Goal: Task Accomplishment & Management: Manage account settings

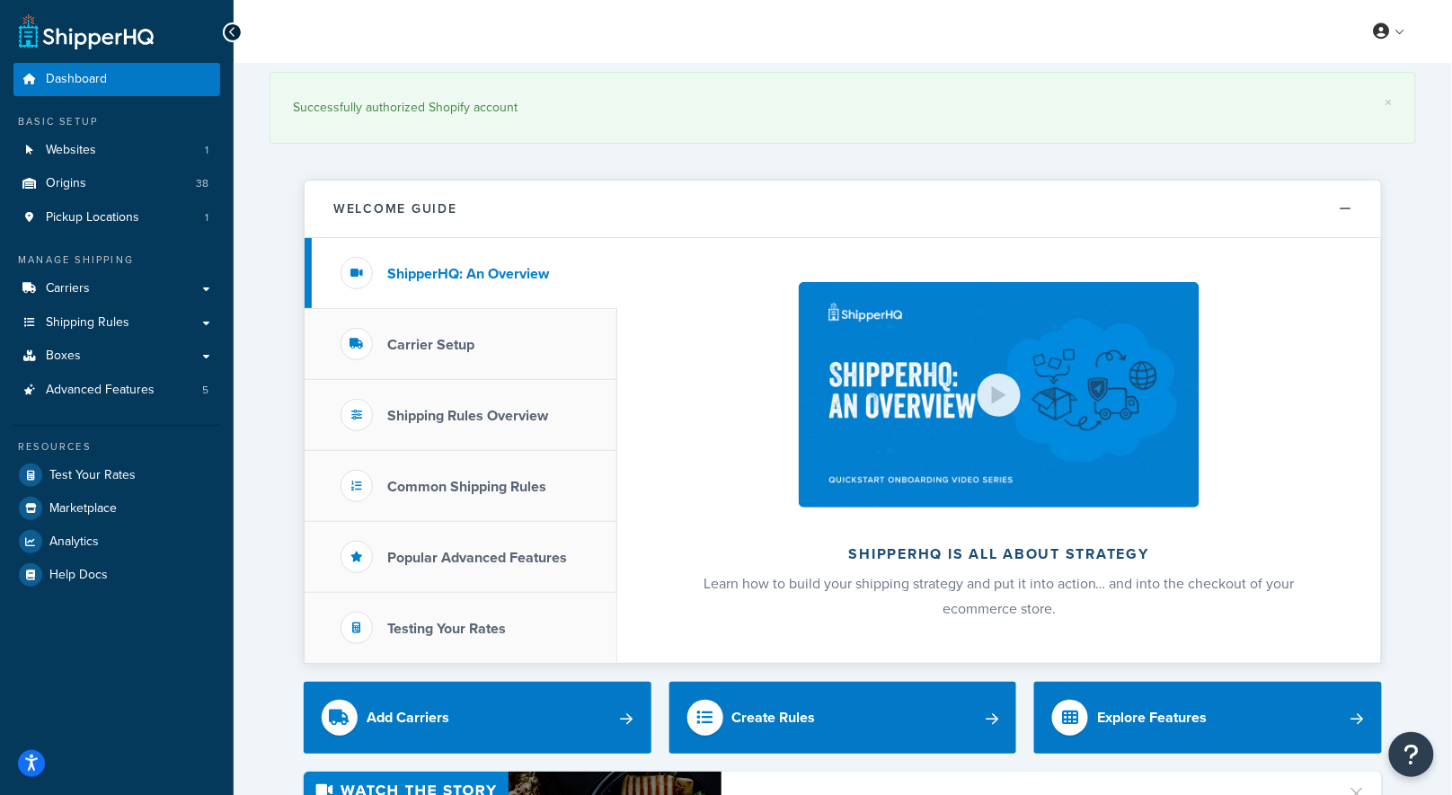
click at [110, 328] on span "Shipping Rules" at bounding box center [88, 322] width 84 height 15
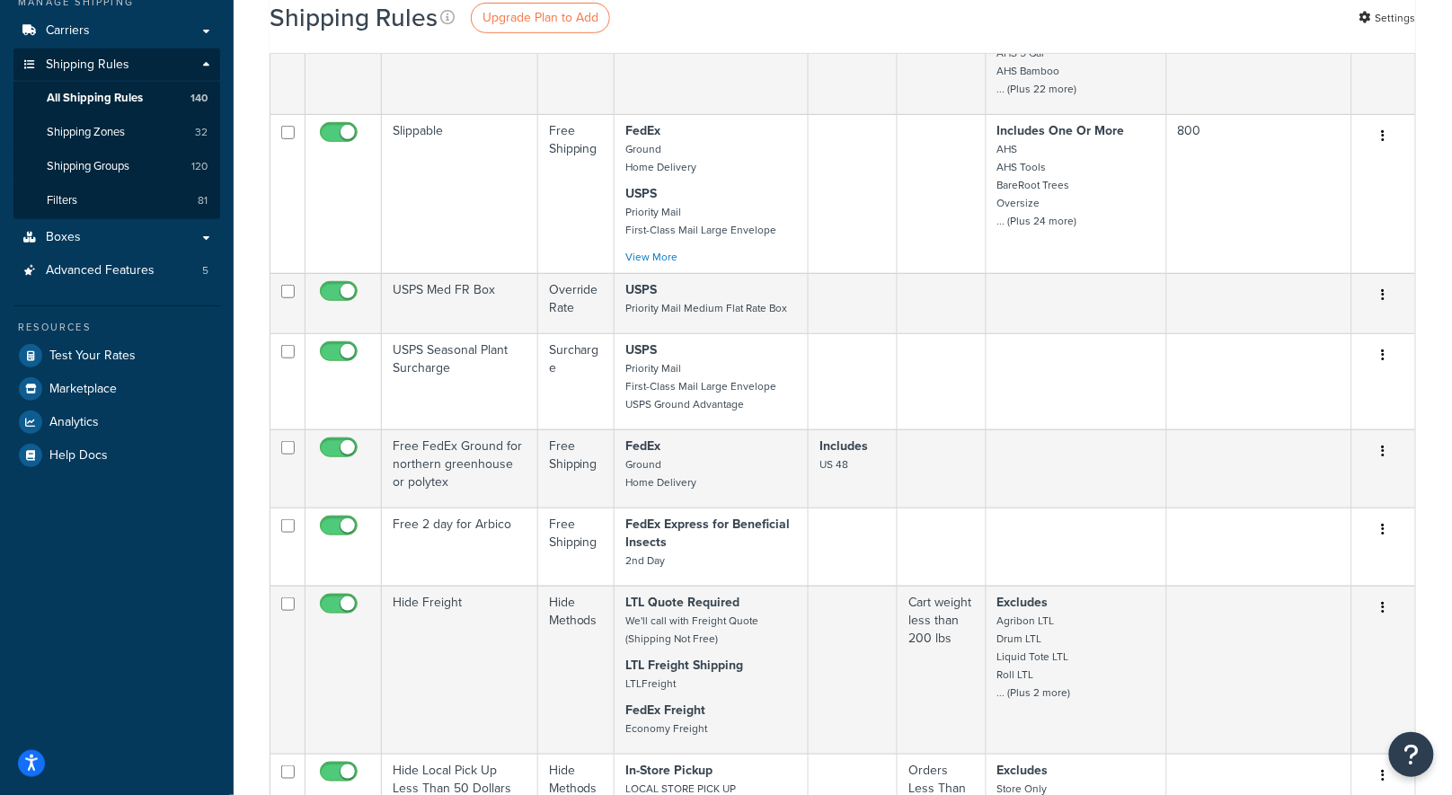
scroll to position [977, 0]
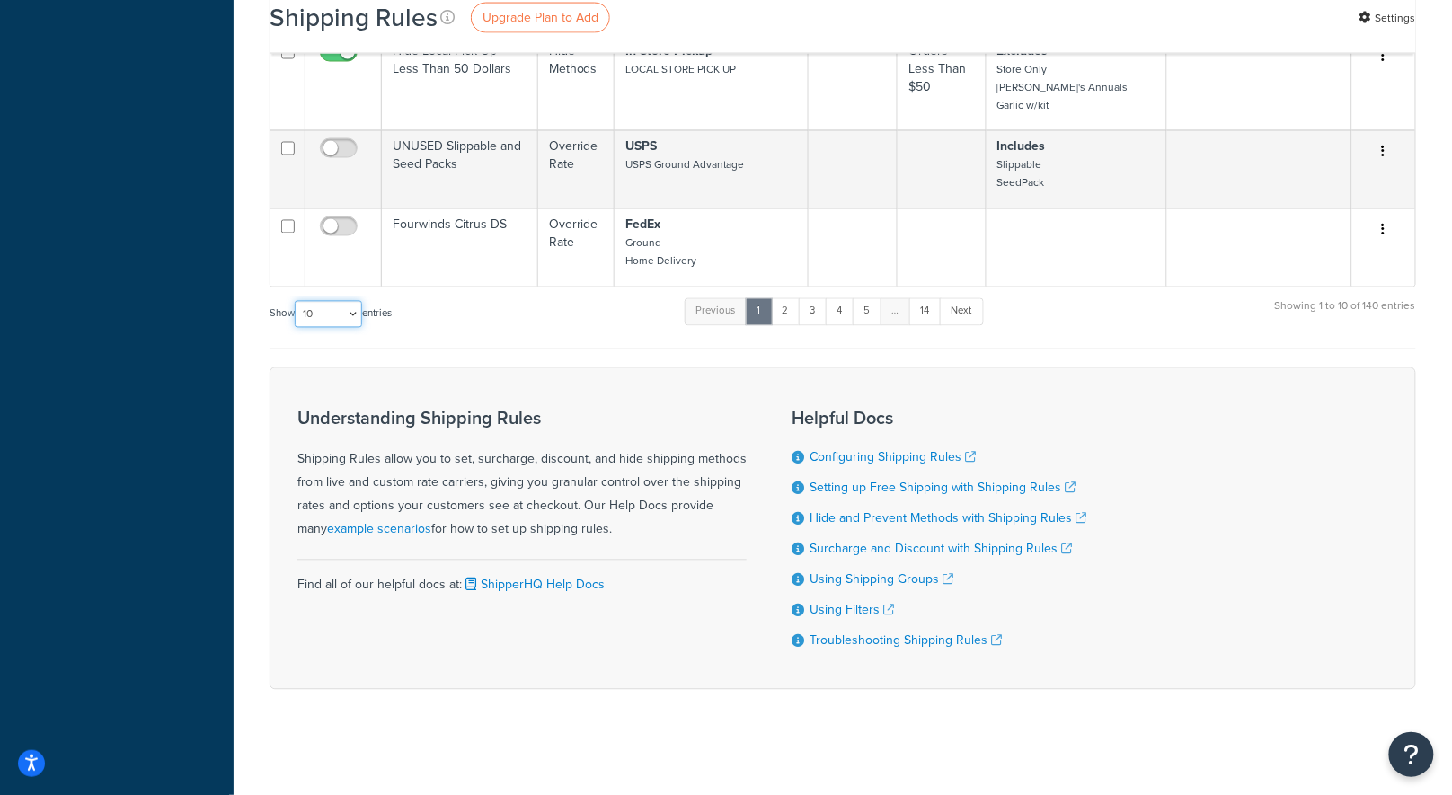
click at [344, 320] on select "10 15 25 50 100 1000" at bounding box center [328, 314] width 67 height 27
select select "1000"
click at [296, 301] on select "10 15 25 50 100 1000" at bounding box center [328, 314] width 67 height 27
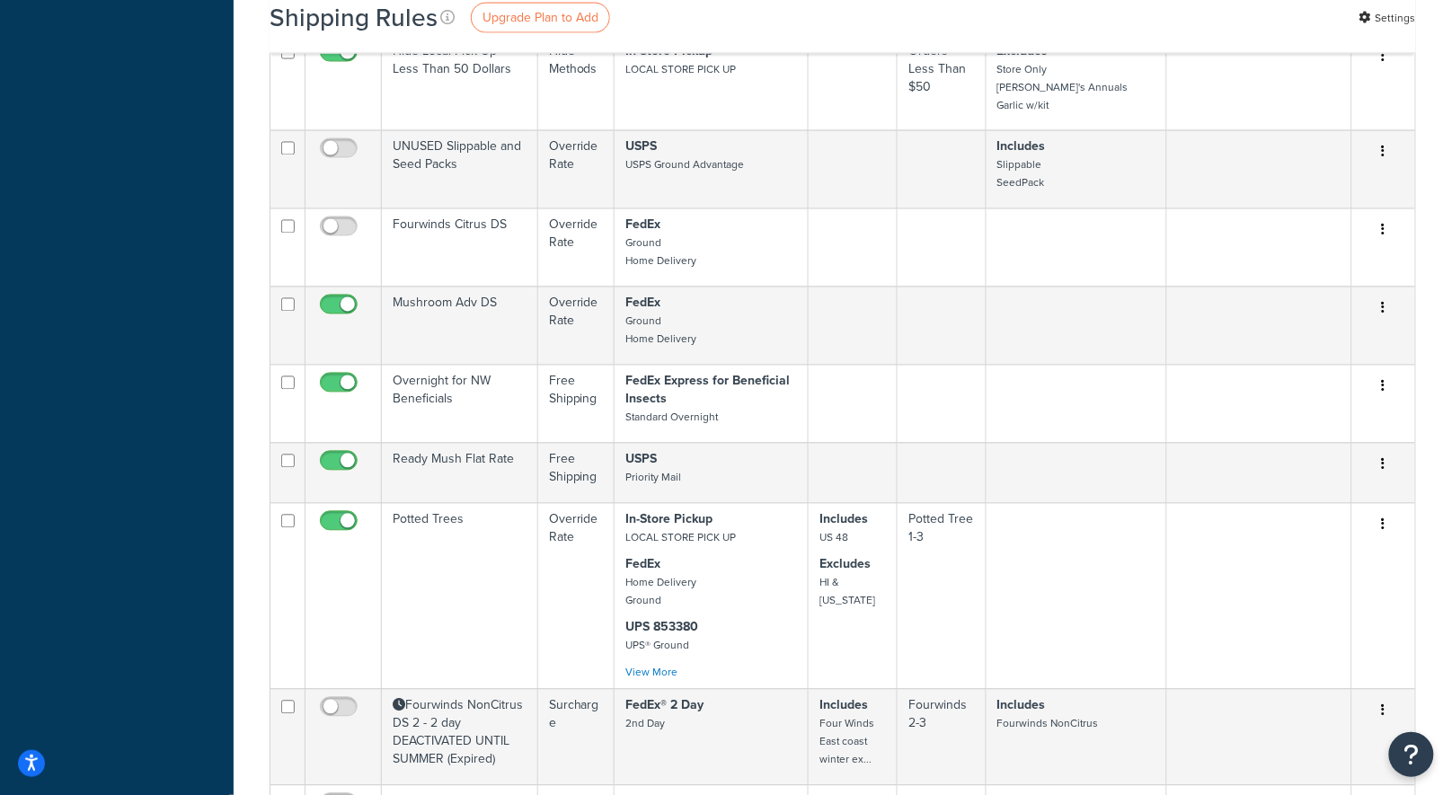
scroll to position [14503, 0]
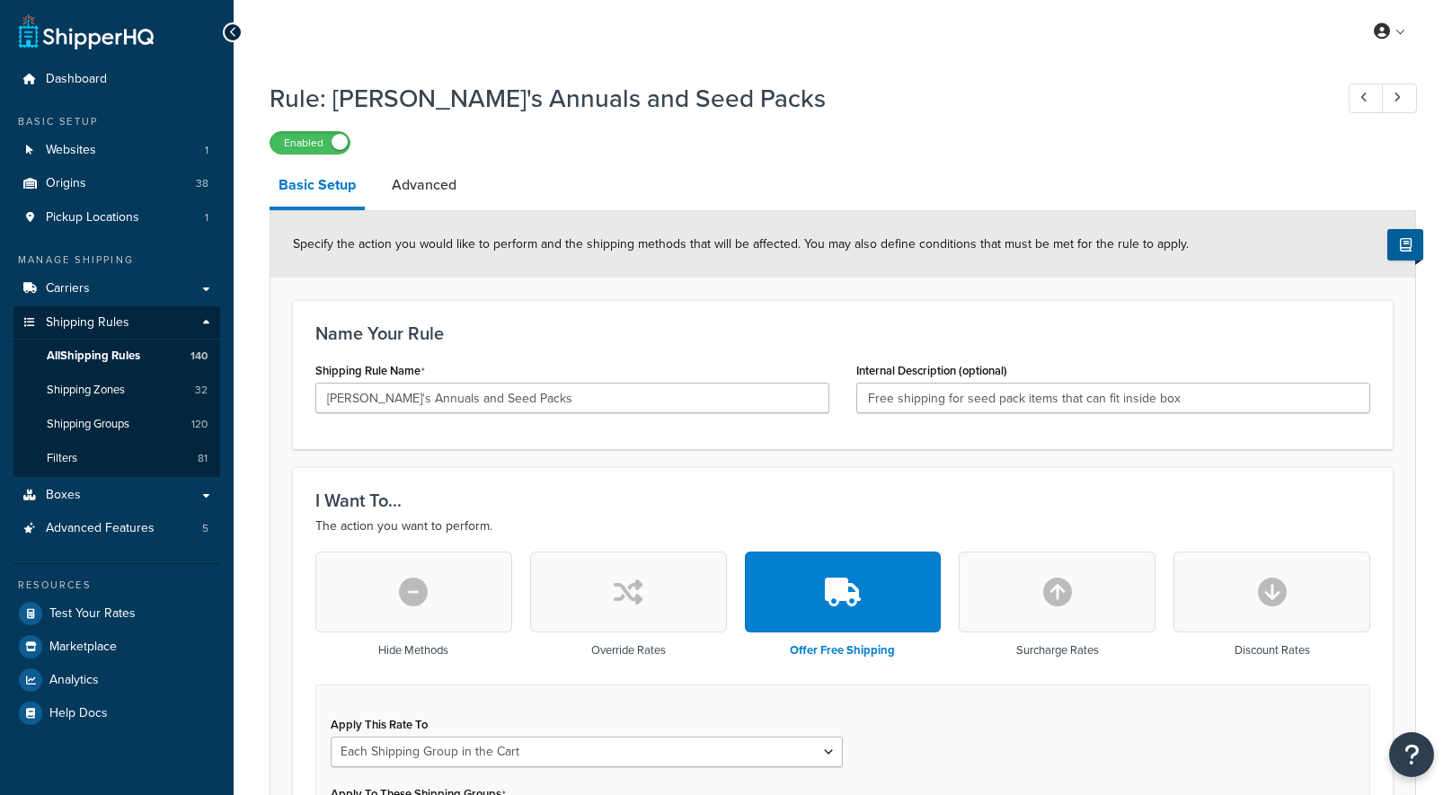
select select "SHIPPING_GROUP"
click at [446, 181] on link "Advanced" at bounding box center [424, 184] width 83 height 43
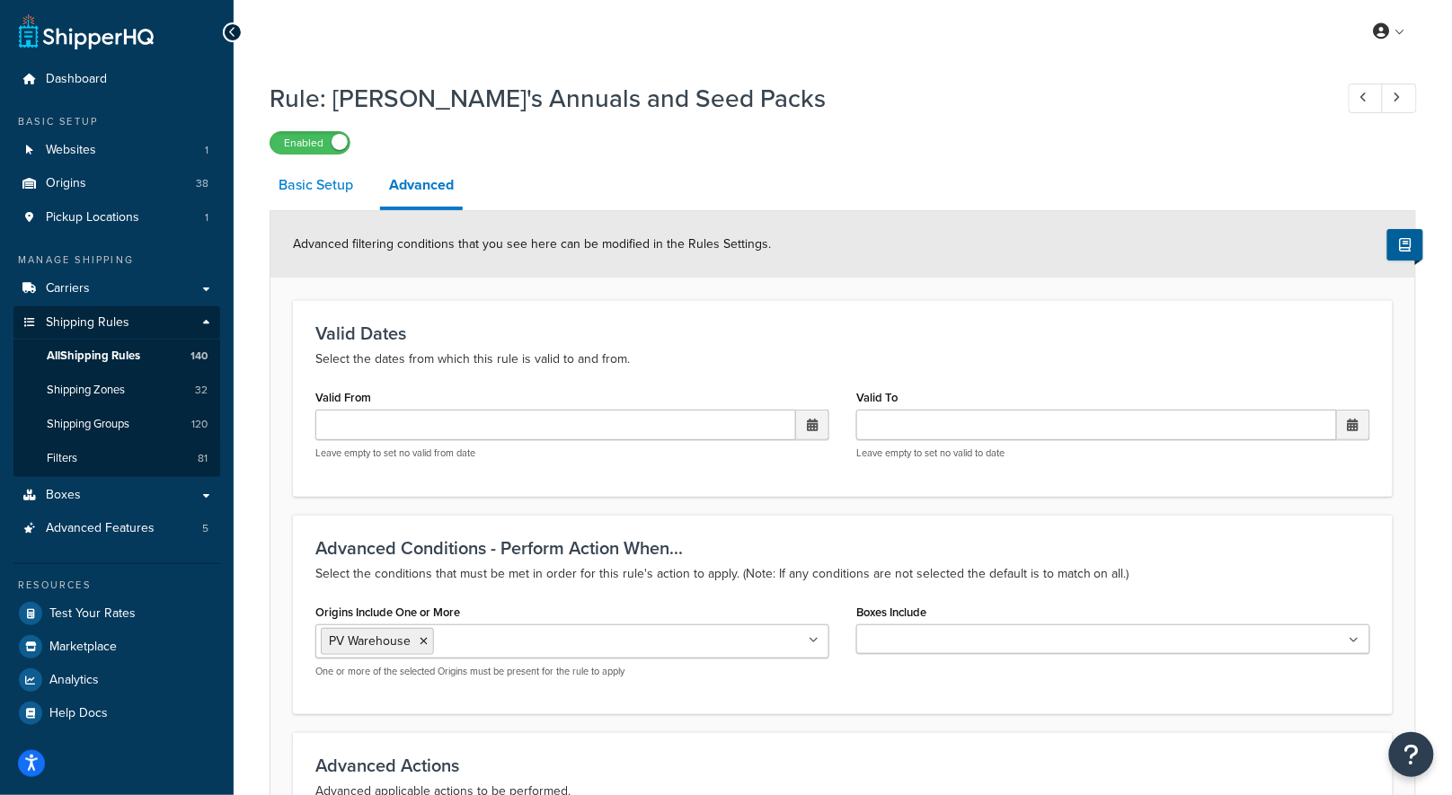
click at [317, 191] on link "Basic Setup" at bounding box center [315, 184] width 93 height 43
select select "SHIPPING_GROUP"
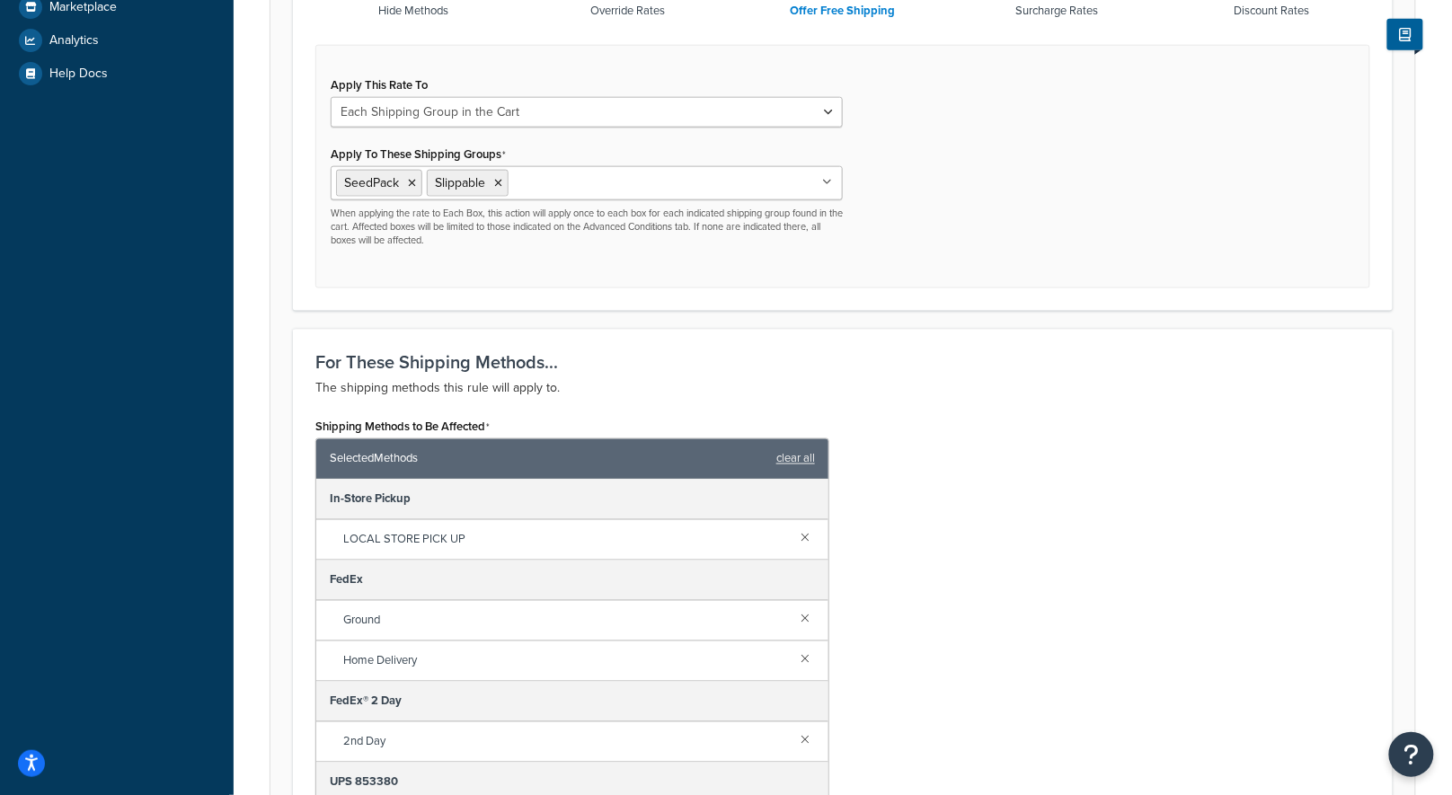
scroll to position [653, 0]
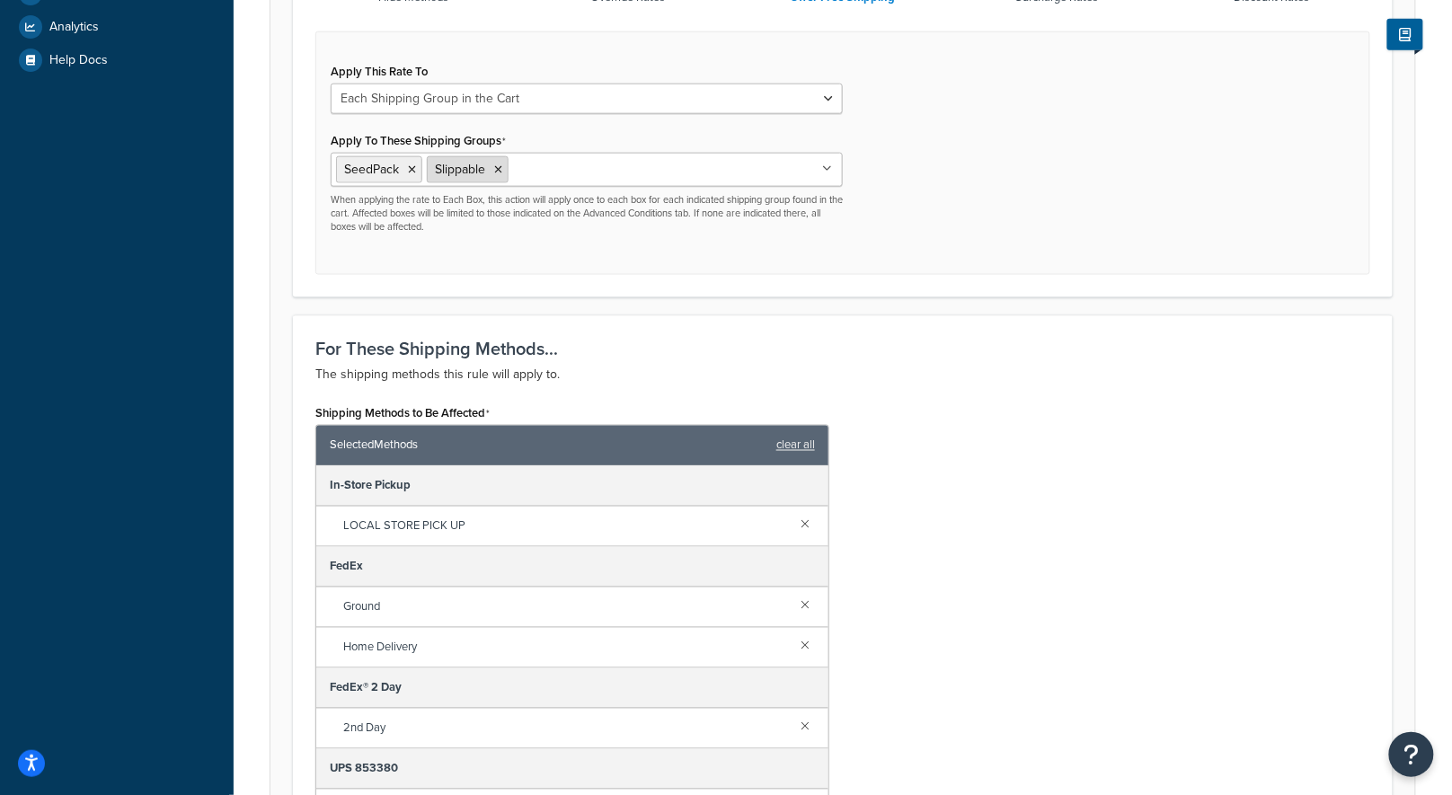
click at [499, 167] on icon at bounding box center [498, 169] width 8 height 11
click at [1125, 516] on div "Shipping Methods to Be Affected Selected Methods clear all In-Store Pickup LOCA…" at bounding box center [843, 638] width 1082 height 476
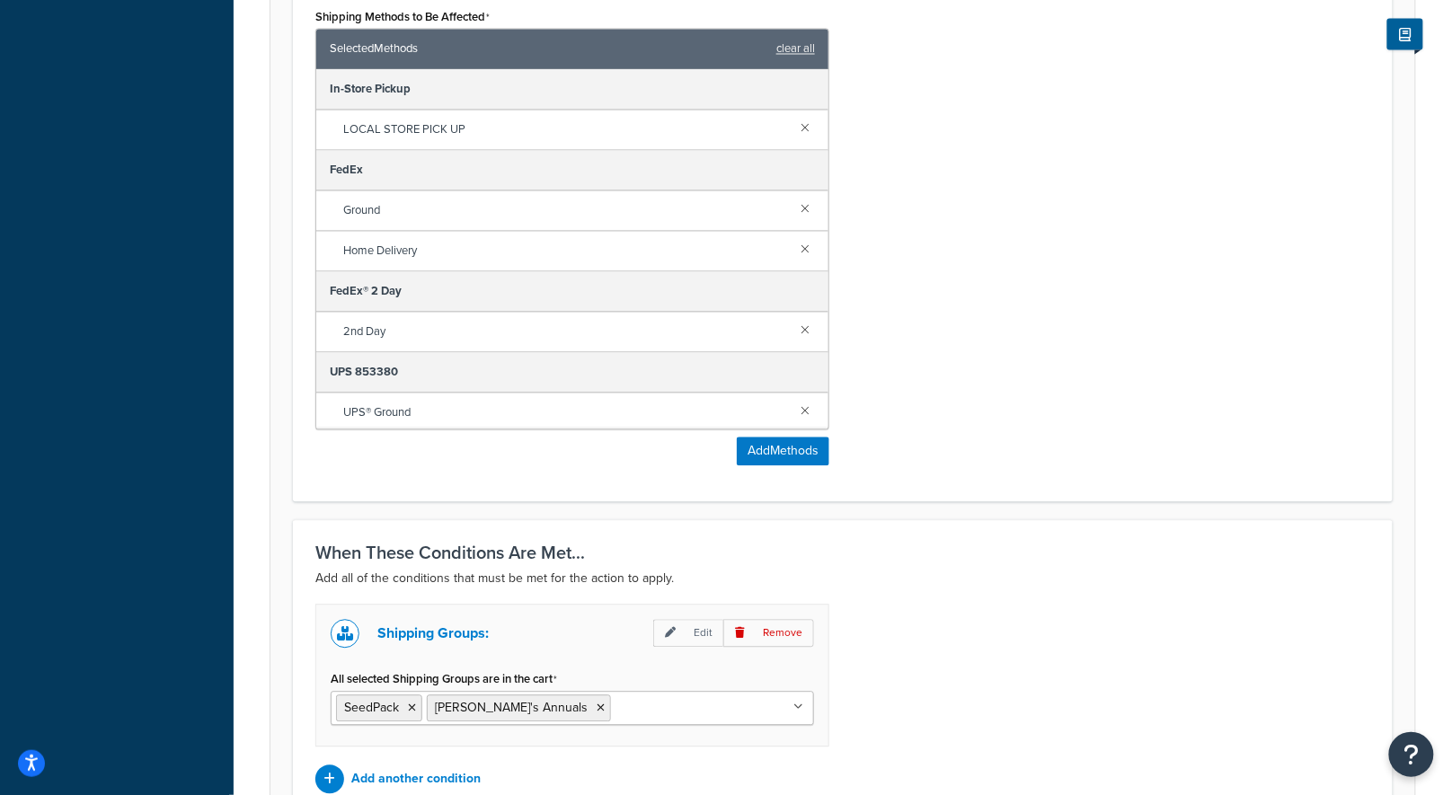
scroll to position [1227, 0]
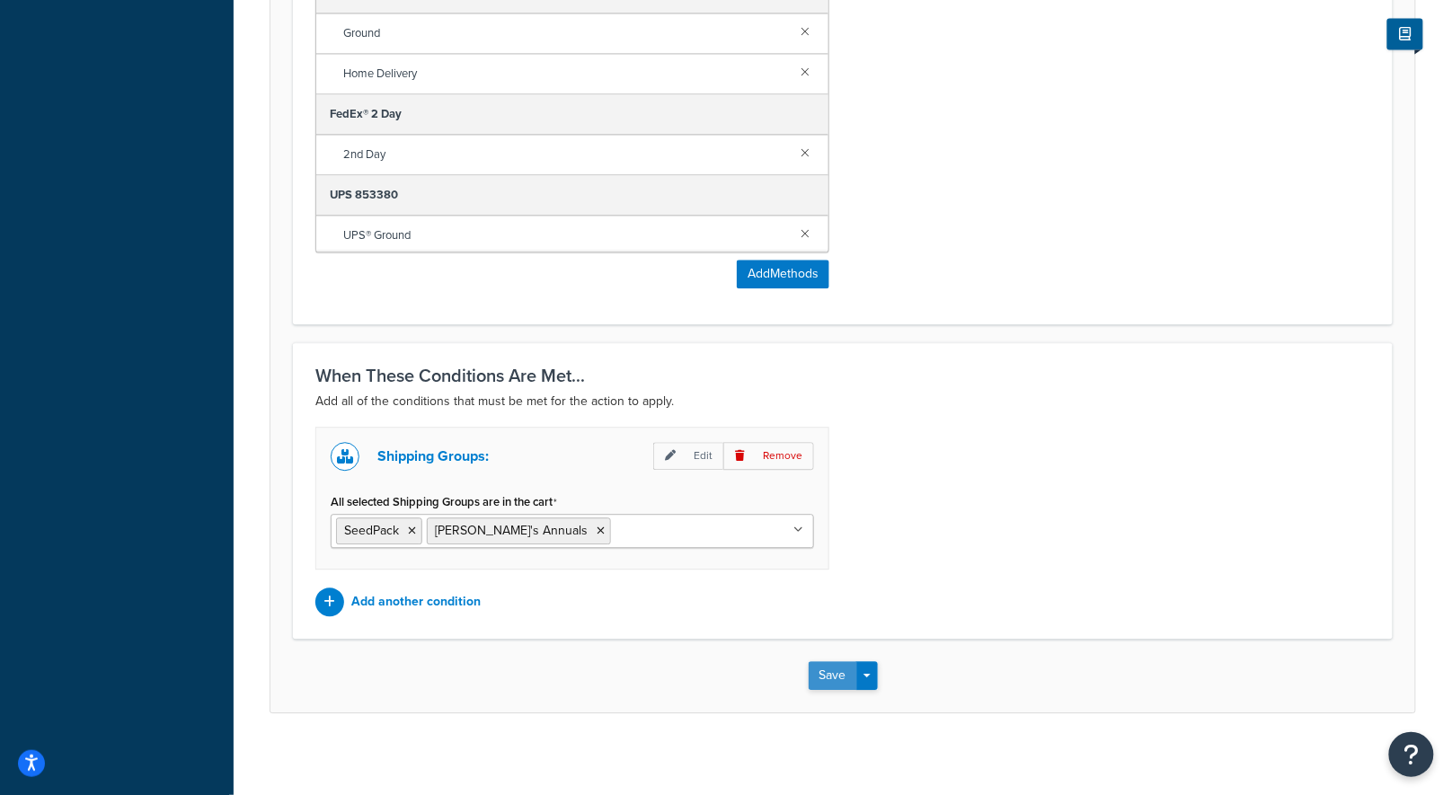
click at [825, 671] on button "Save" at bounding box center [832, 675] width 49 height 29
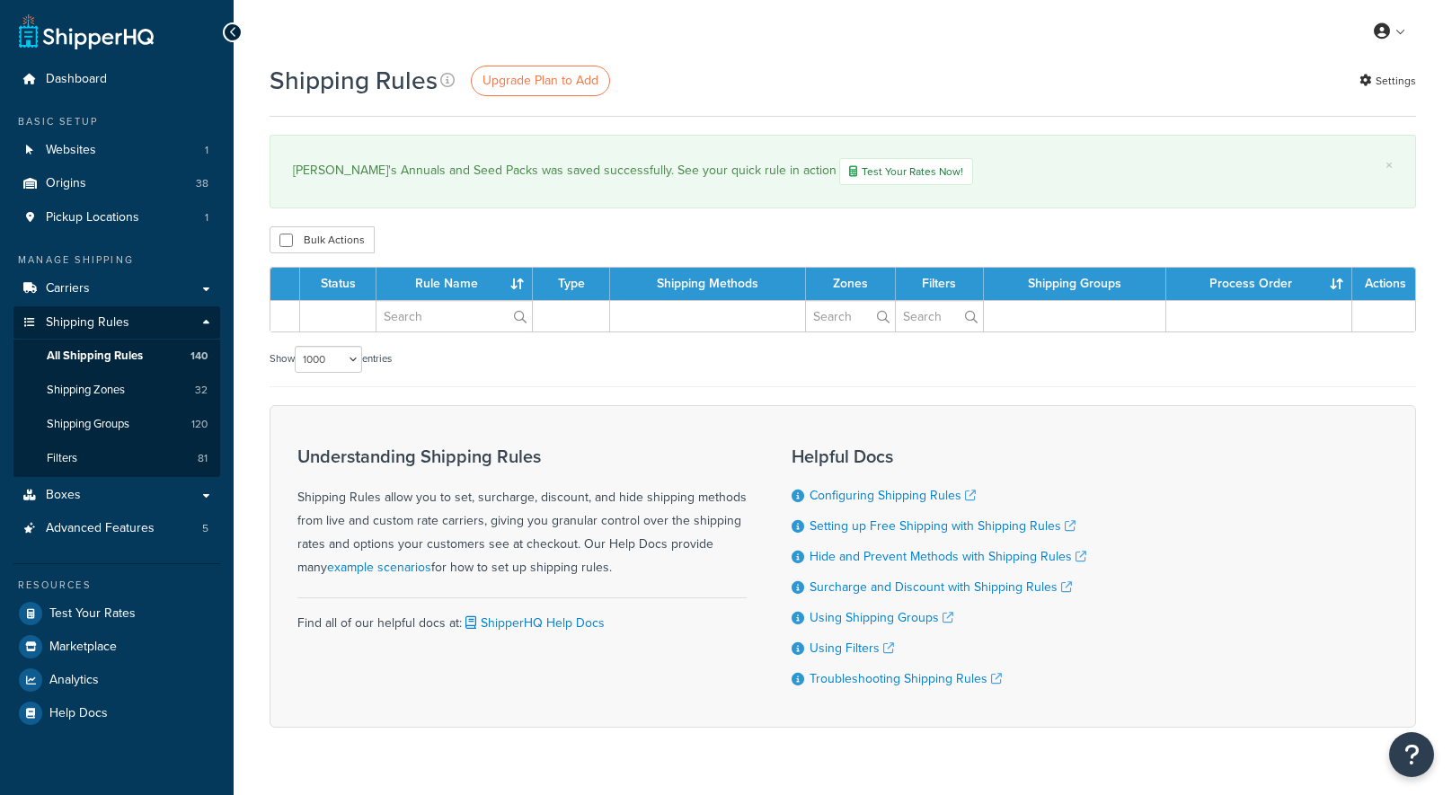
select select "1000"
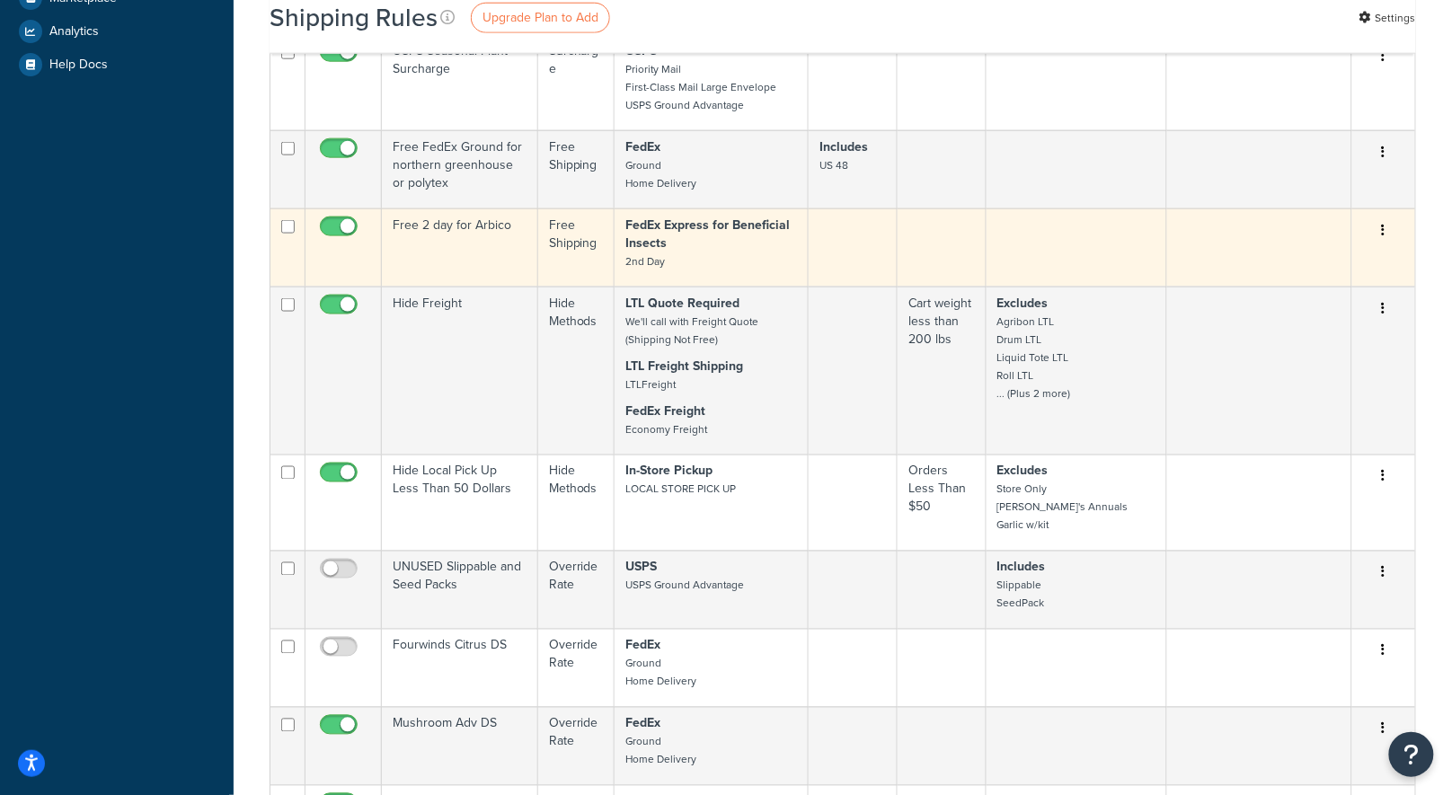
scroll to position [14594, 0]
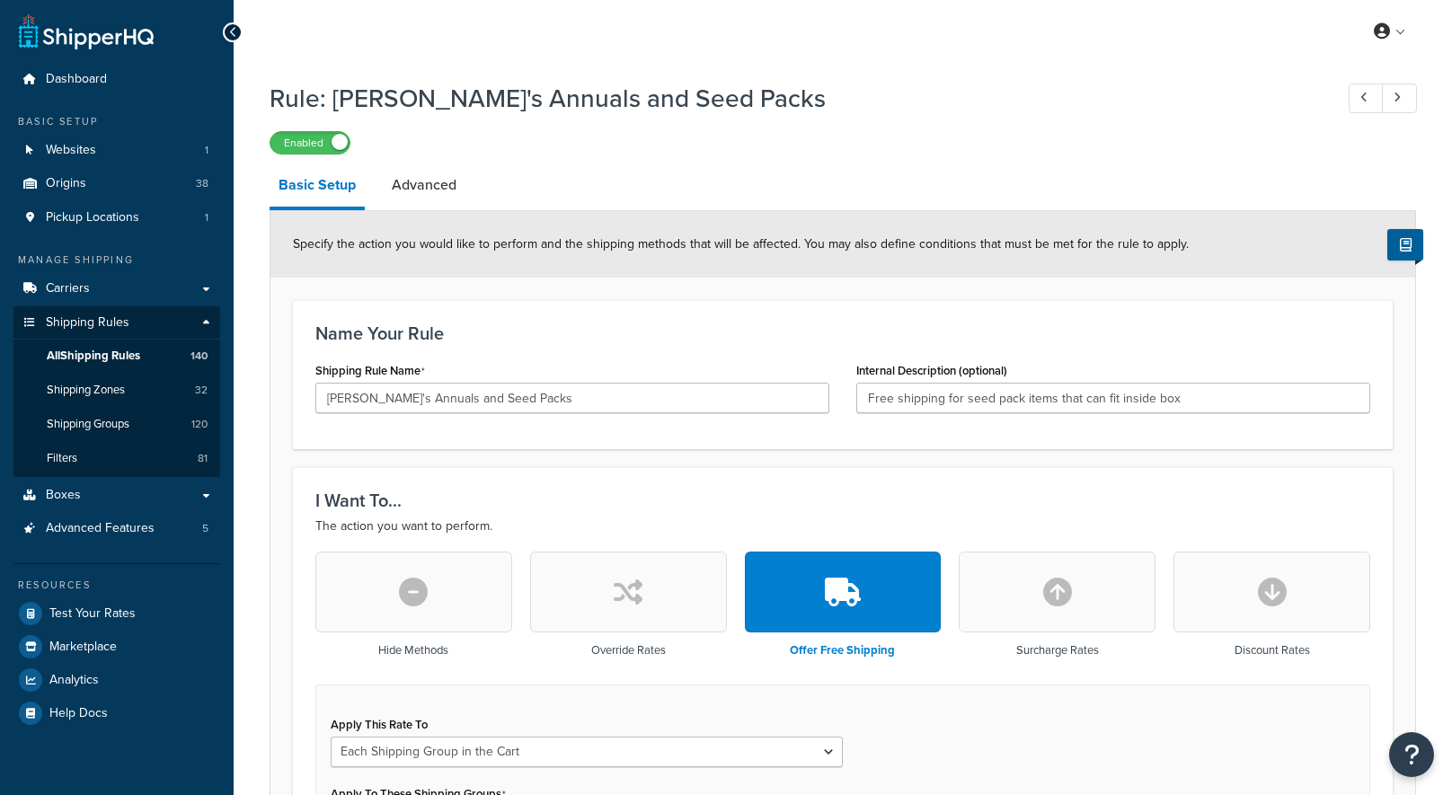
select select "SHIPPING_GROUP"
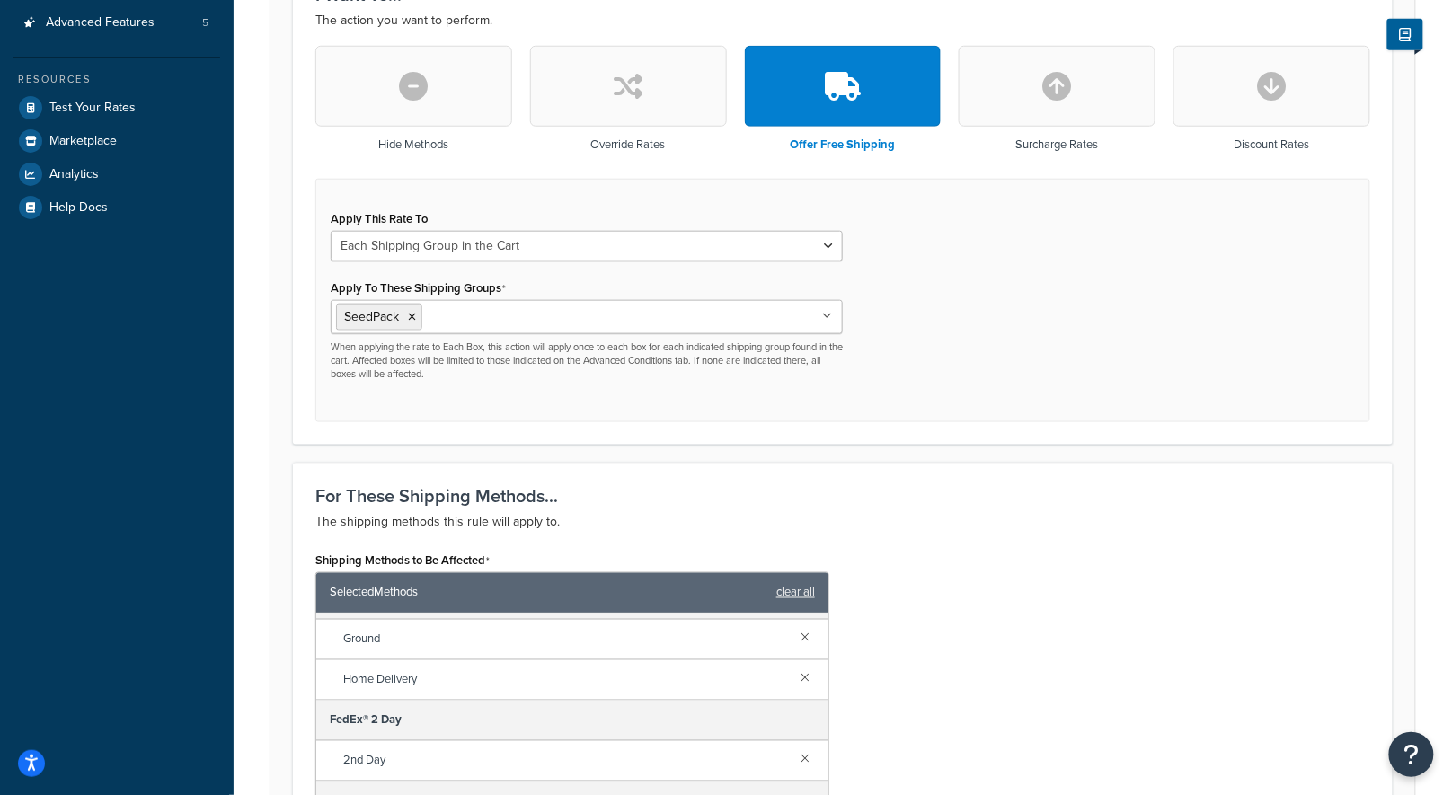
scroll to position [363, 0]
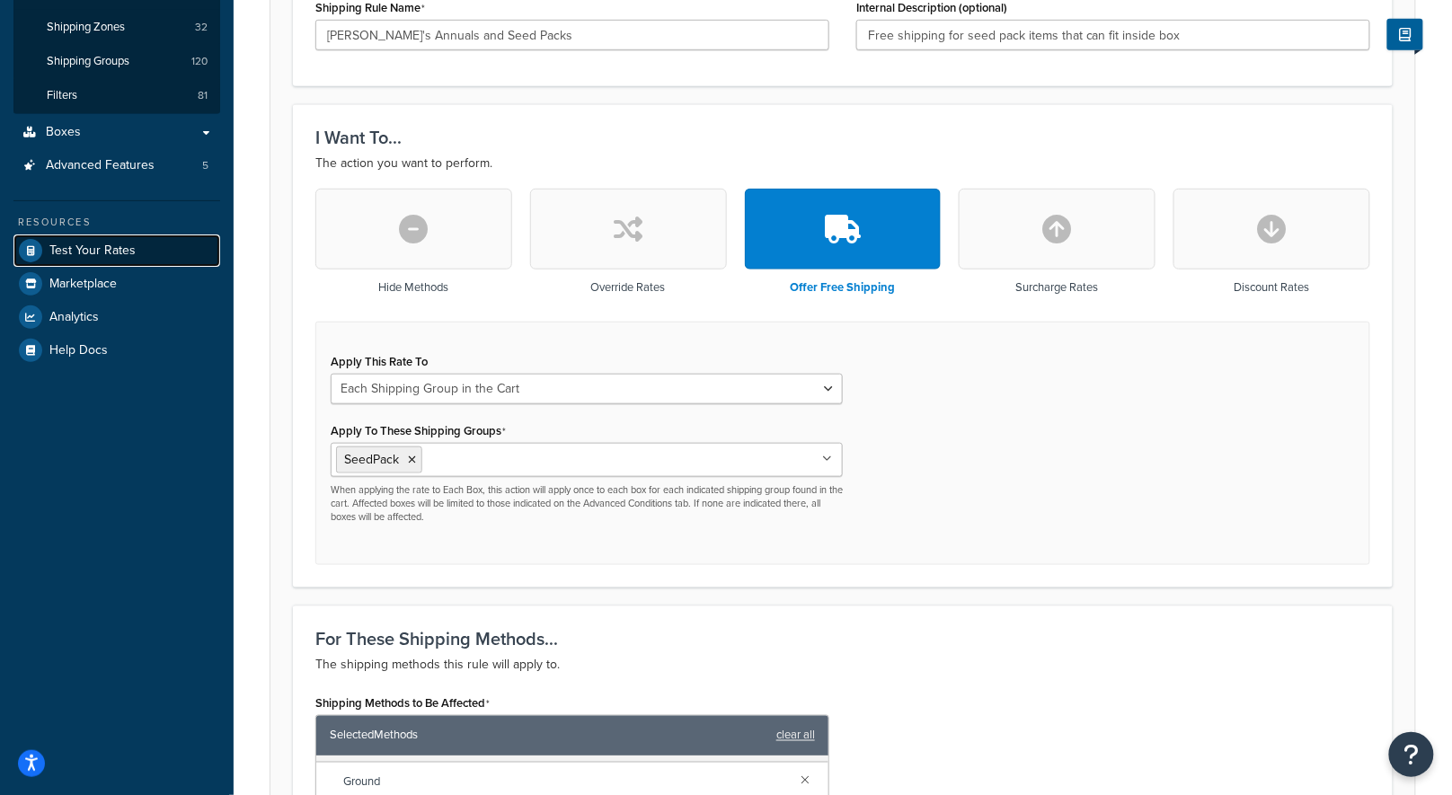
click at [107, 246] on span "Test Your Rates" at bounding box center [92, 250] width 86 height 15
click at [984, 493] on div "Apply This Rate To Each Shipment in the Cart Each Origin in the Cart Each Shipp…" at bounding box center [842, 443] width 1055 height 243
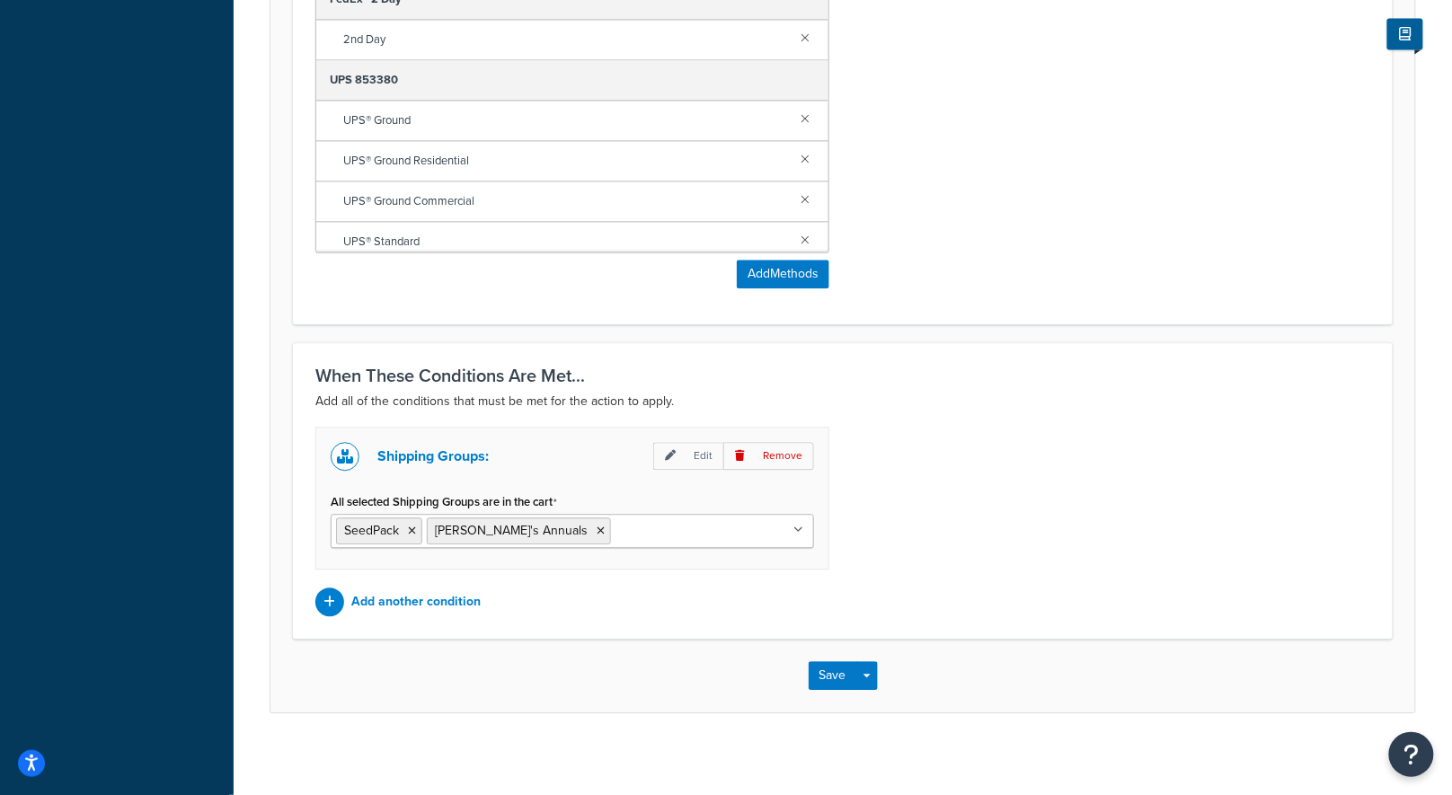
scroll to position [0, 0]
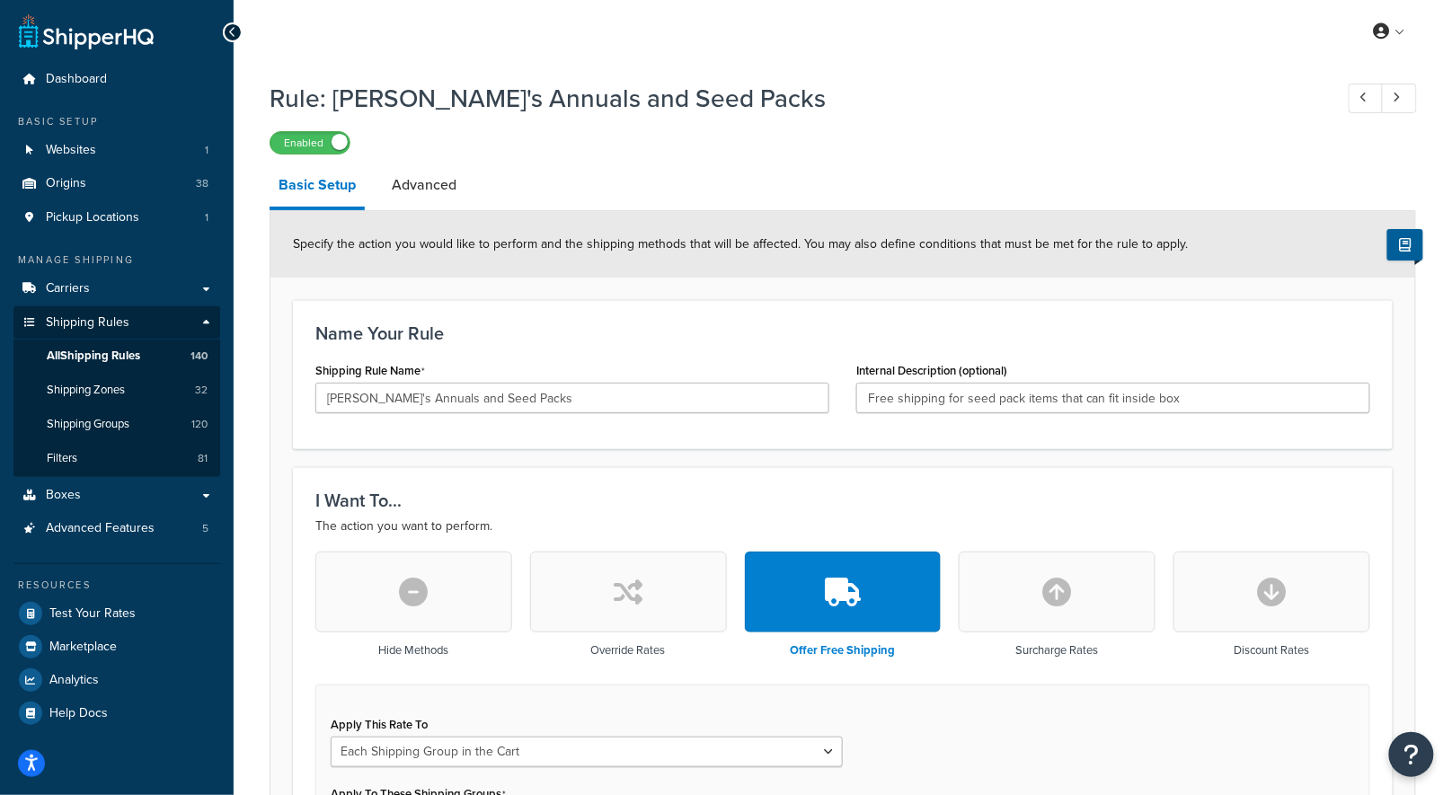
click at [325, 147] on label "Enabled" at bounding box center [309, 143] width 79 height 22
click at [615, 138] on div "Disabled" at bounding box center [842, 141] width 1146 height 25
click at [600, 109] on h1 "Rule: Annie's Annuals and Seed Packs" at bounding box center [792, 98] width 1046 height 35
click at [102, 363] on span "All Shipping Rules" at bounding box center [93, 356] width 93 height 15
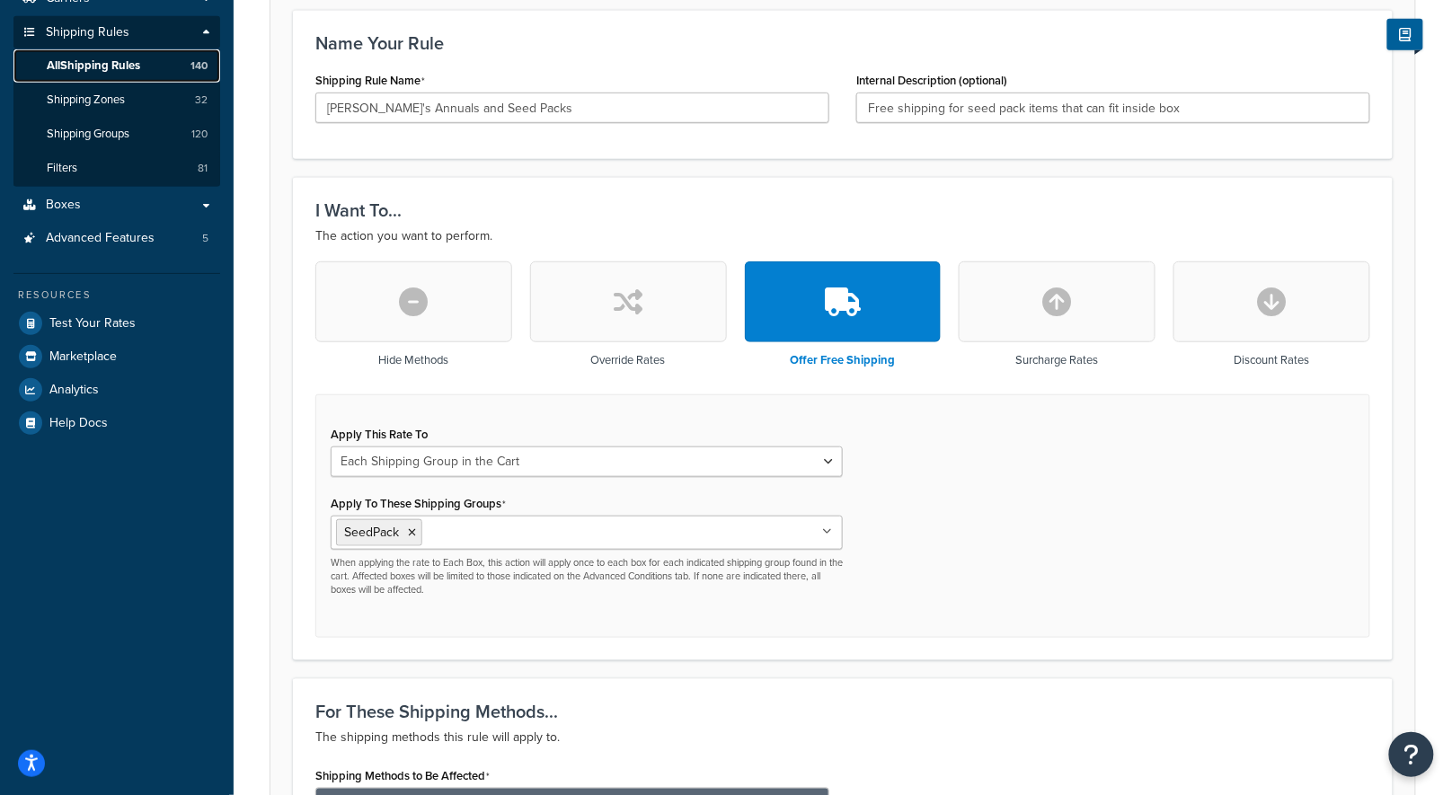
scroll to position [1227, 0]
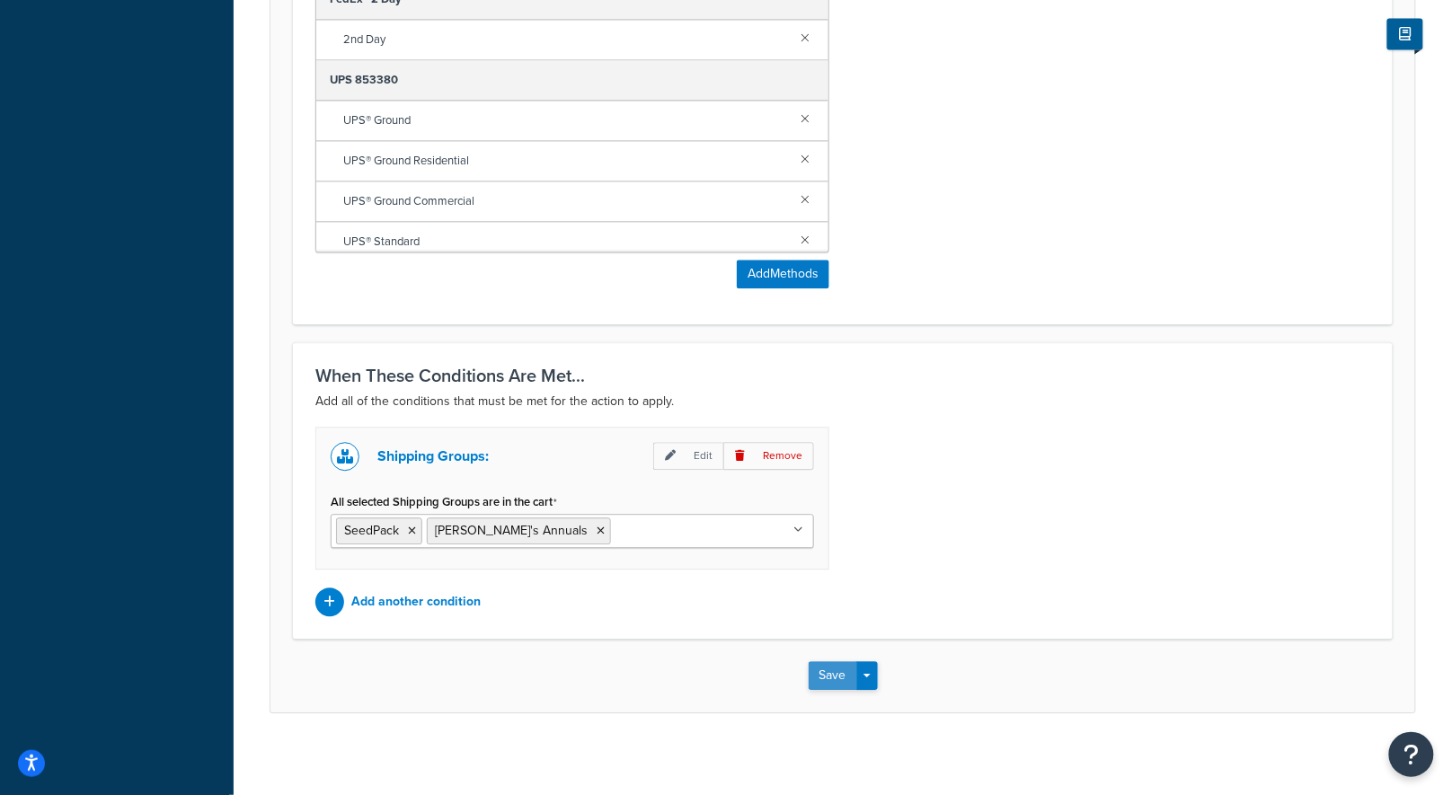
click at [844, 667] on button "Save" at bounding box center [832, 675] width 49 height 29
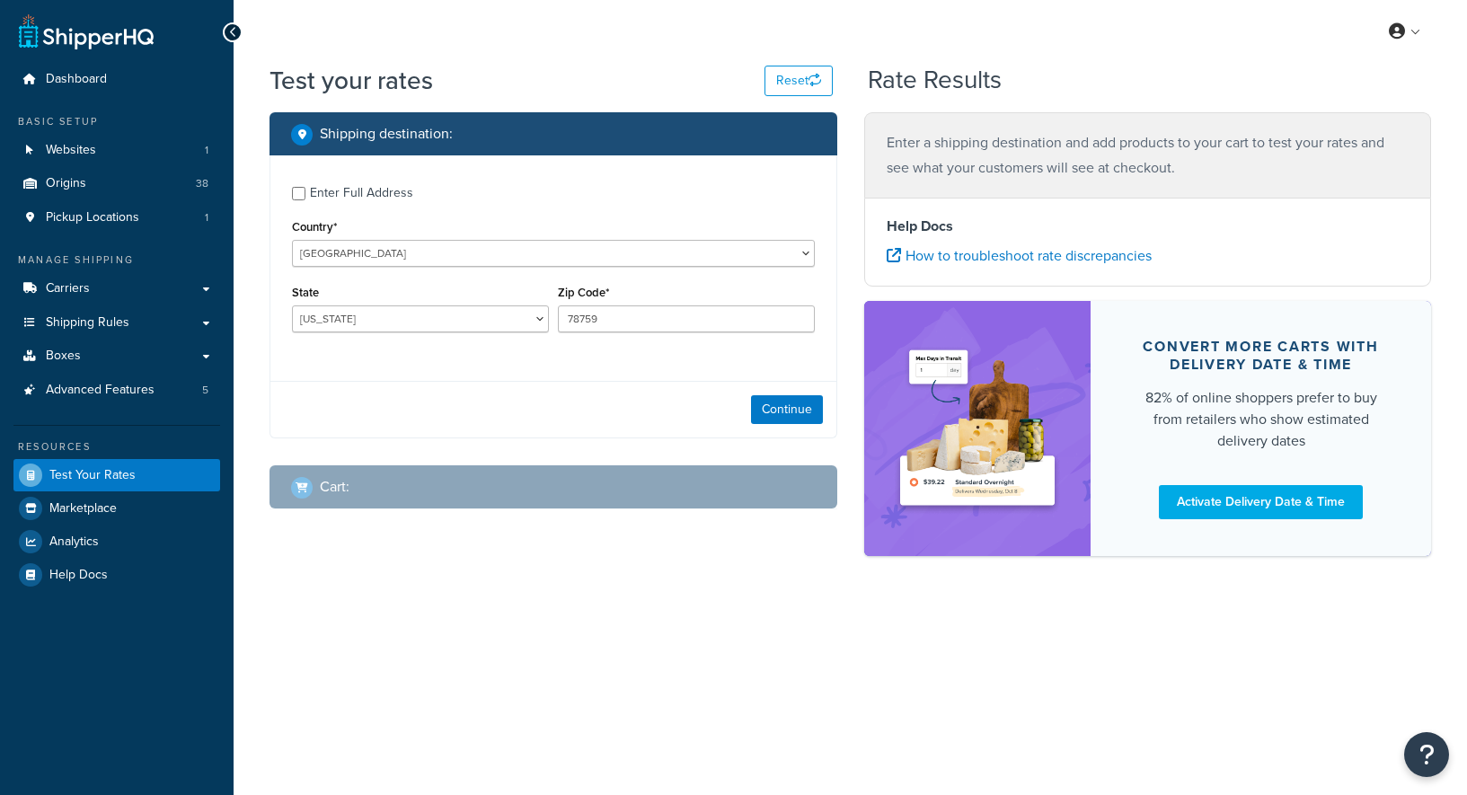
select select "[GEOGRAPHIC_DATA]"
click at [303, 181] on div "Enter Full Address" at bounding box center [553, 191] width 523 height 29
click at [312, 197] on div "Enter Full Address" at bounding box center [361, 193] width 103 height 25
click at [305, 197] on input "Enter Full Address" at bounding box center [298, 193] width 13 height 13
checkbox input "true"
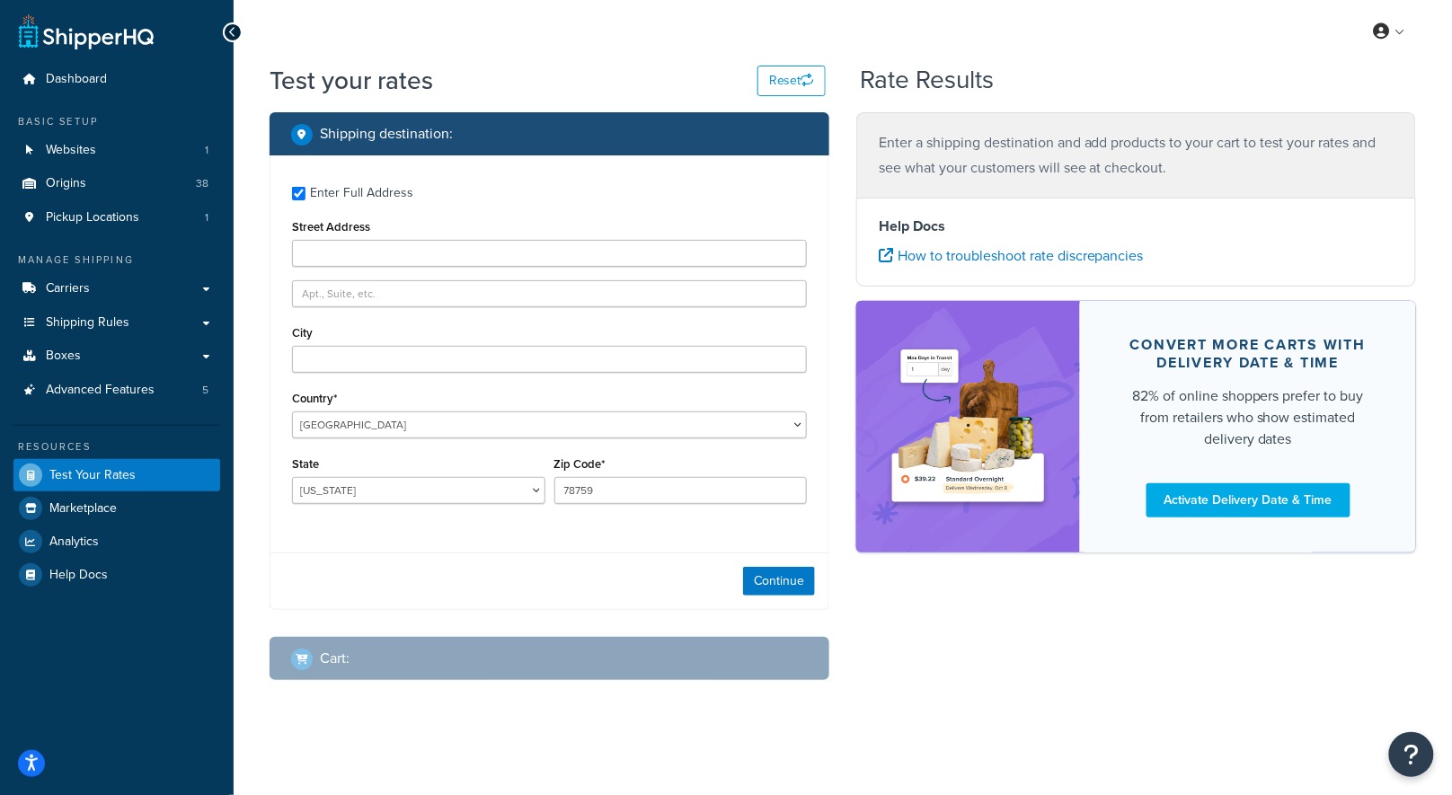
click at [414, 235] on div "Street Address" at bounding box center [549, 241] width 515 height 52
click at [418, 253] on input "Street Address" at bounding box center [549, 253] width 515 height 27
type input "9335 Oak Leaf Way"
type input "Granite Bay"
select select "CA"
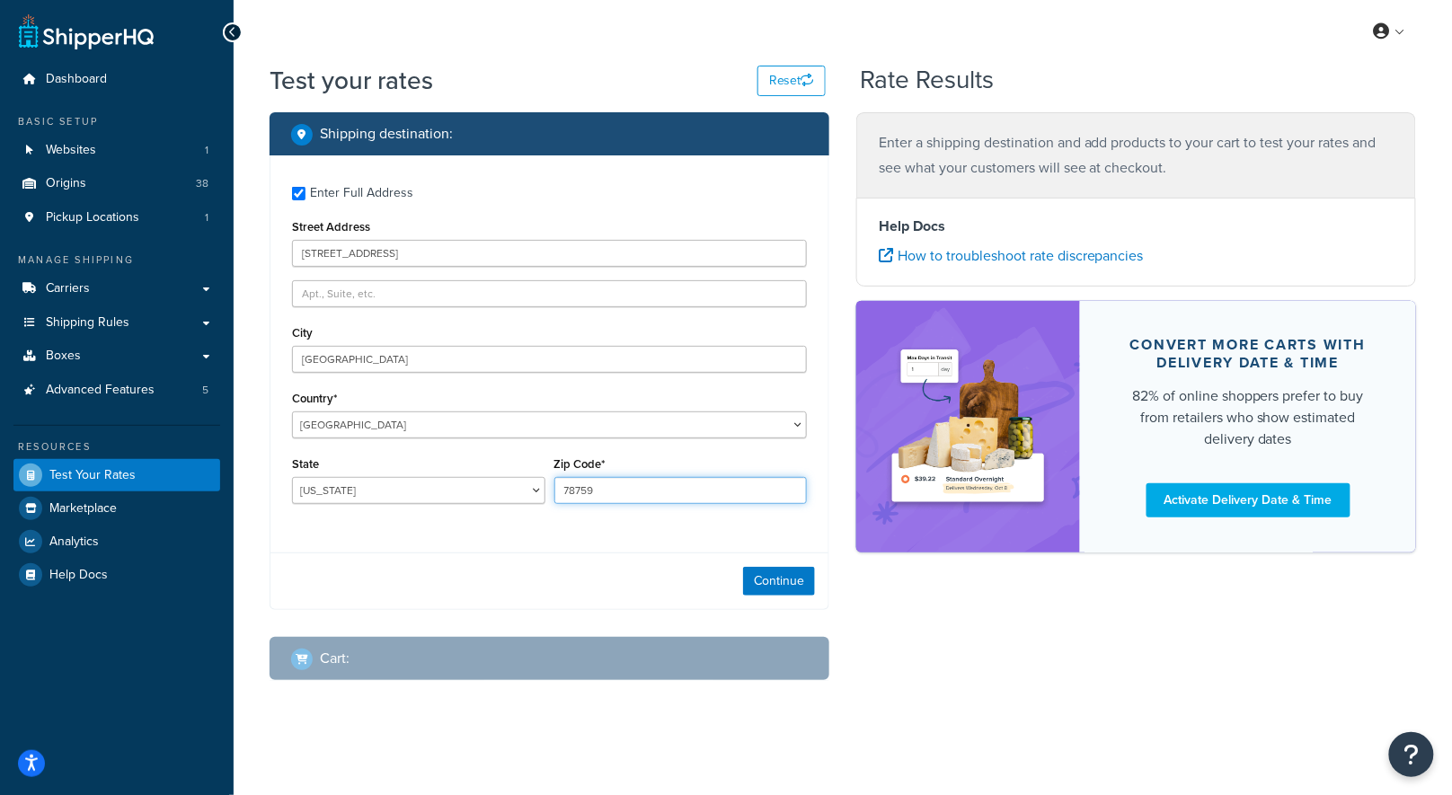
click at [633, 497] on input "78759" at bounding box center [680, 490] width 253 height 27
type input "95746"
click at [752, 567] on div "Continue" at bounding box center [549, 580] width 558 height 57
click at [763, 587] on button "Continue" at bounding box center [779, 581] width 72 height 29
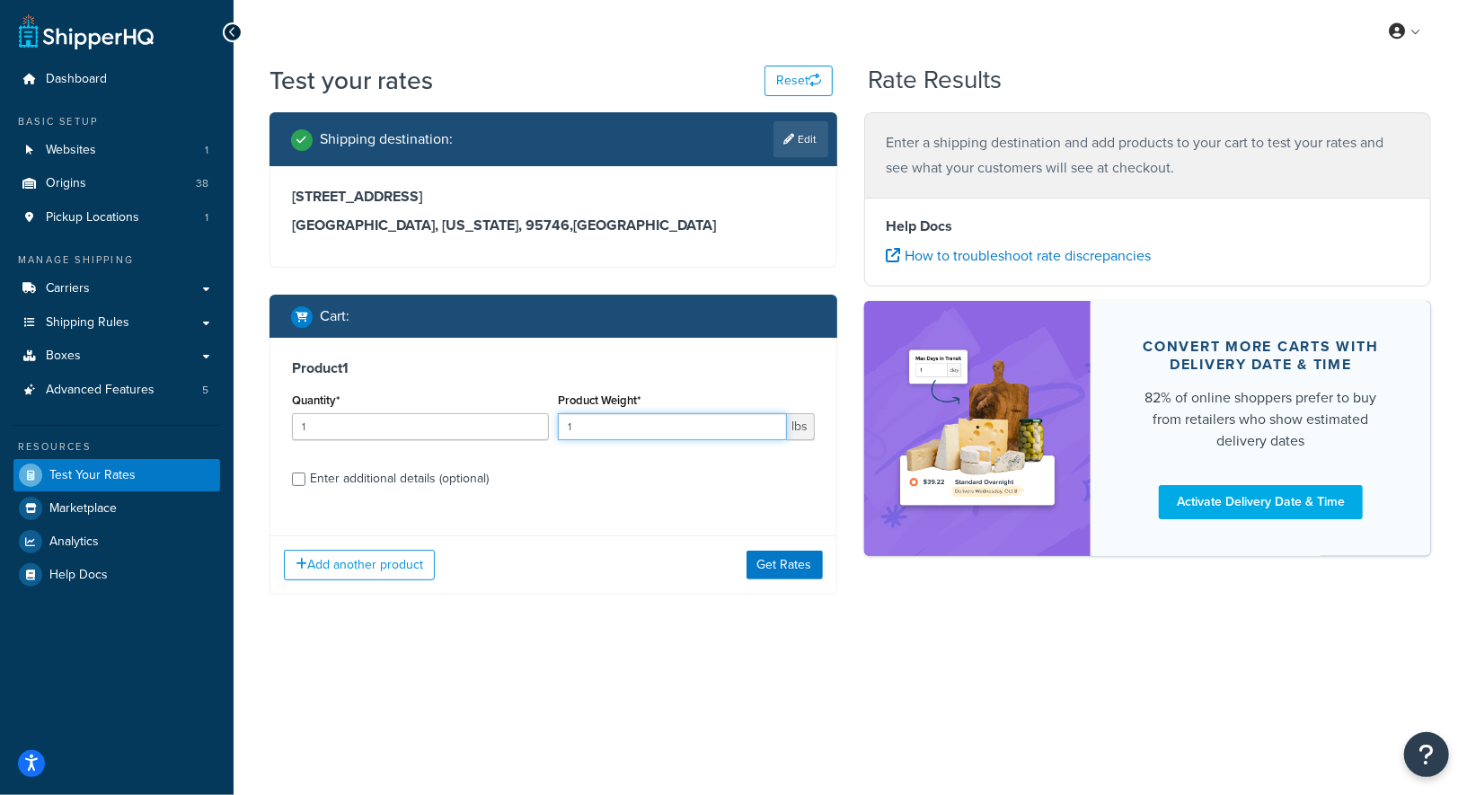
drag, startPoint x: 687, startPoint y: 433, endPoint x: 562, endPoint y: 422, distance: 125.3
click at [562, 422] on input "1" at bounding box center [672, 426] width 229 height 27
drag, startPoint x: 388, startPoint y: 432, endPoint x: 199, endPoint y: 404, distance: 190.7
click at [209, 414] on div "Dashboard Basic Setup Websites 1 Origins 38 Pickup Locations 1 Manage Shipping …" at bounding box center [733, 397] width 1467 height 795
type input "7"
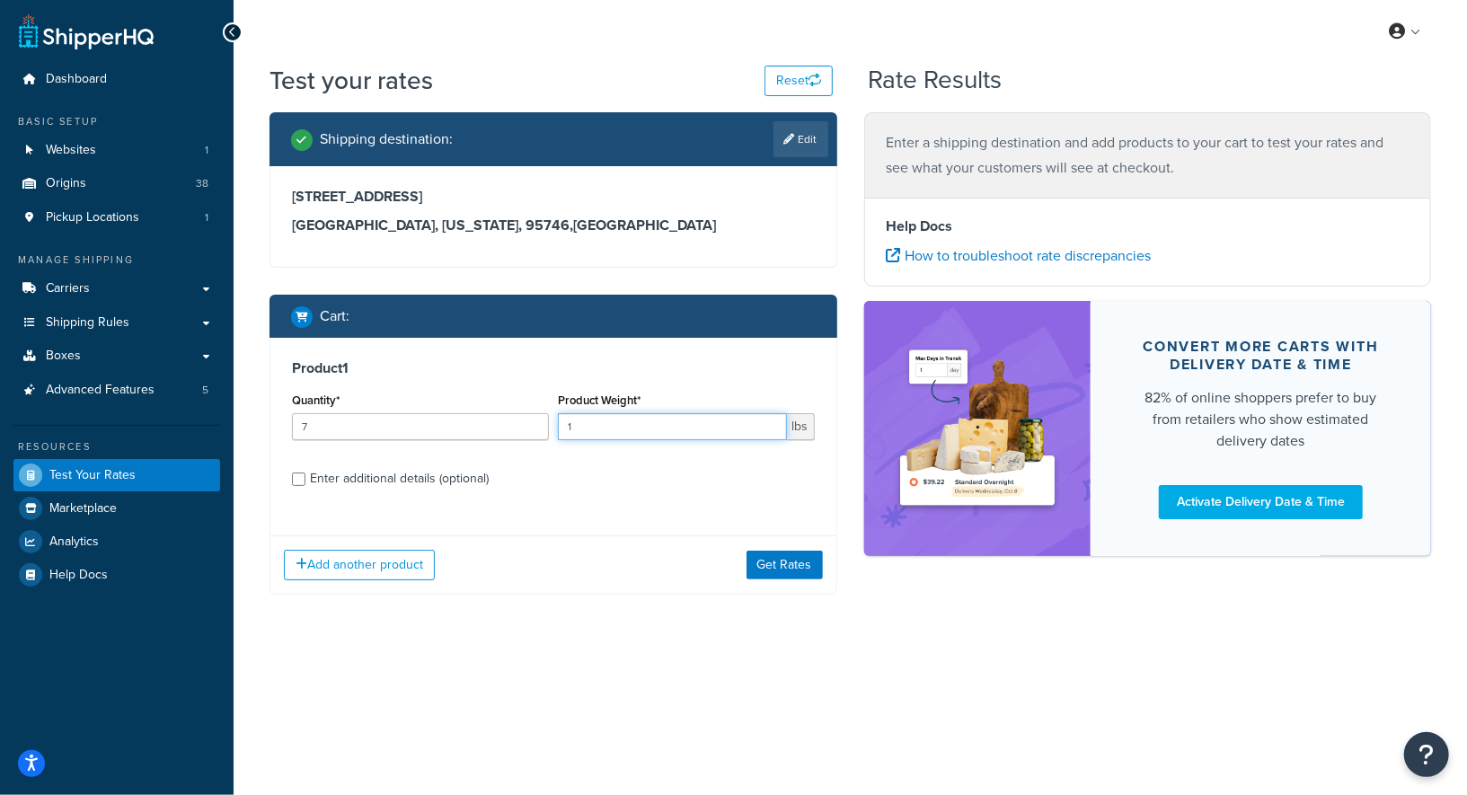
click at [624, 431] on input "1" at bounding box center [672, 426] width 229 height 27
type input "1.1"
click at [294, 480] on input "Enter additional details (optional)" at bounding box center [298, 478] width 13 height 13
checkbox input "true"
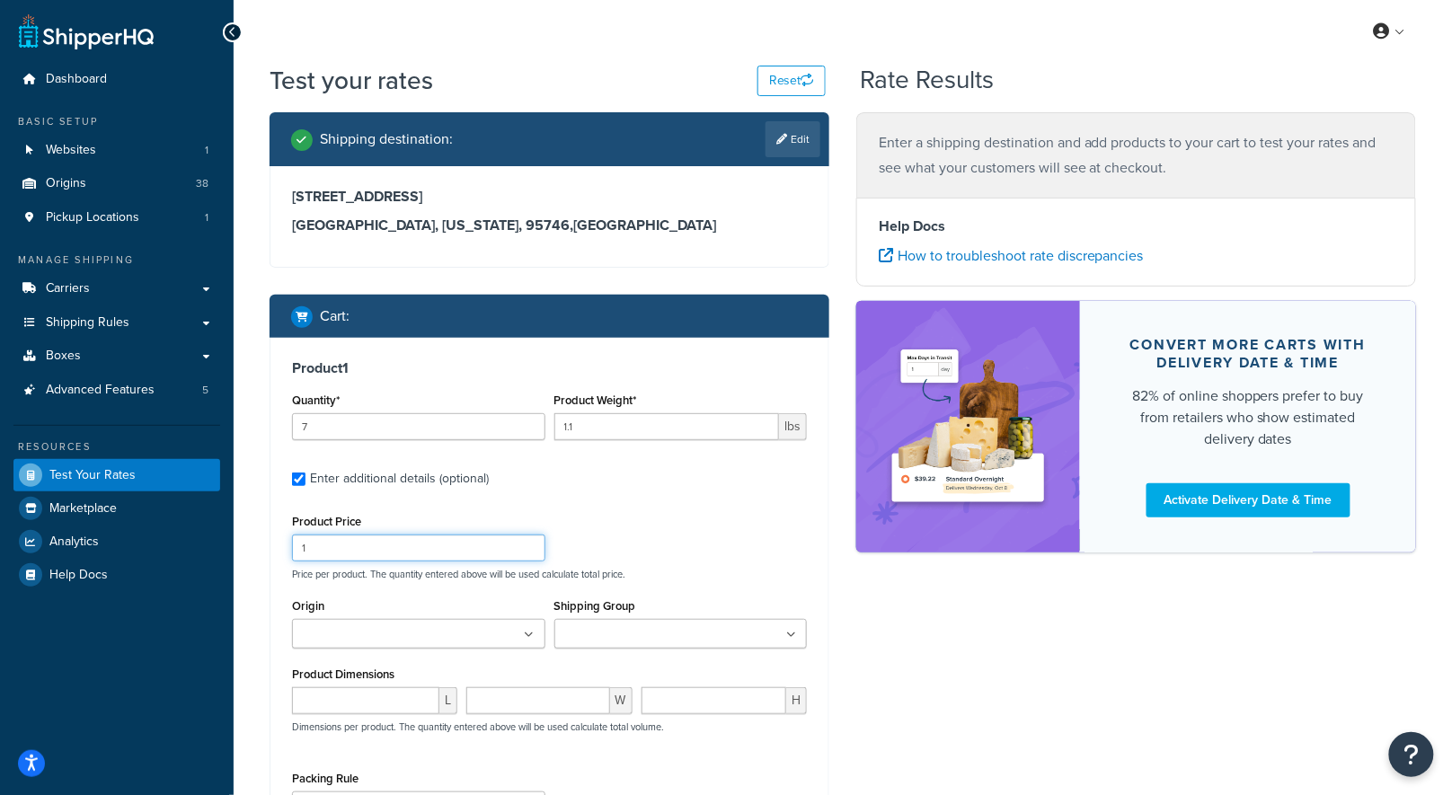
drag, startPoint x: 386, startPoint y: 543, endPoint x: 234, endPoint y: 540, distance: 151.8
click at [234, 540] on div "Test your rates Reset Rate Results Shipping destination : Edit 9335 Oak Leaf Wa…" at bounding box center [843, 563] width 1218 height 1001
type input "10.99"
click at [368, 649] on div "Origin Arbico Beneficial Insectary Berry Global Corp Boer Bootstrap Farmer Bran…" at bounding box center [418, 628] width 262 height 68
click at [378, 640] on input "Origin" at bounding box center [376, 635] width 159 height 20
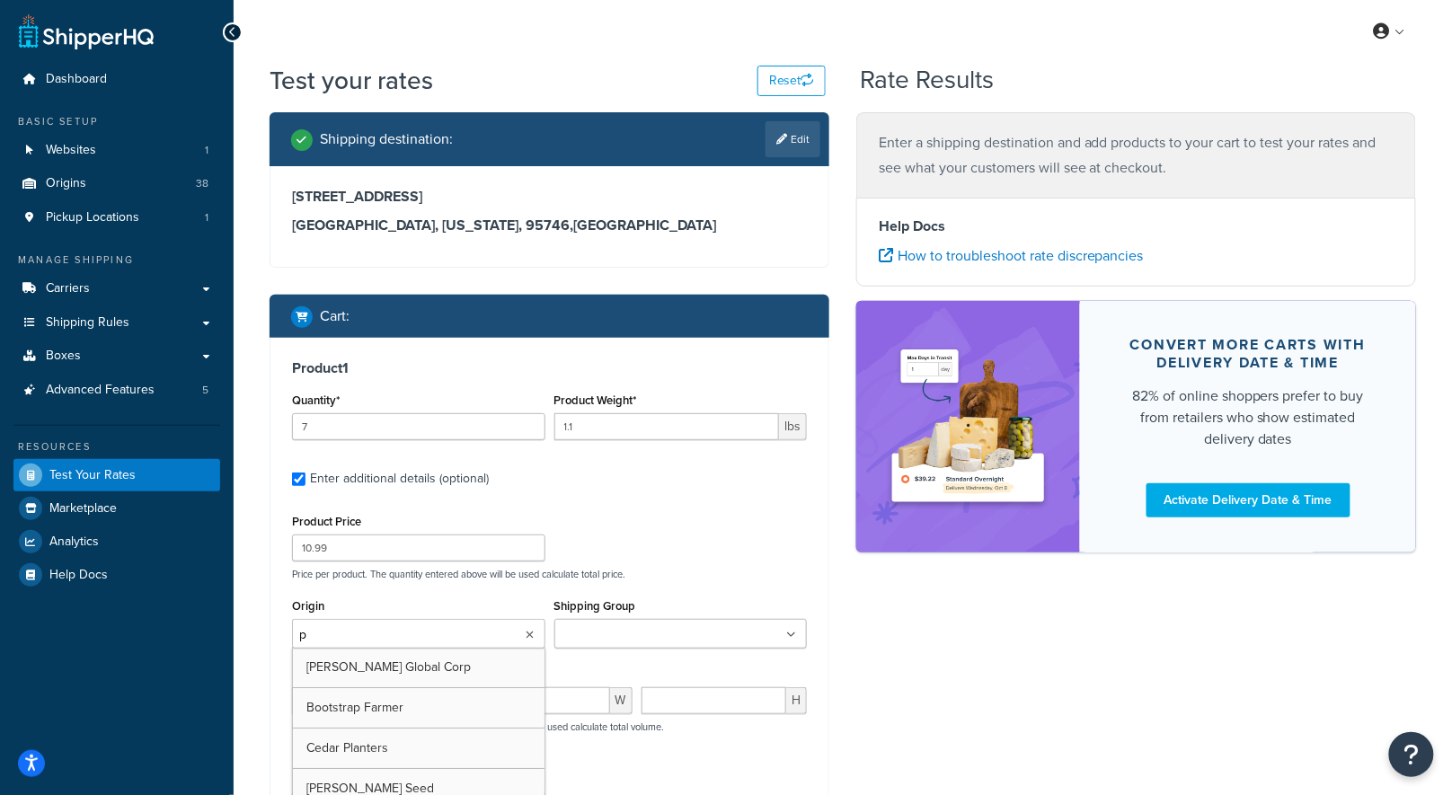
type input "pv"
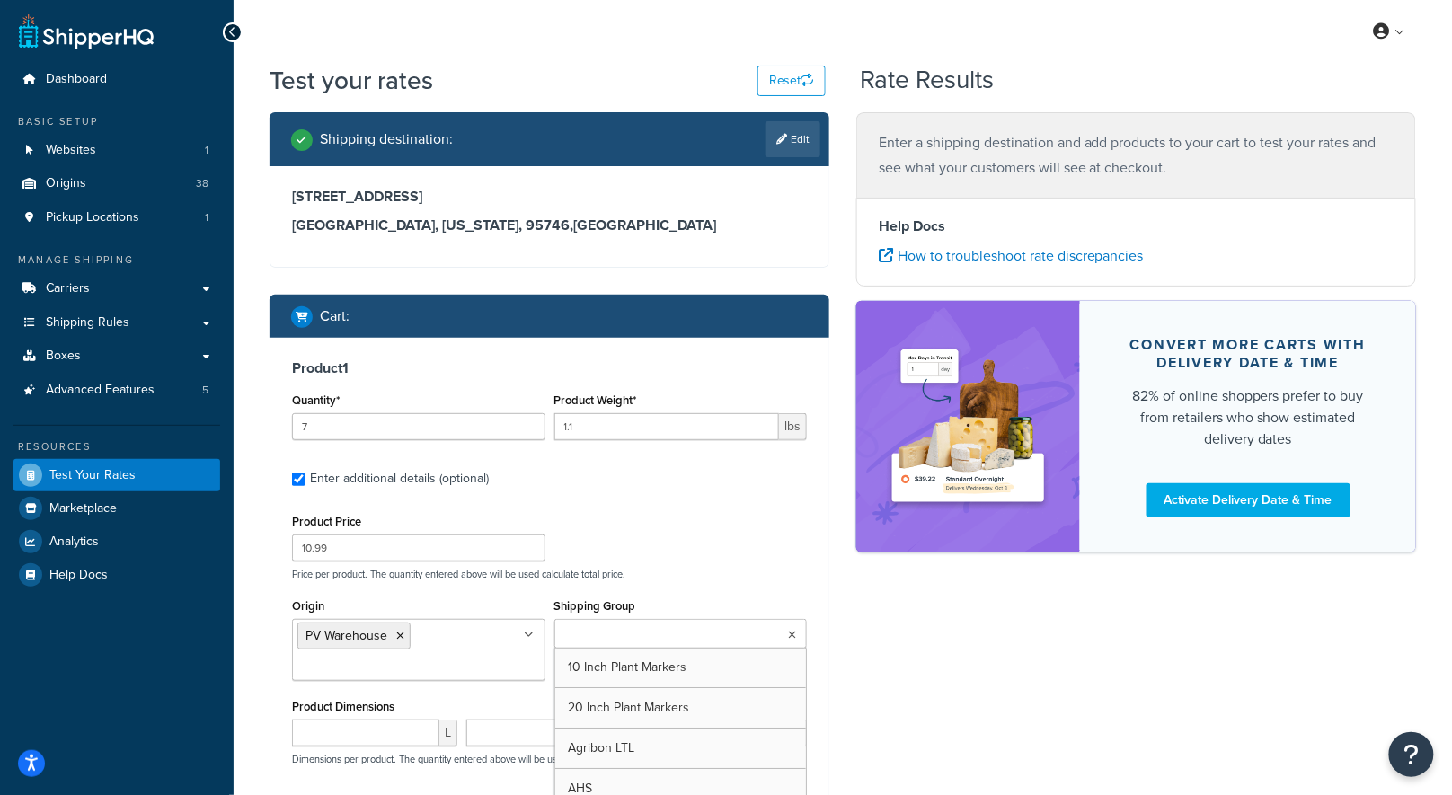
click at [648, 625] on input "Shipping Group" at bounding box center [639, 635] width 159 height 20
type input "anni"
click at [730, 474] on label "Enter additional details (optional)" at bounding box center [558, 477] width 497 height 29
click at [305, 474] on input "Enter additional details (optional)" at bounding box center [298, 478] width 13 height 13
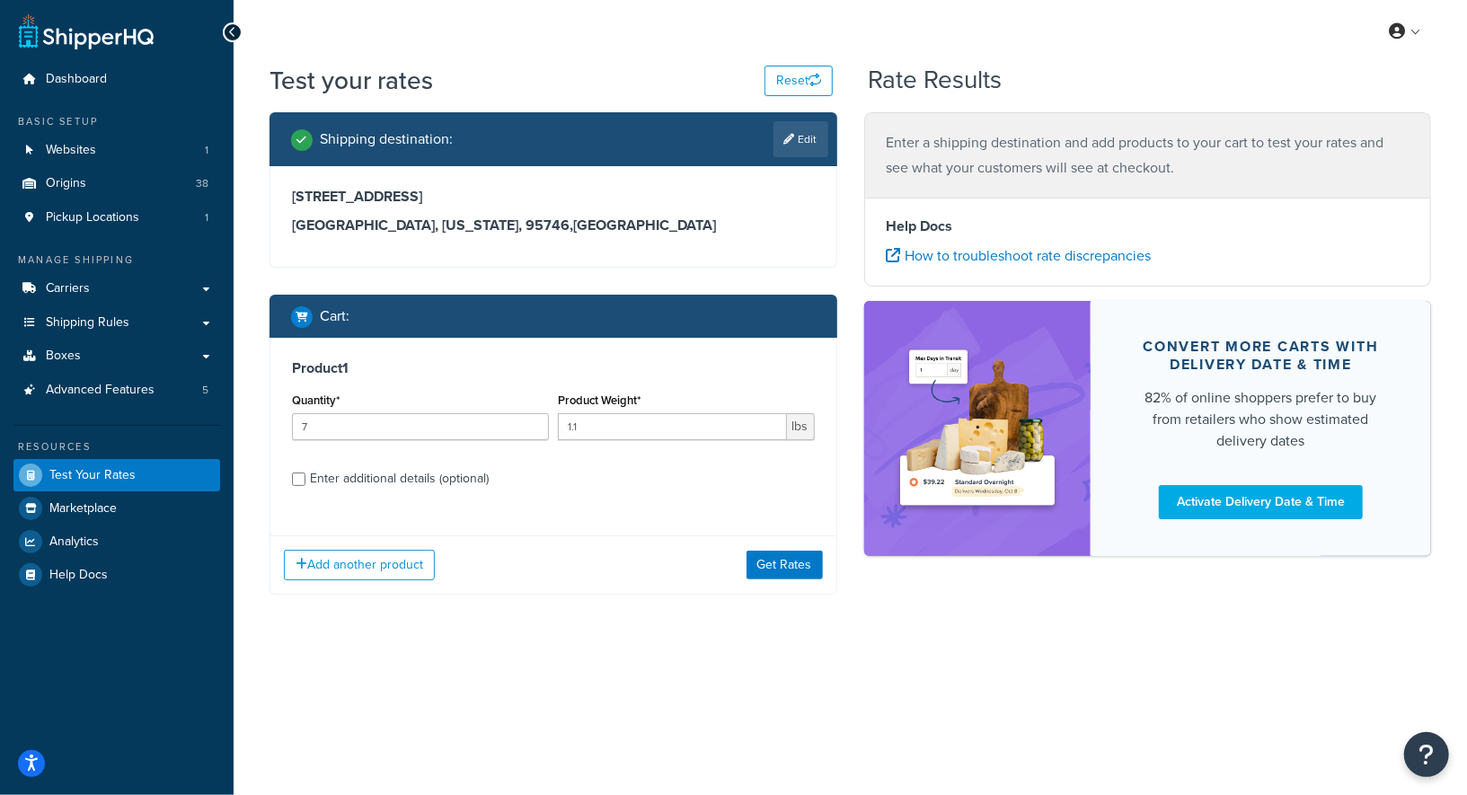
click at [730, 474] on label "Enter additional details (optional)" at bounding box center [562, 477] width 505 height 29
click at [305, 474] on input "Enter additional details (optional)" at bounding box center [298, 478] width 13 height 13
checkbox input "true"
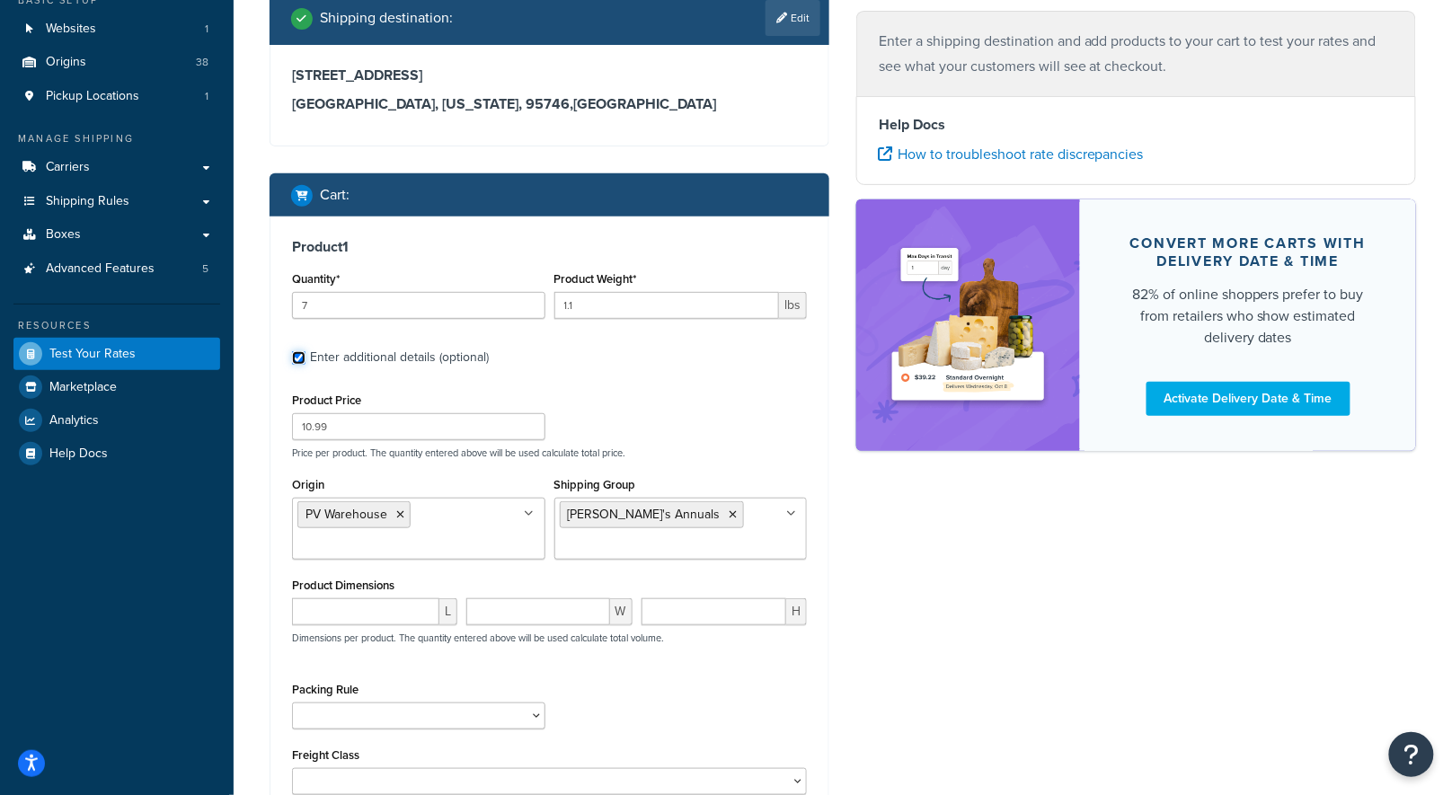
scroll to position [303, 0]
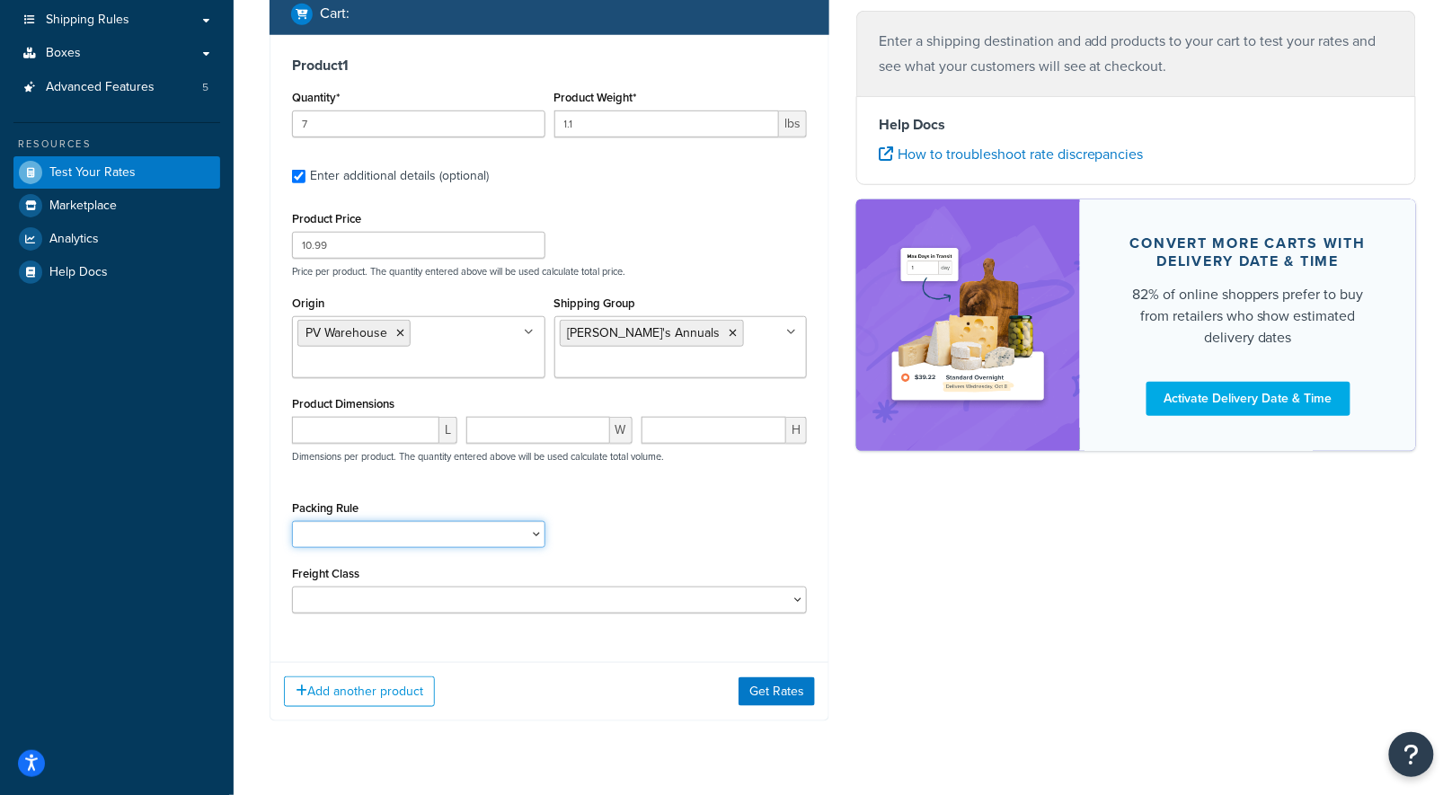
click at [402, 533] on select "1 Gallon 10 Inch Plant Markers 20 Inch Plant Markers AHS 4 claw GO500 AHS 5 Gal…" at bounding box center [418, 534] width 253 height 27
select select "84863"
click at [292, 521] on select "1 Gallon 10 Inch Plant Markers 20 Inch Plant Markers AHS 4 claw GO500 AHS 5 Gal…" at bounding box center [418, 534] width 253 height 27
click at [776, 696] on button "Get Rates" at bounding box center [776, 691] width 76 height 29
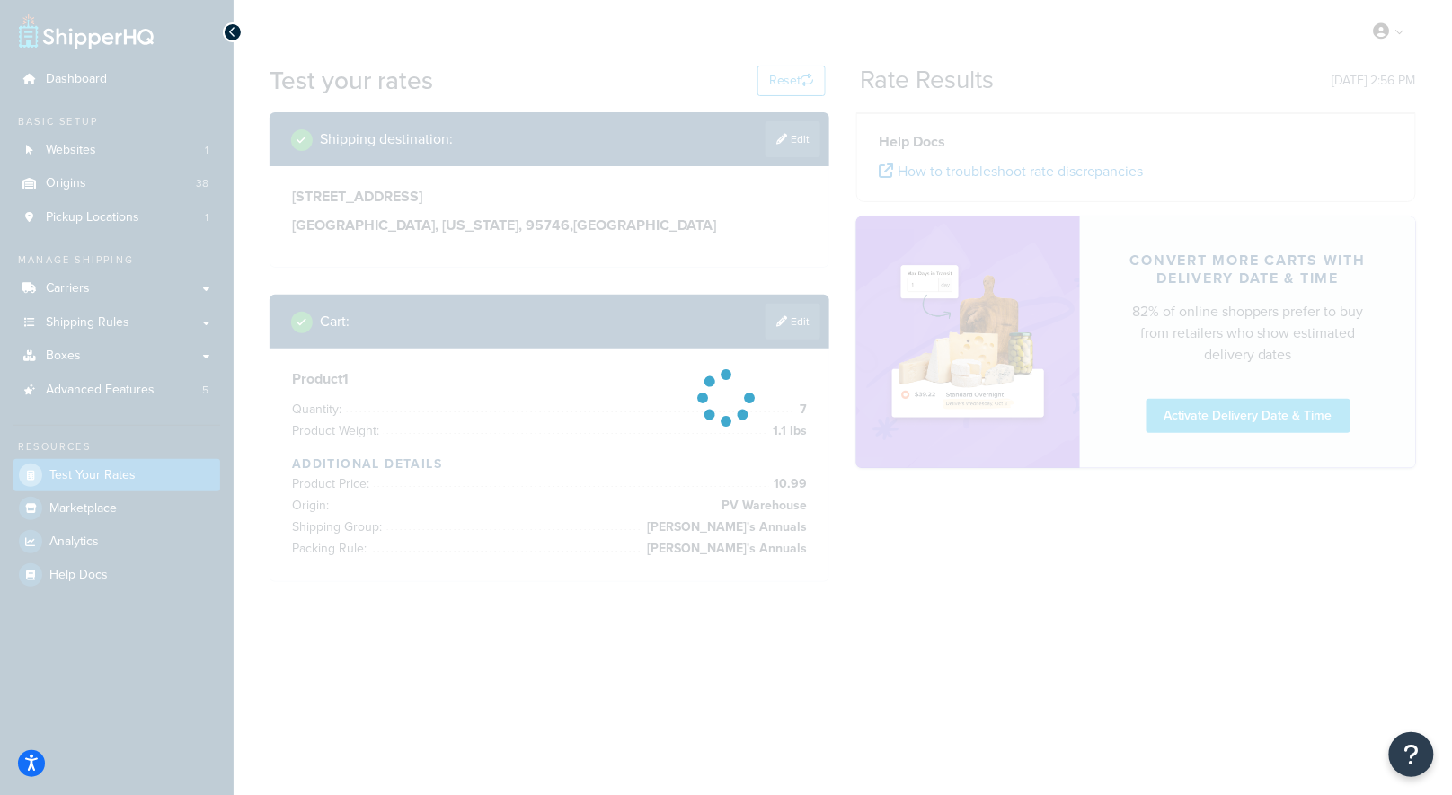
scroll to position [0, 0]
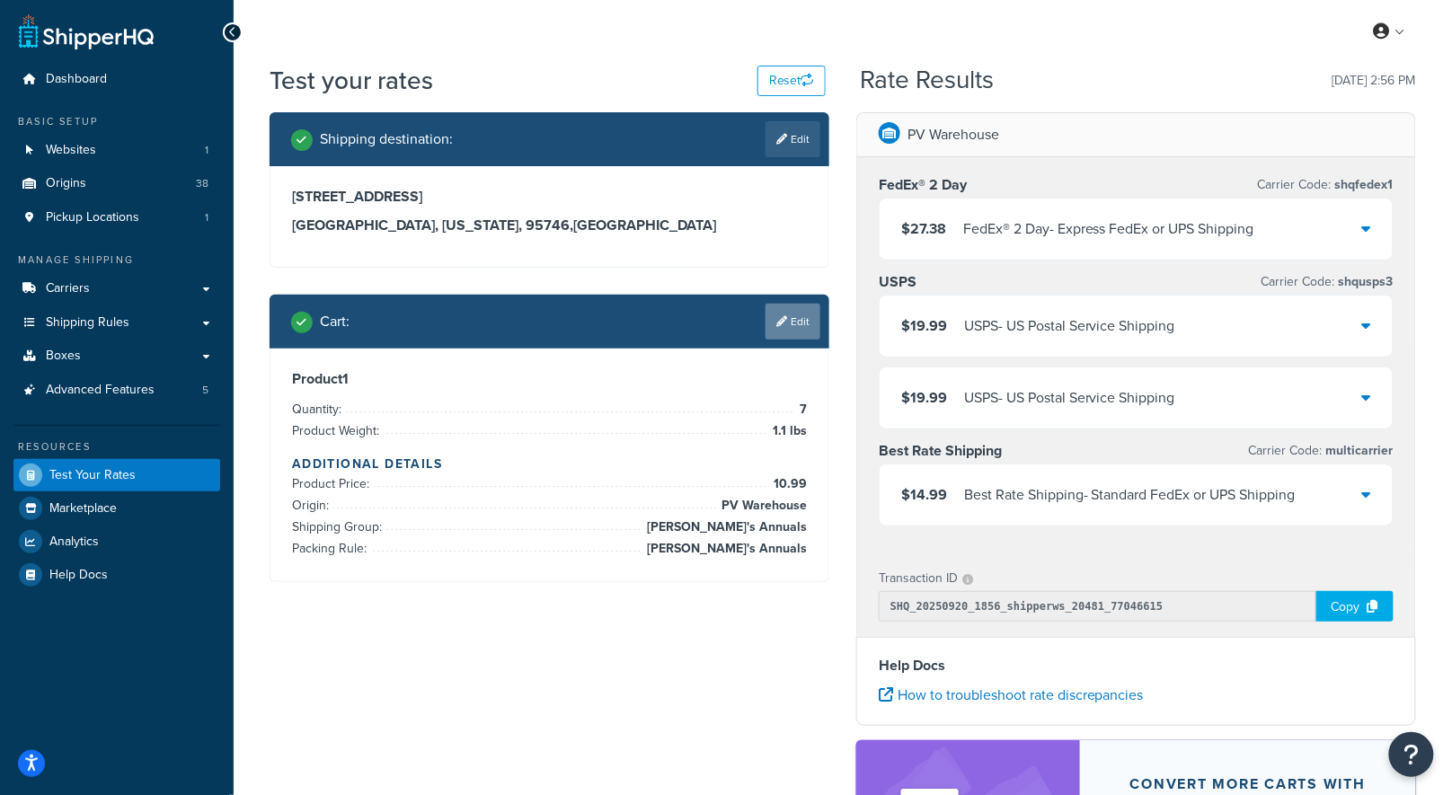
click at [810, 319] on link "Edit" at bounding box center [792, 322] width 55 height 36
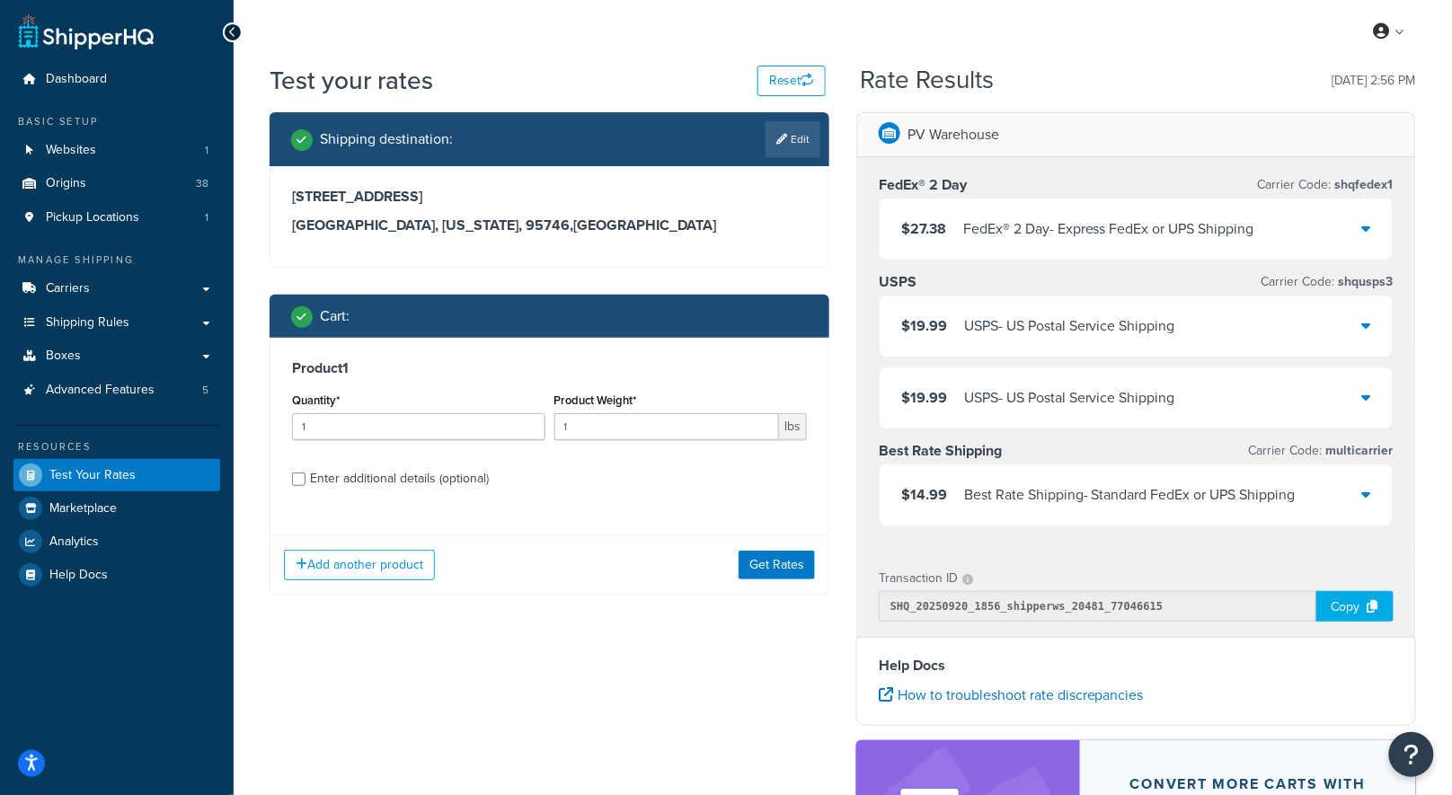
click at [470, 482] on div "Enter additional details (optional)" at bounding box center [399, 478] width 179 height 25
click at [305, 482] on input "Enter additional details (optional)" at bounding box center [298, 478] width 13 height 13
checkbox input "true"
select select "84863"
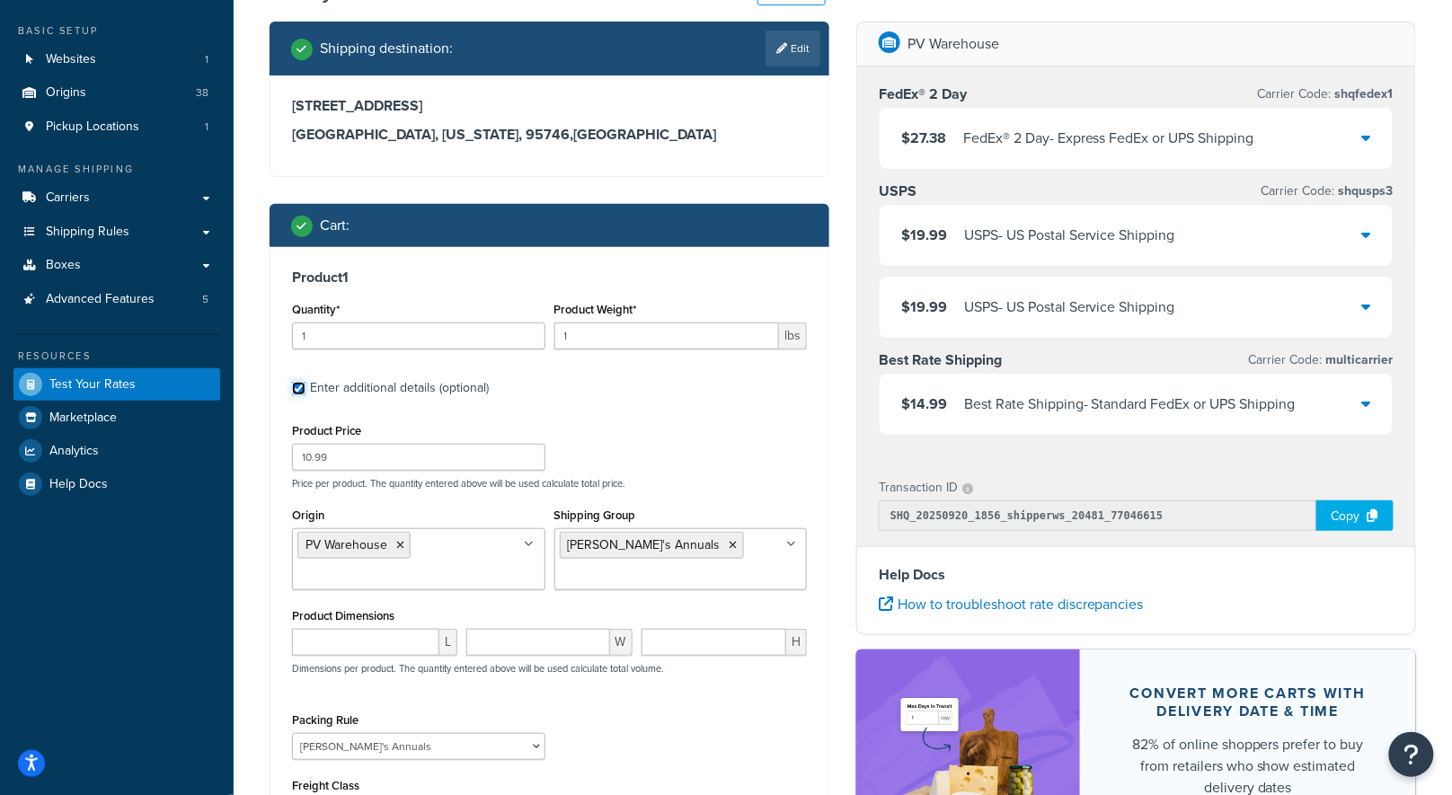
scroll to position [343, 0]
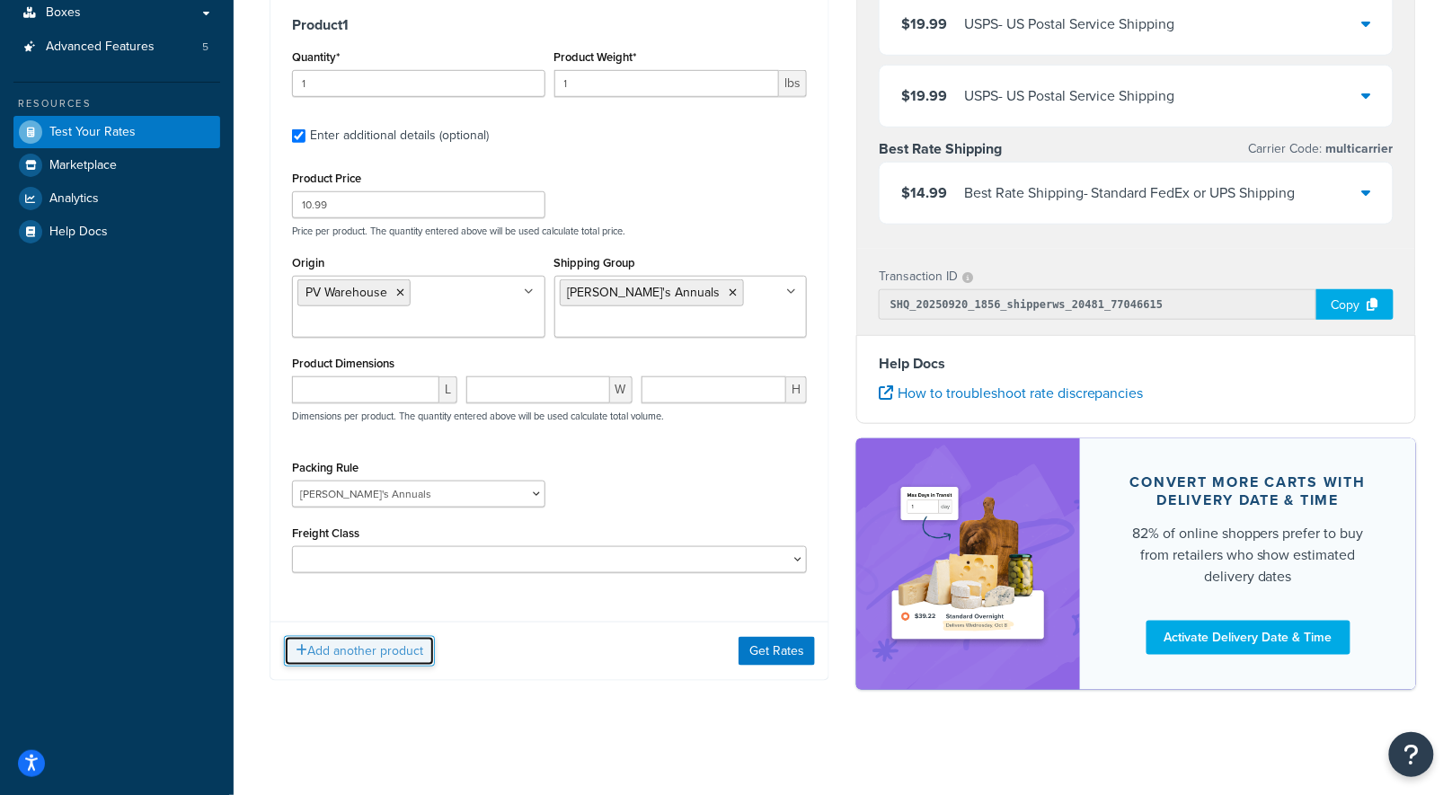
click at [386, 655] on button "Add another product" at bounding box center [359, 651] width 151 height 31
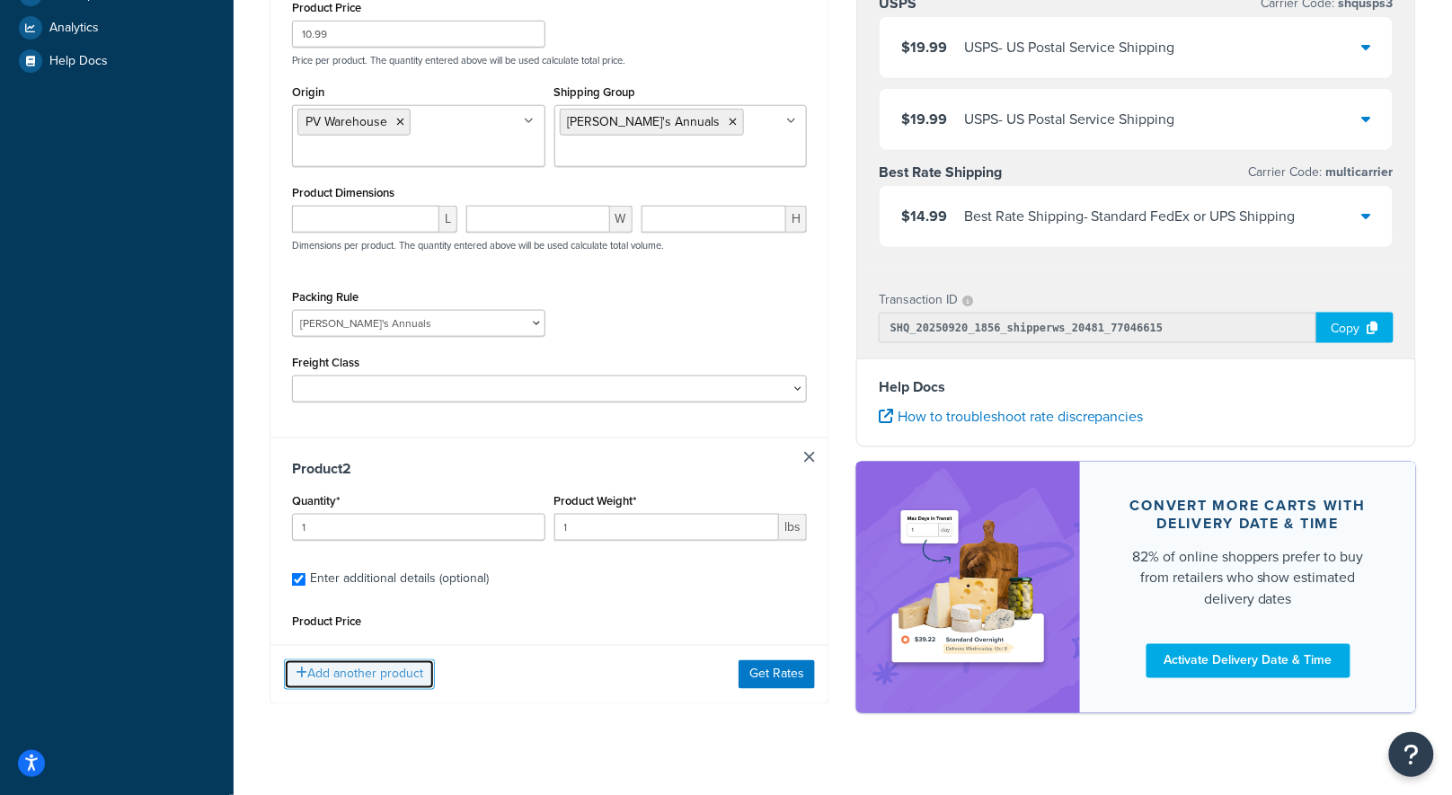
scroll to position [518, 0]
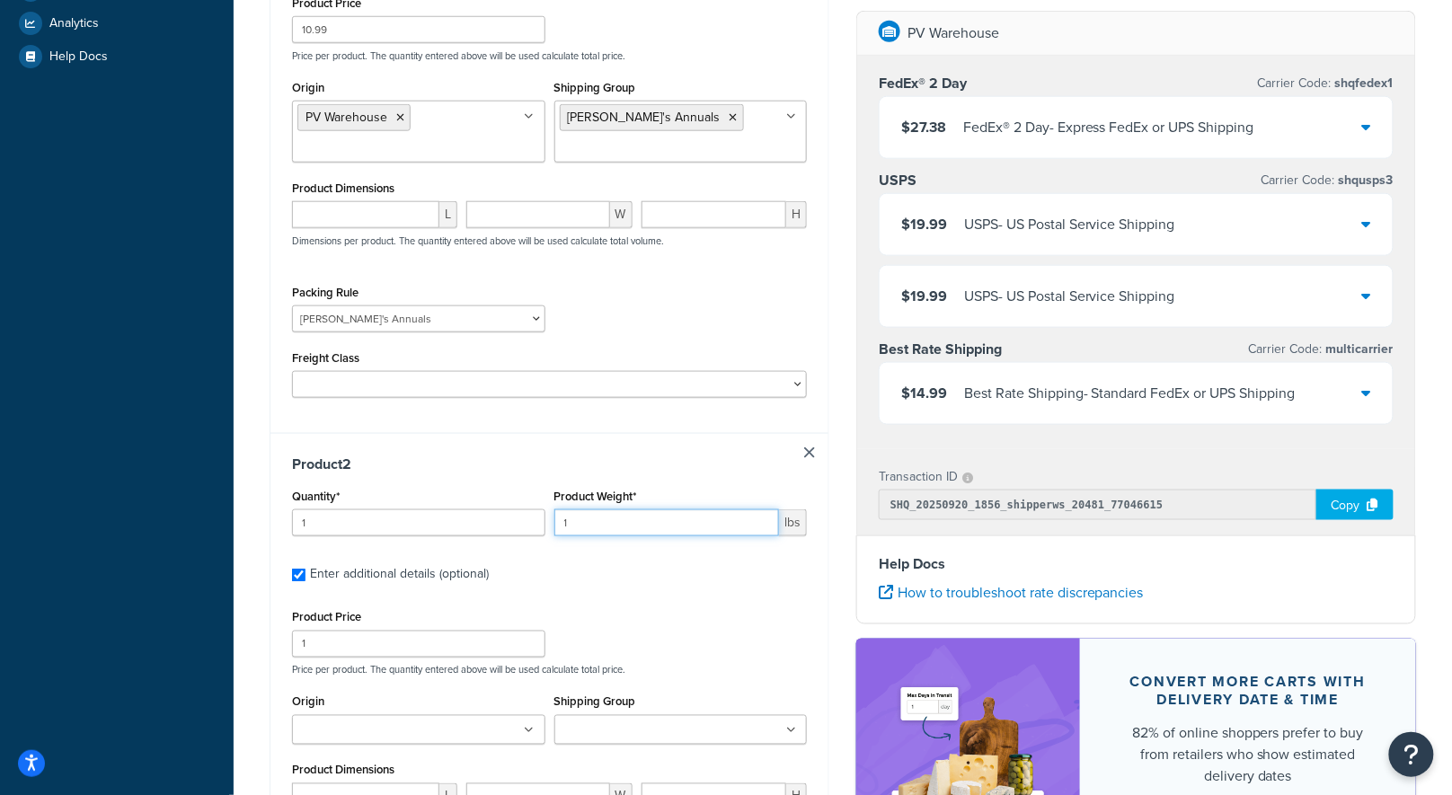
drag, startPoint x: 648, startPoint y: 529, endPoint x: 510, endPoint y: 520, distance: 137.7
click at [510, 520] on div "Quantity* 1 Product Weight* 1 lbs" at bounding box center [549, 517] width 524 height 66
type input ".05"
drag, startPoint x: 367, startPoint y: 638, endPoint x: 241, endPoint y: 638, distance: 126.7
click at [241, 638] on div "Test your rates Reset Rate Results 09/20/2025, 2:56 PM Shipping destination : E…" at bounding box center [843, 352] width 1218 height 1615
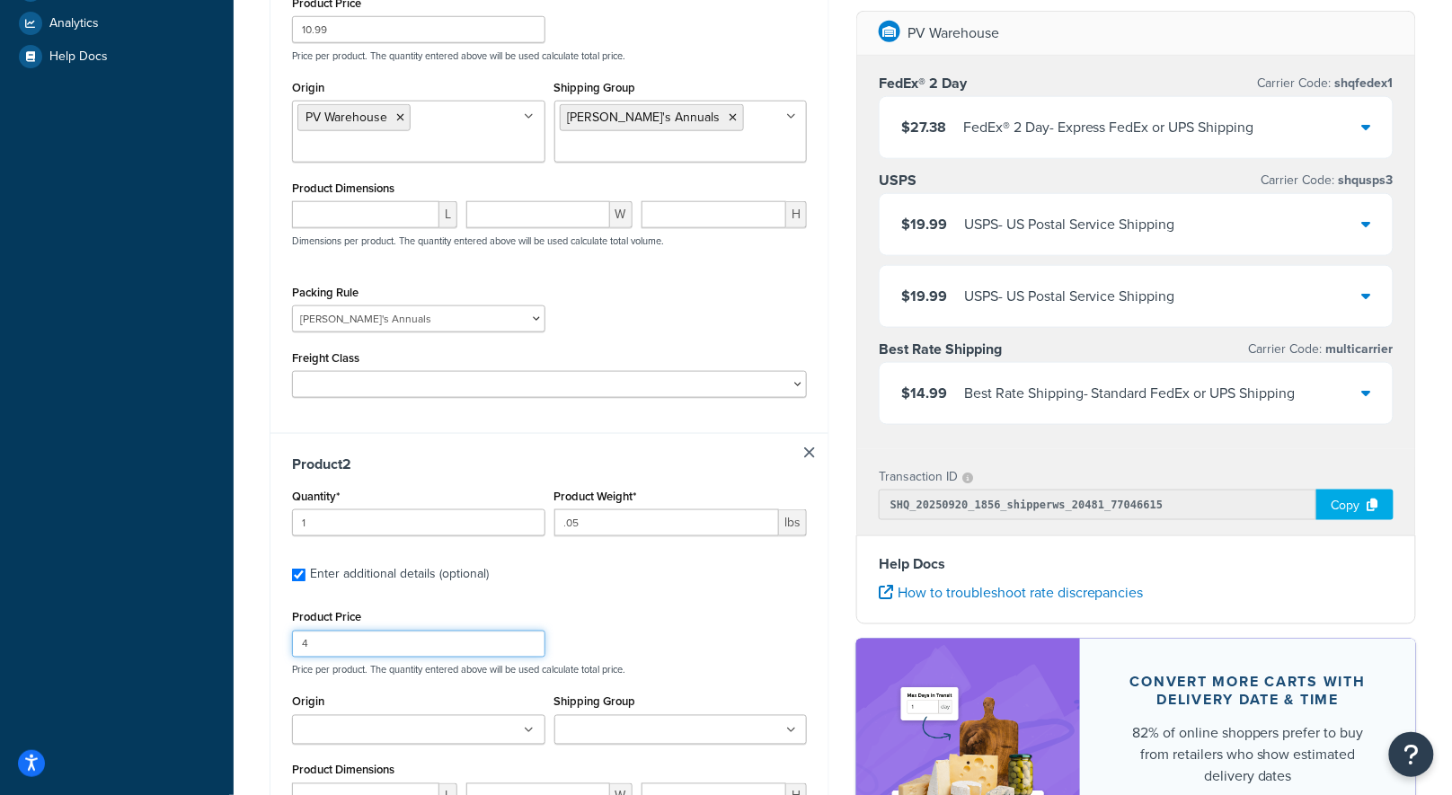
type input "4"
click at [460, 722] on ul at bounding box center [418, 730] width 253 height 30
type input "pv"
click at [622, 732] on input "Shipping Group" at bounding box center [639, 731] width 159 height 20
type input "seed"
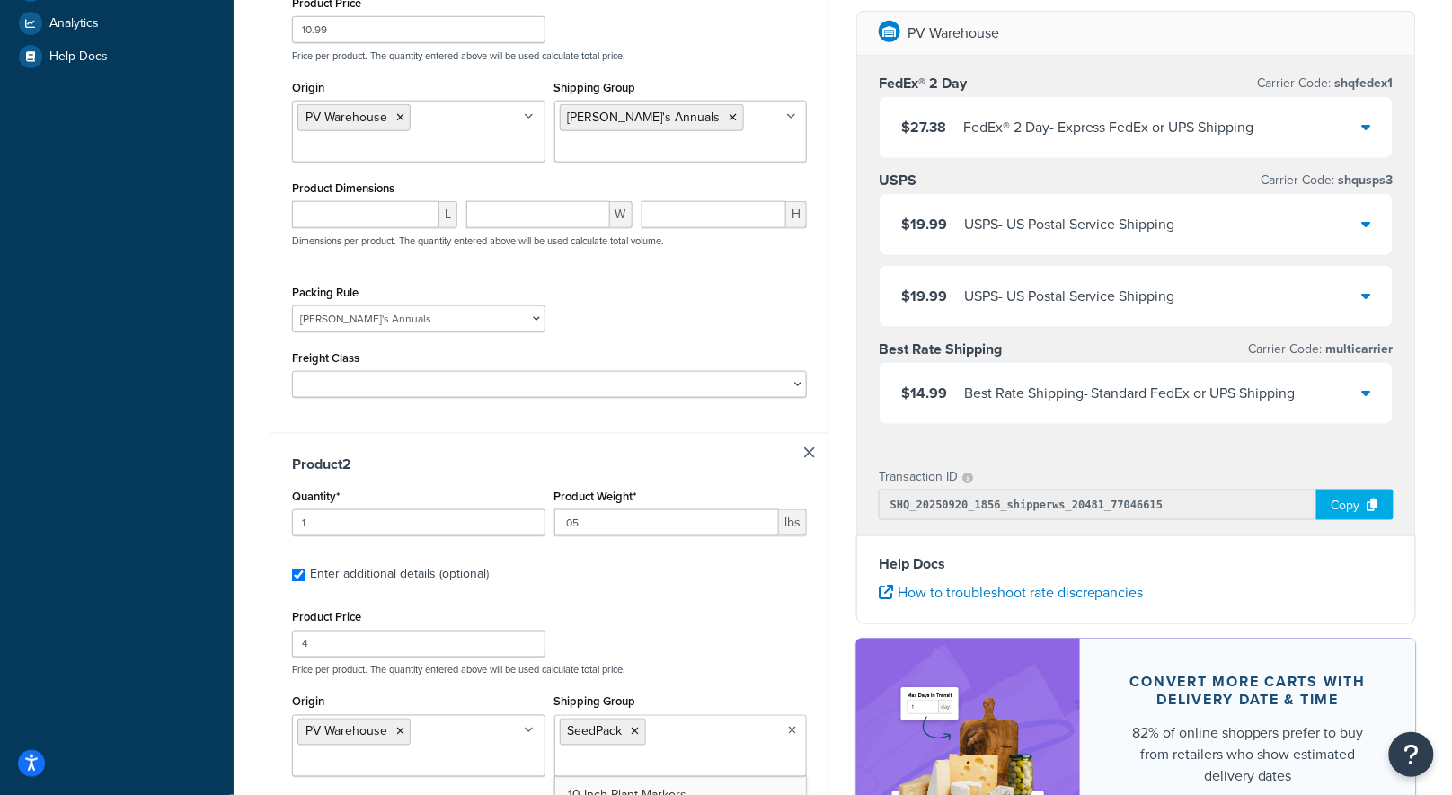
click at [718, 602] on div "Product 2 Quantity* 1 Product Weight* .05 lbs Enter additional details (optiona…" at bounding box center [549, 740] width 558 height 614
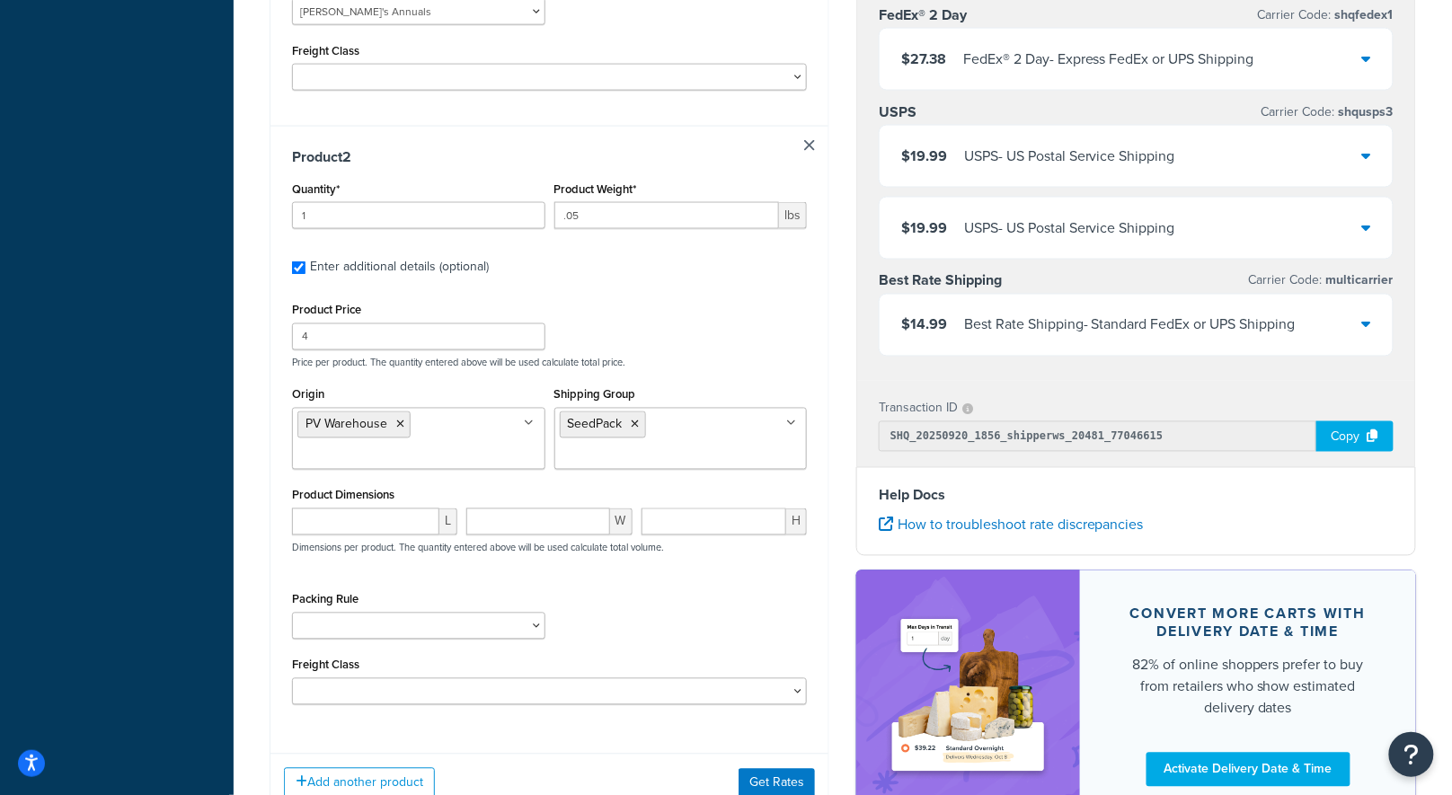
scroll to position [958, 0]
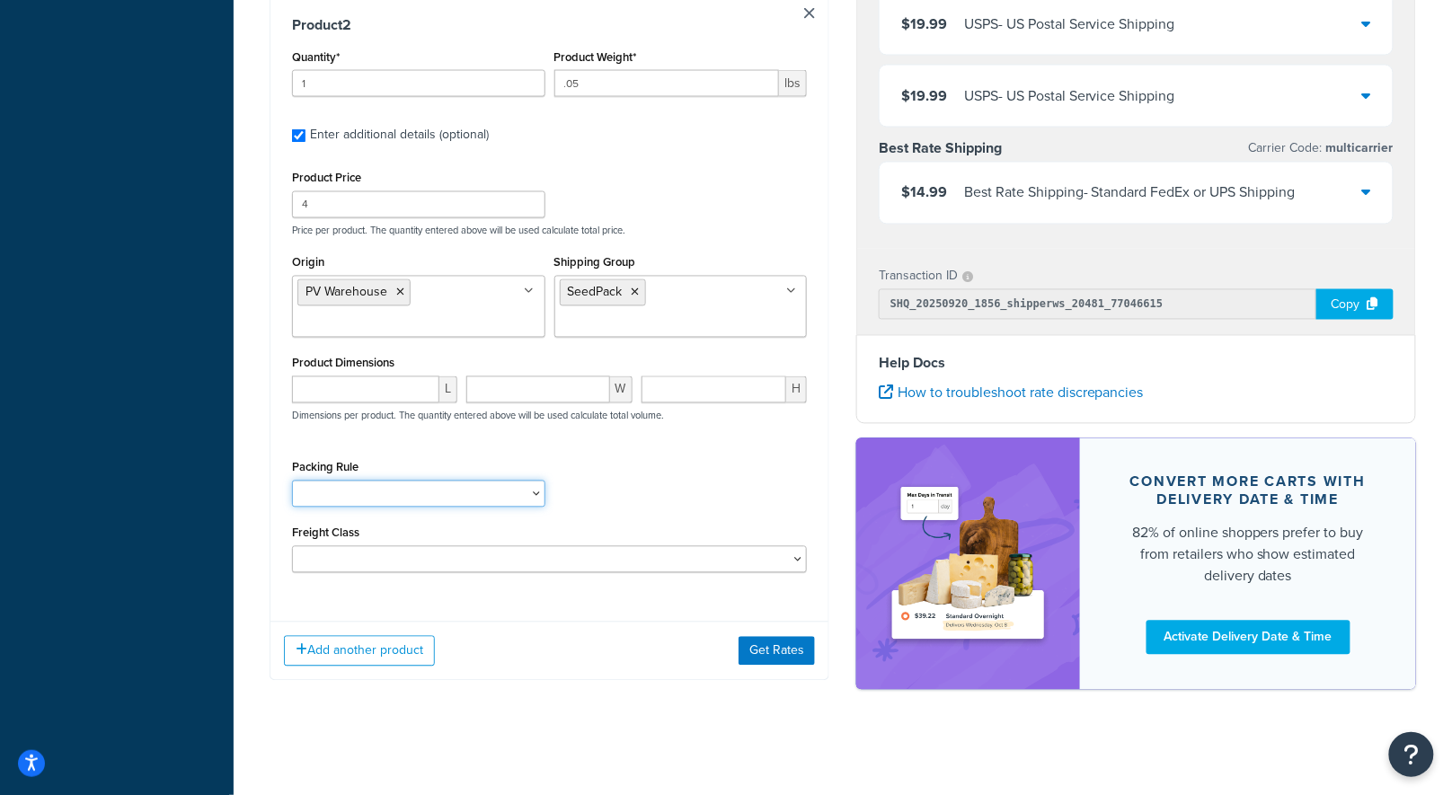
click at [440, 503] on select "1 Gallon 10 Inch Plant Markers 20 Inch Plant Markers AHS 4 claw GO500 AHS 5 Gal…" at bounding box center [418, 494] width 253 height 27
select select "23050"
click at [292, 481] on select "1 Gallon 10 Inch Plant Markers 20 Inch Plant Markers AHS 4 claw GO500 AHS 5 Gal…" at bounding box center [418, 494] width 253 height 27
click at [799, 649] on button "Get Rates" at bounding box center [776, 651] width 76 height 29
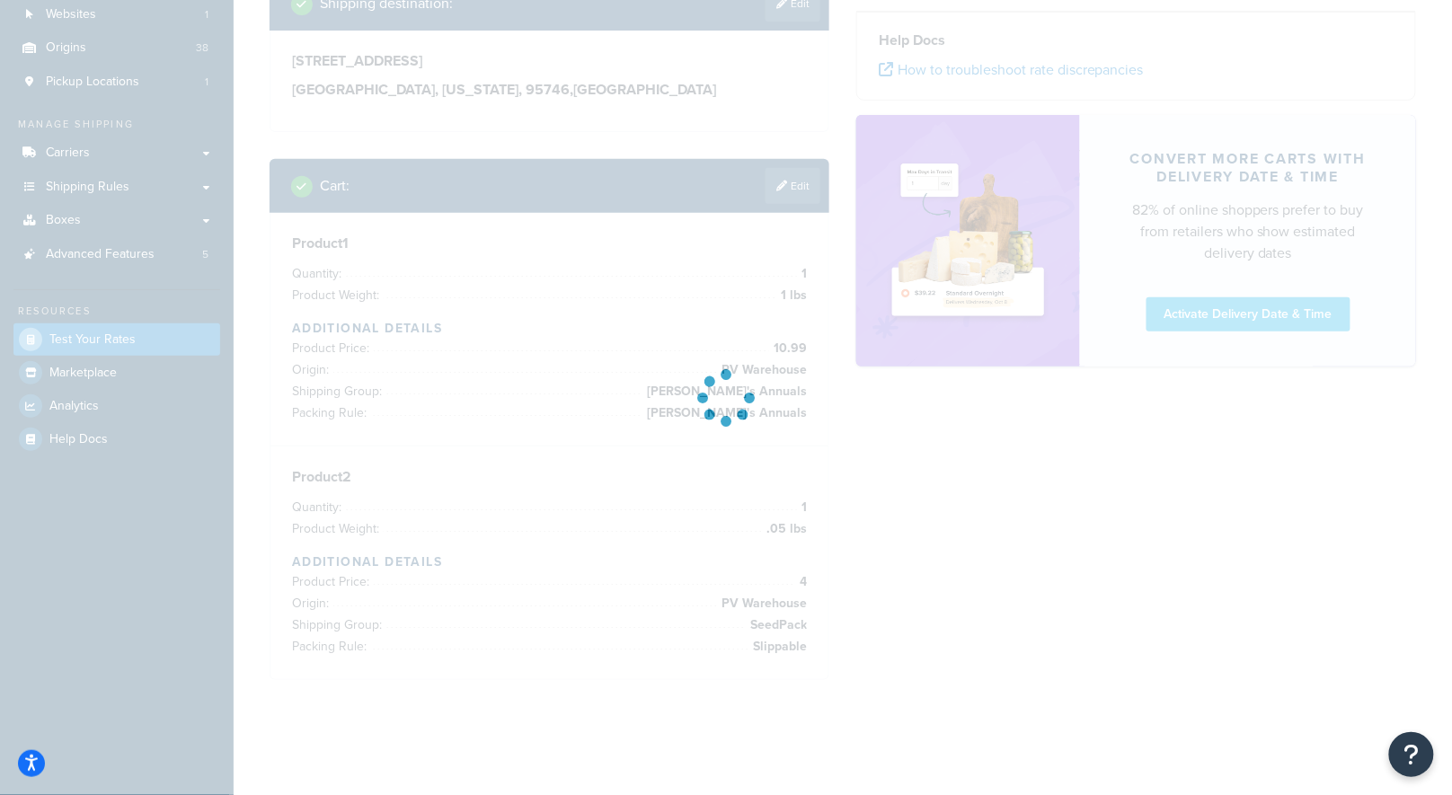
scroll to position [203, 0]
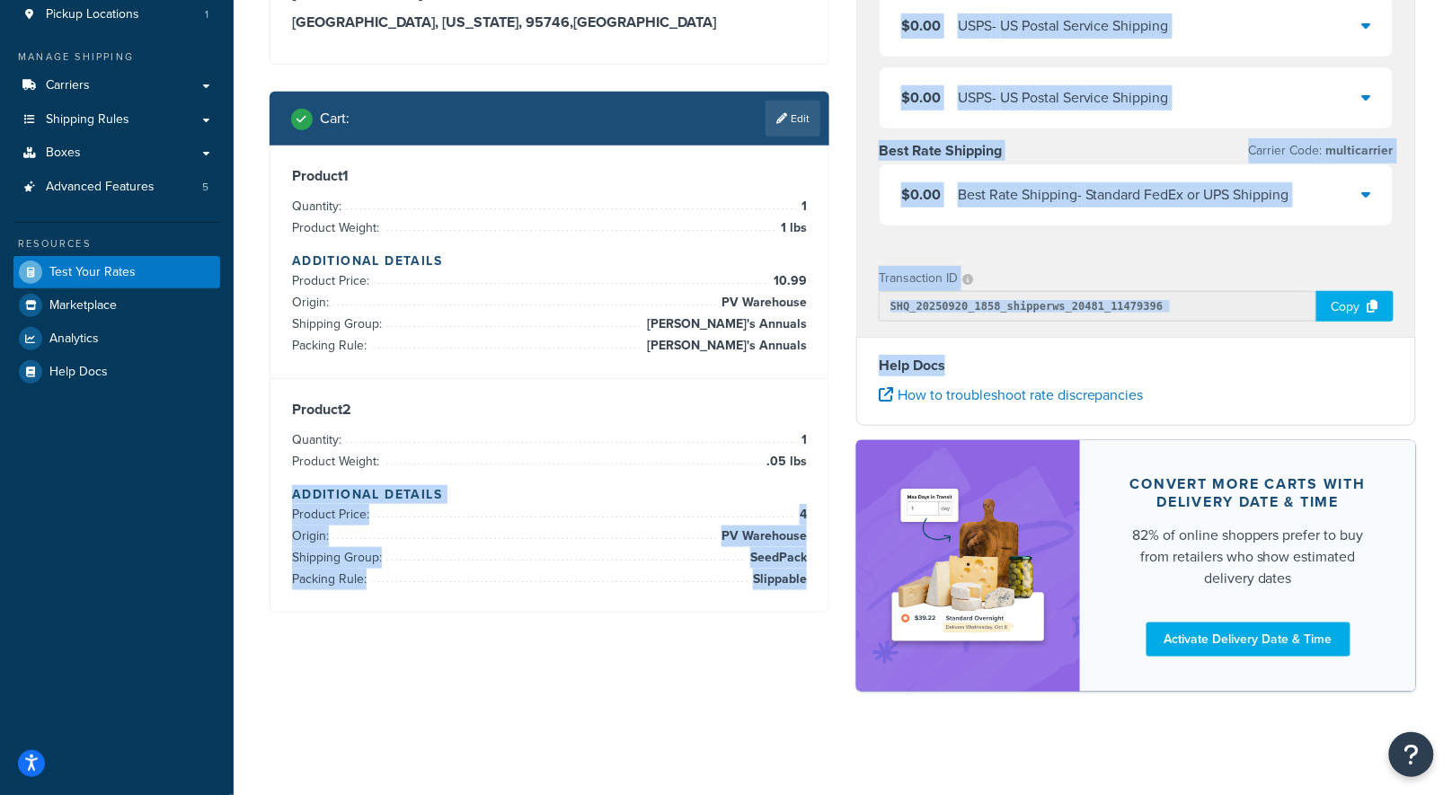
drag, startPoint x: 737, startPoint y: 478, endPoint x: 1037, endPoint y: 357, distance: 322.8
click at [1037, 357] on div "Shipping destination : Edit 9335 Oak Leaf Way Granite Bay, California, 95746 , …" at bounding box center [842, 309] width 1173 height 800
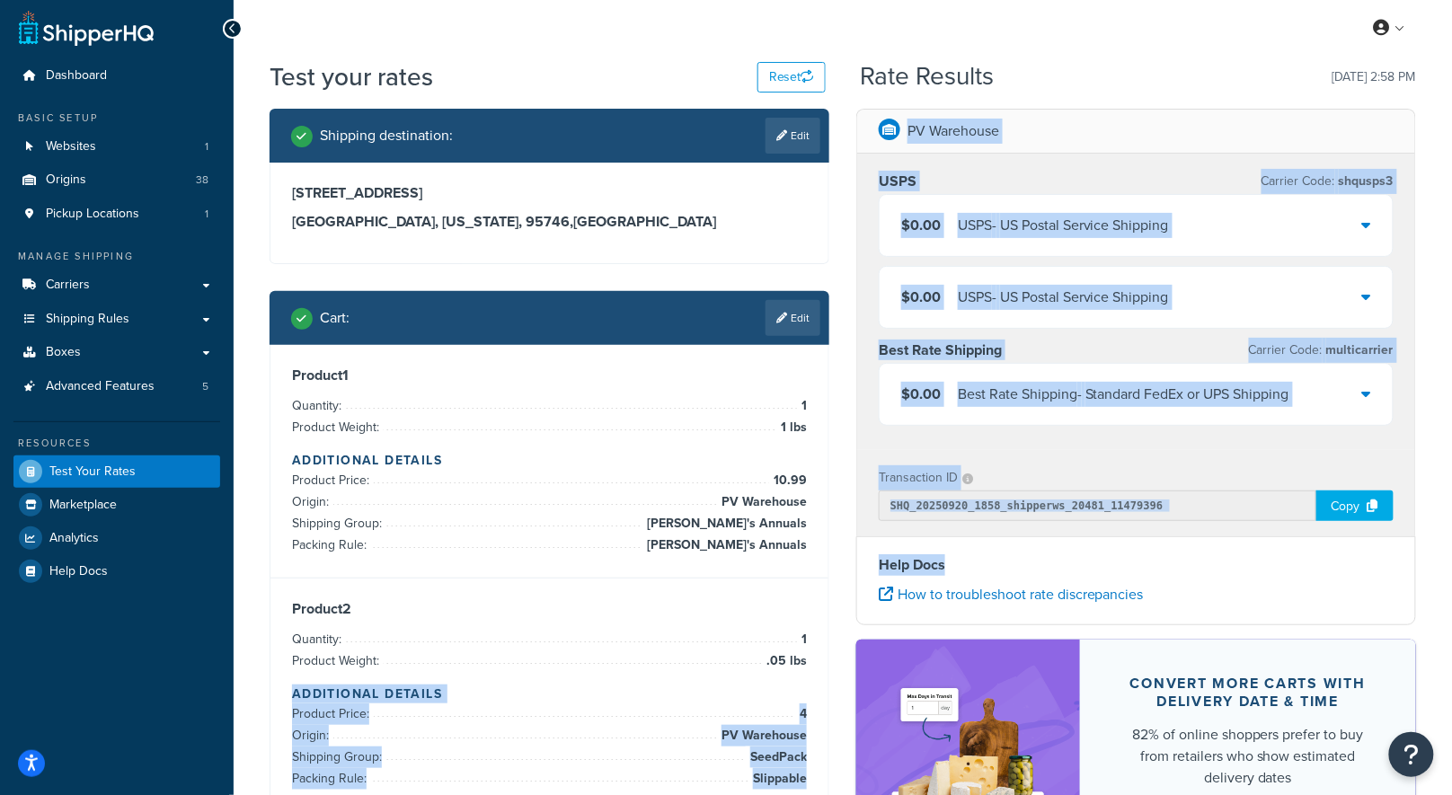
click at [1452, 70] on html "Accessibility Screen-Reader Guide, Feedback, and Issue Reporting | New window S…" at bounding box center [726, 497] width 1452 height 1002
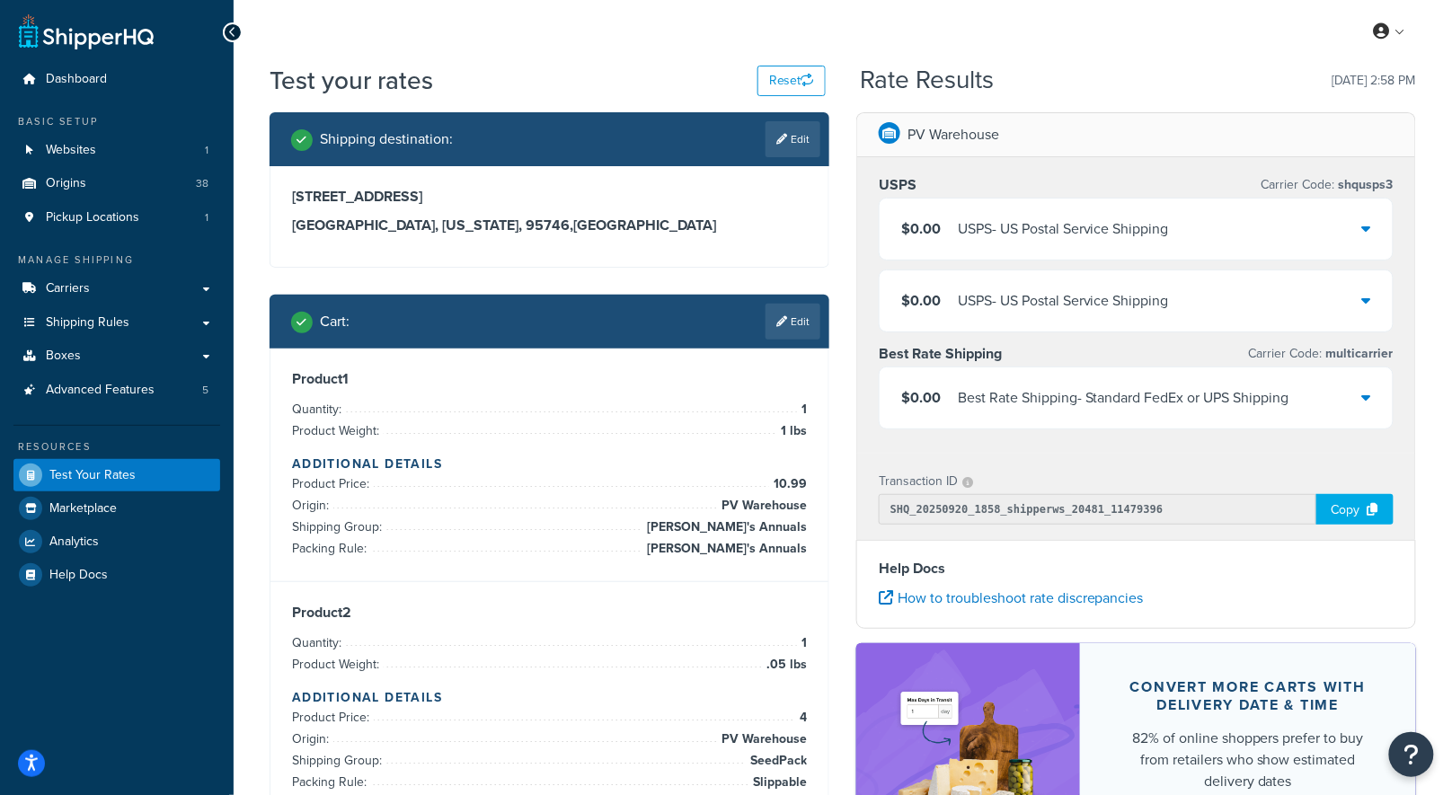
drag, startPoint x: 1428, startPoint y: 75, endPoint x: 1417, endPoint y: 102, distance: 28.2
click at [1422, 82] on div "Test your rates Reset Rate Results 09/20/2025, 2:58 PM Shipping destination : E…" at bounding box center [843, 510] width 1218 height 895
click at [1411, 235] on div "PV Warehouse USPS Carrier Code: shqusps3 $0.00 USPS - US Postal Service Shippin…" at bounding box center [1136, 512] width 587 height 800
click at [1378, 236] on div "$0.00 USPS - US Postal Service Shipping" at bounding box center [1135, 229] width 513 height 61
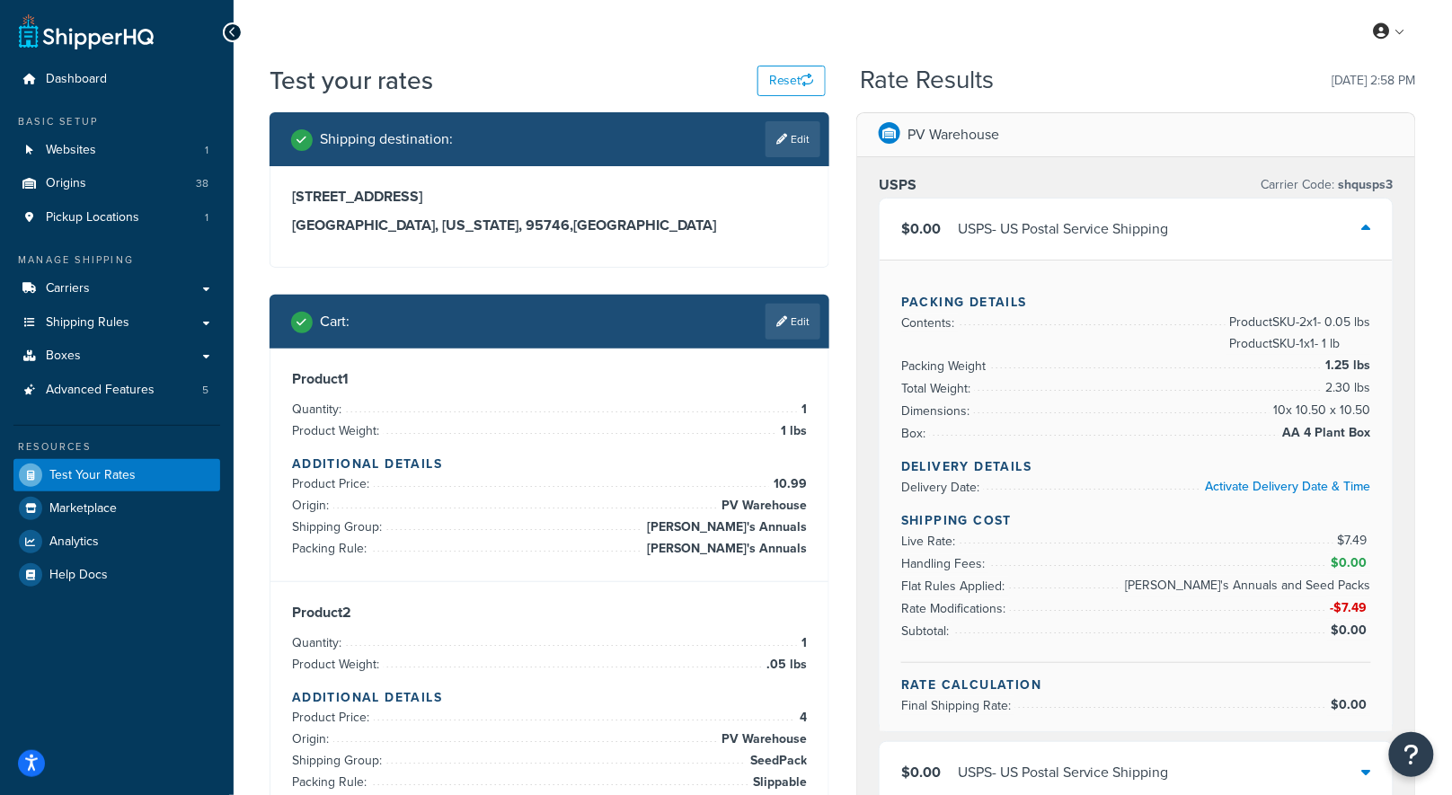
click at [1353, 217] on div "$0.00 USPS - US Postal Service Shipping" at bounding box center [1135, 229] width 513 height 61
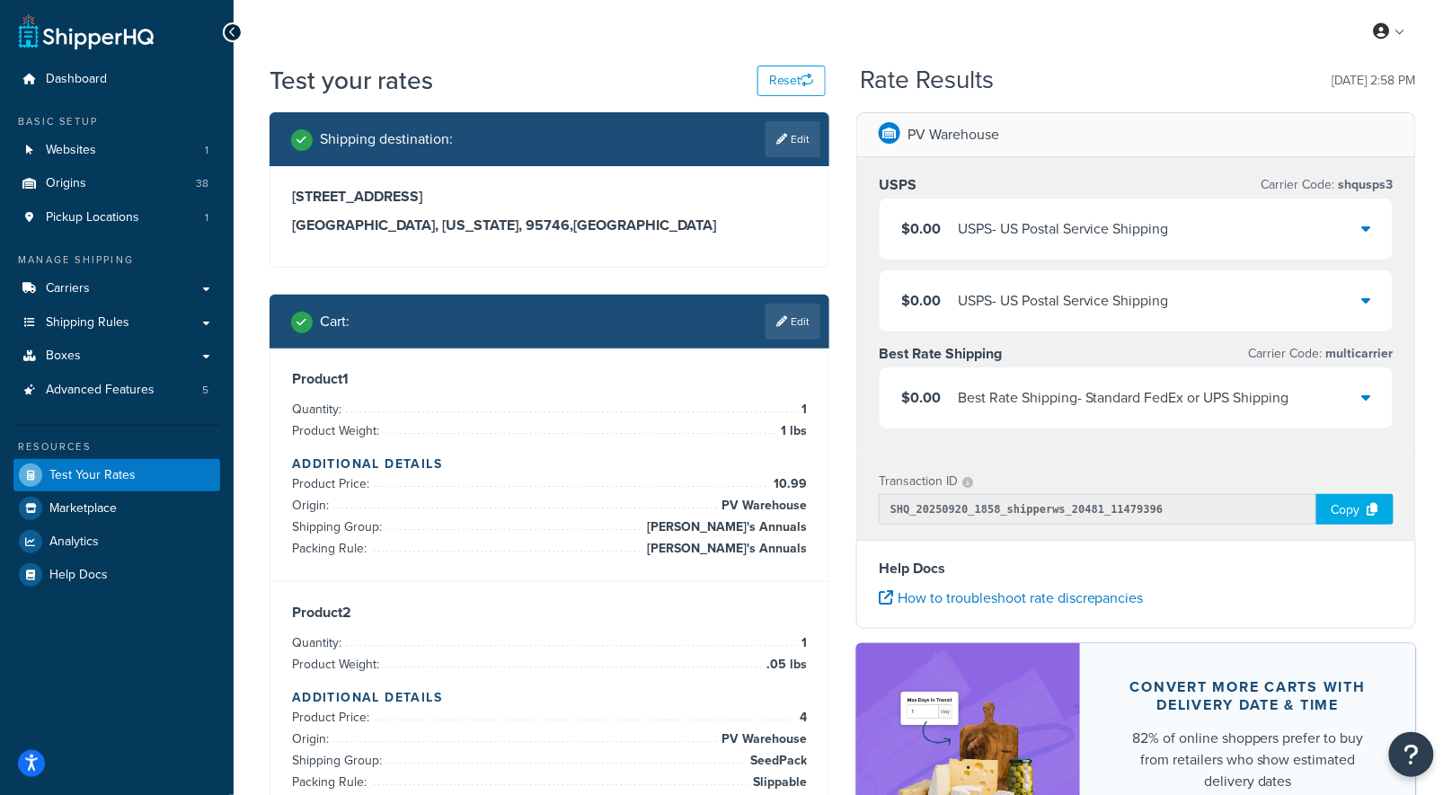
click at [1353, 217] on div "$0.00 USPS - US Postal Service Shipping" at bounding box center [1135, 229] width 513 height 61
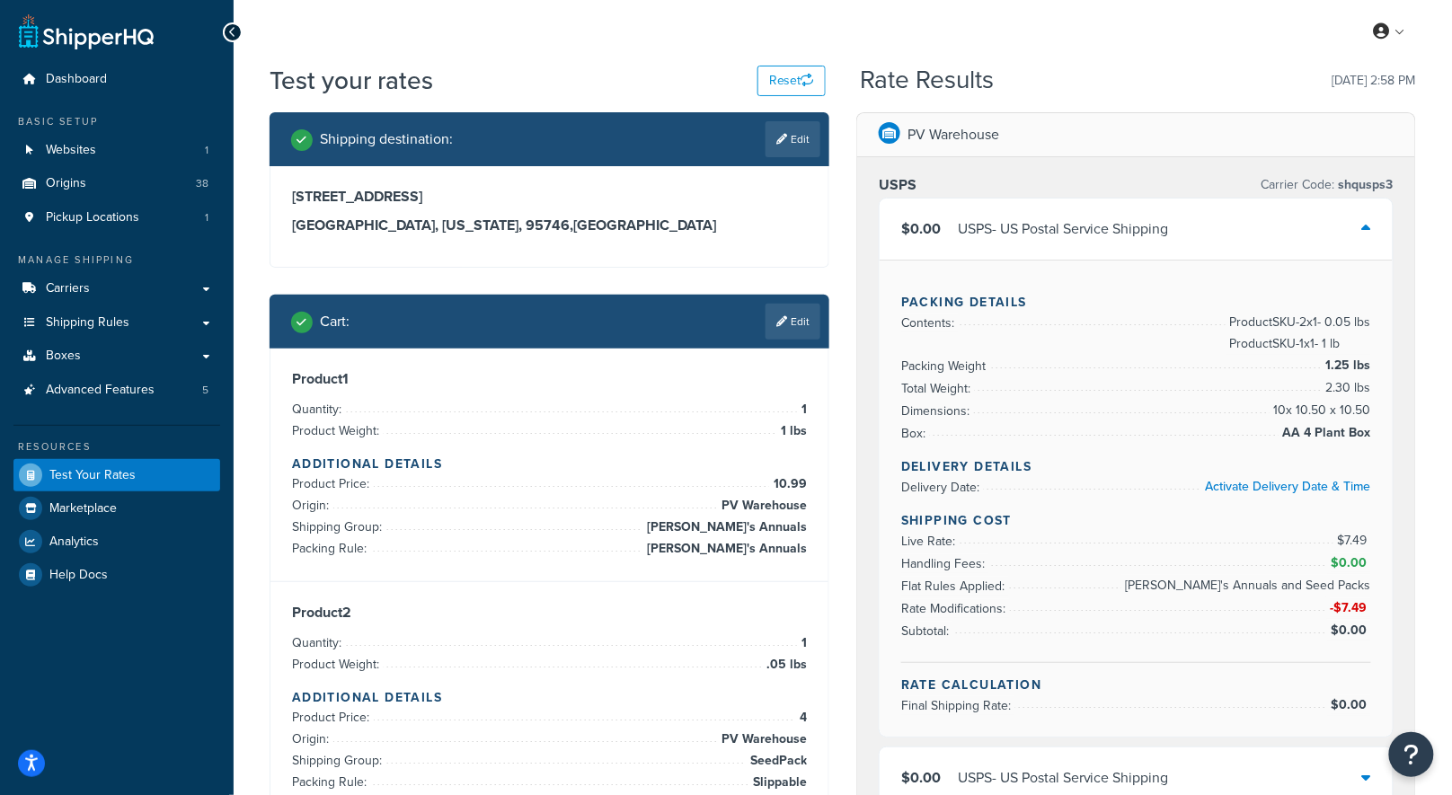
click at [1353, 217] on div "$0.00 USPS - US Postal Service Shipping" at bounding box center [1135, 229] width 513 height 61
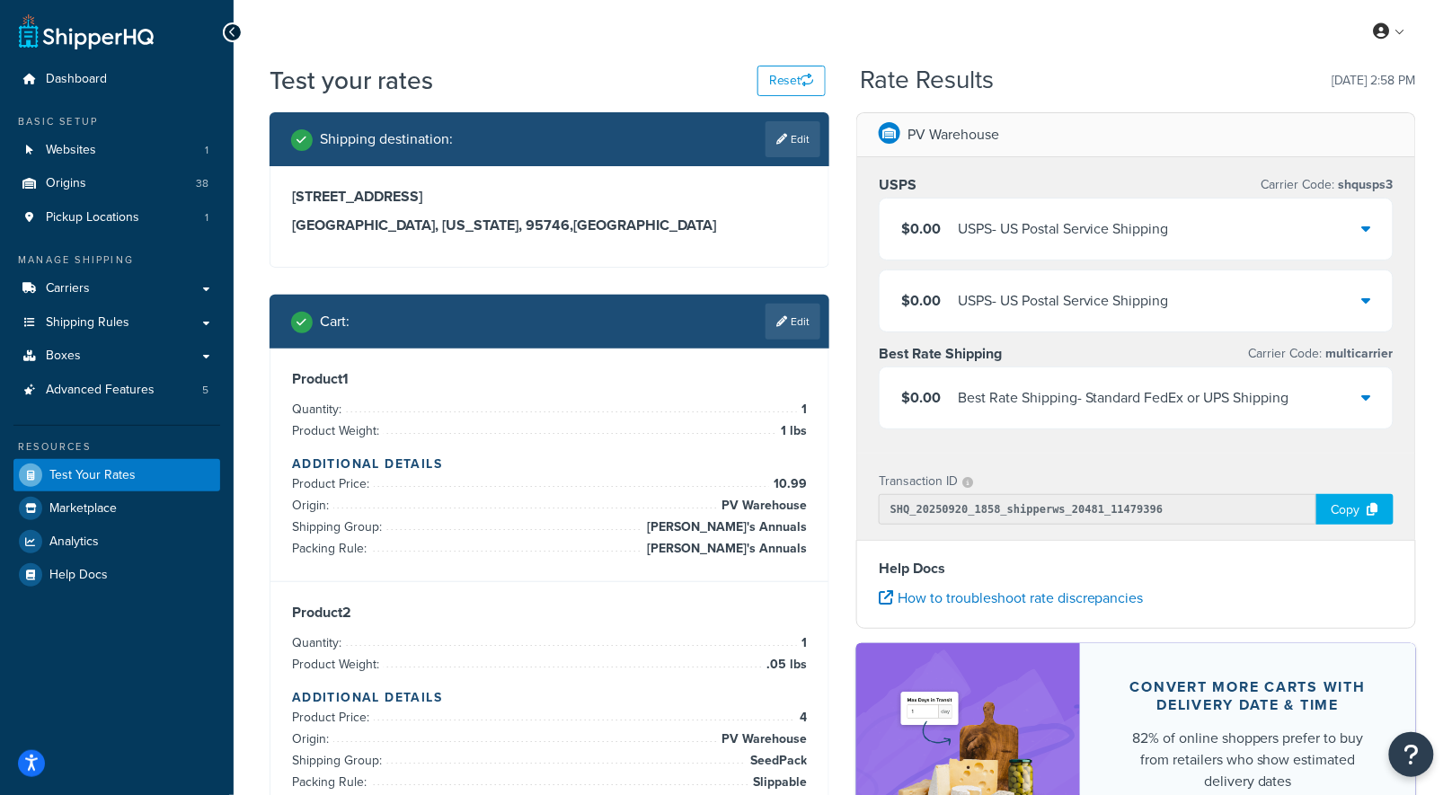
click at [1353, 217] on div "$0.00 USPS - US Postal Service Shipping" at bounding box center [1135, 229] width 513 height 61
drag, startPoint x: 1353, startPoint y: 217, endPoint x: 1043, endPoint y: 128, distance: 322.7
click at [1353, 220] on div "$0.00 USPS - US Postal Service Shipping" at bounding box center [1135, 229] width 513 height 61
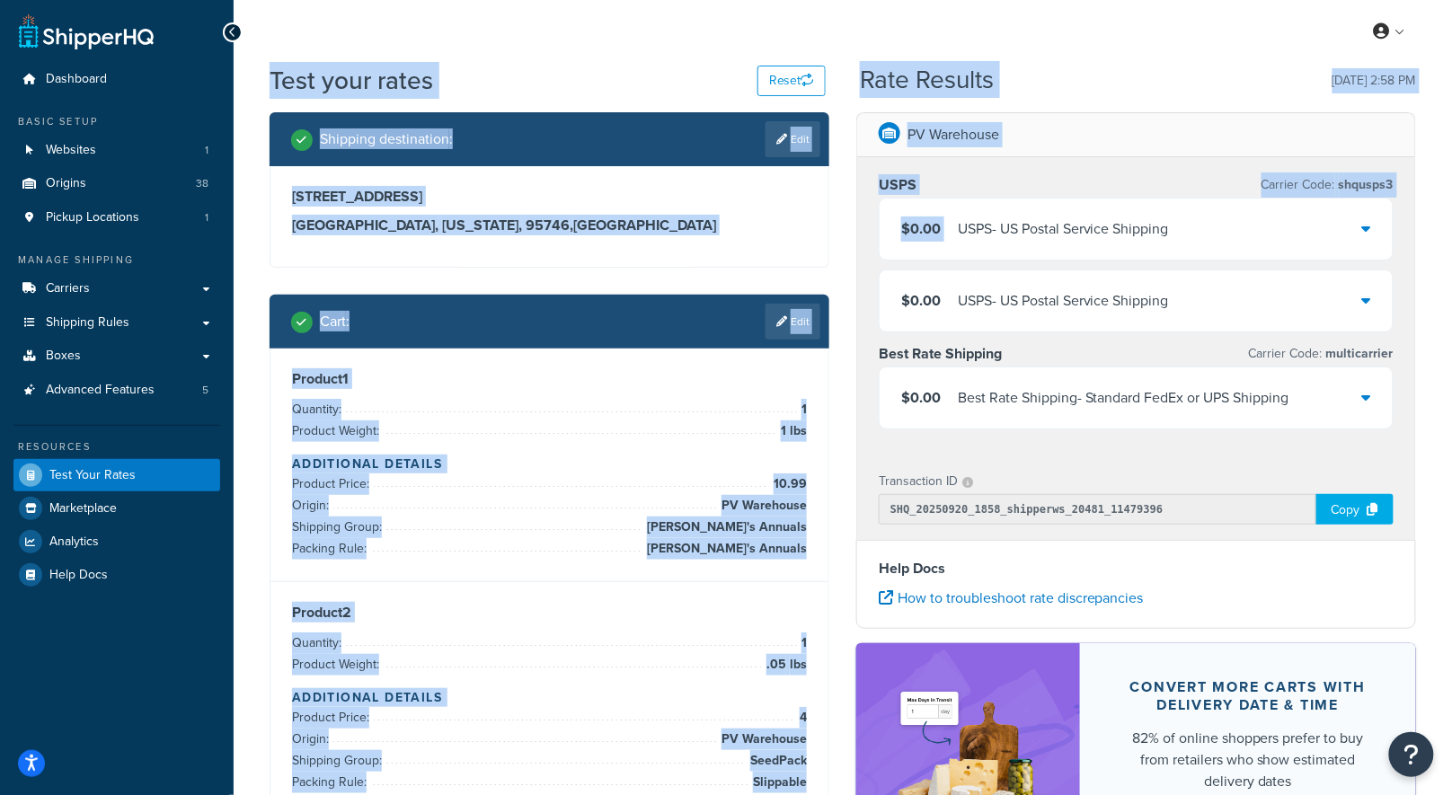
drag, startPoint x: 1043, startPoint y: 128, endPoint x: 806, endPoint y: 48, distance: 250.3
click at [806, 48] on div "My Profile Billing Global Settings Contact Us Logout Test your rates Reset Rate…" at bounding box center [843, 501] width 1218 height 1002
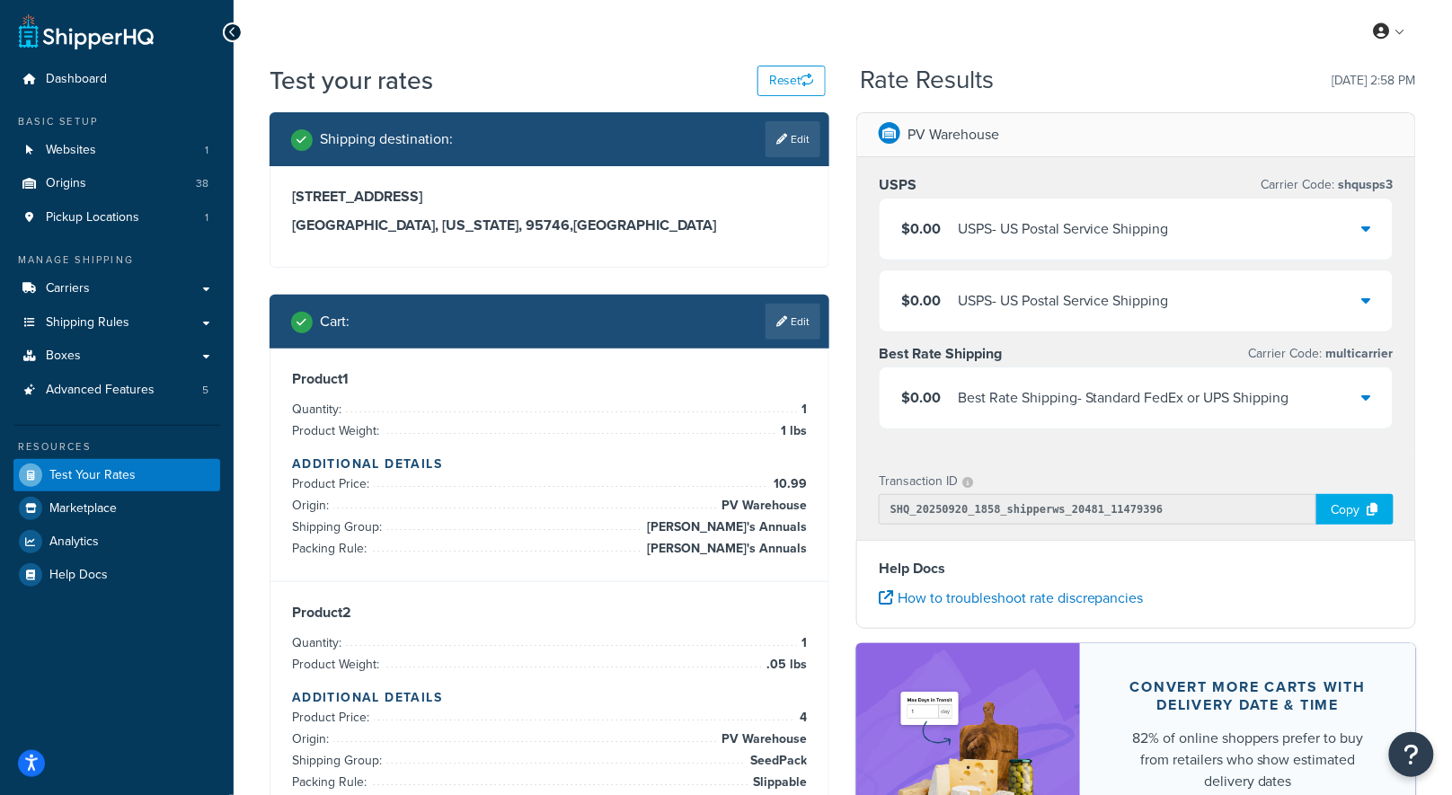
click at [647, 12] on div "My Profile Billing Global Settings Contact Us Logout" at bounding box center [843, 31] width 1218 height 63
click at [570, 61] on div "My Profile Billing Global Settings Contact Us Logout" at bounding box center [843, 31] width 1218 height 63
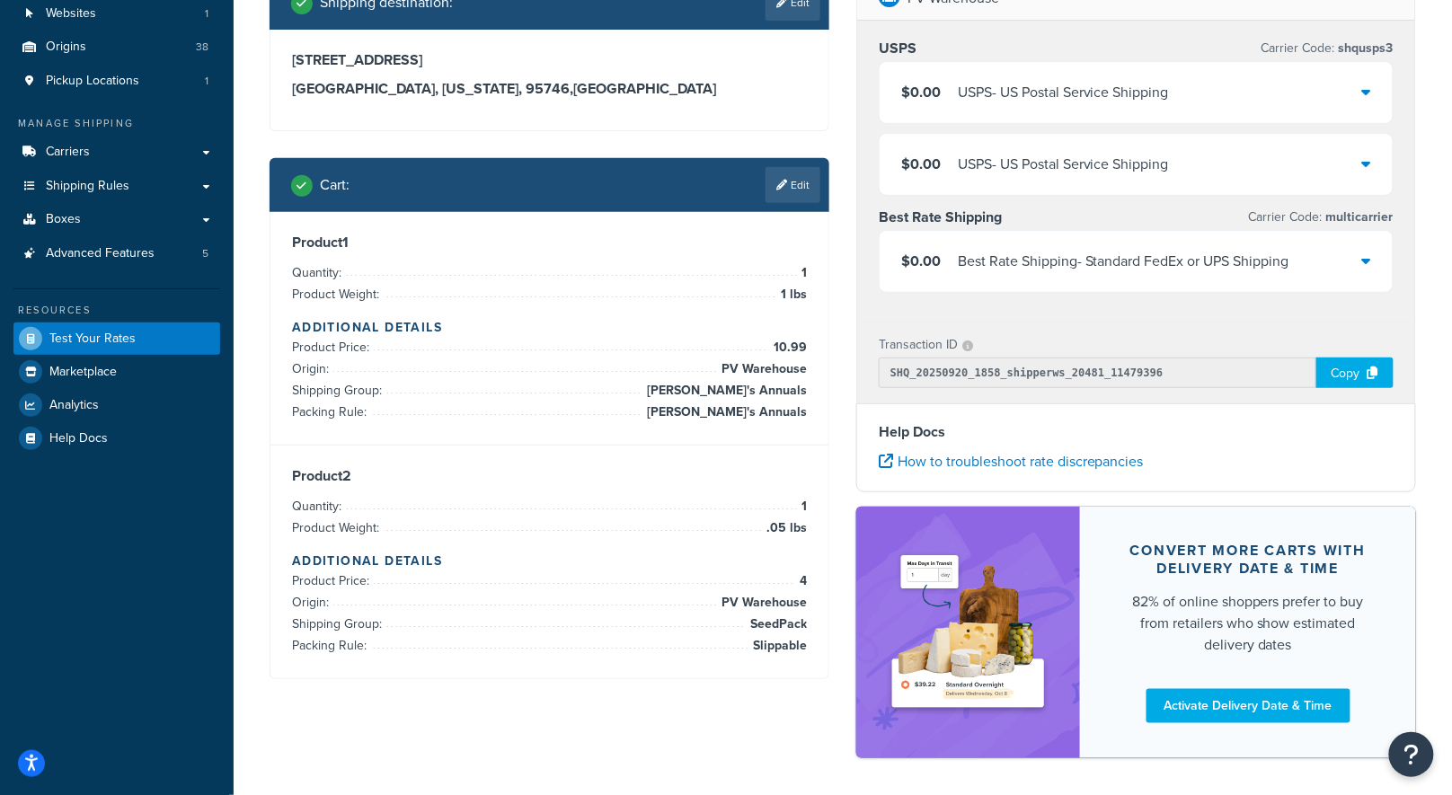
scroll to position [137, 0]
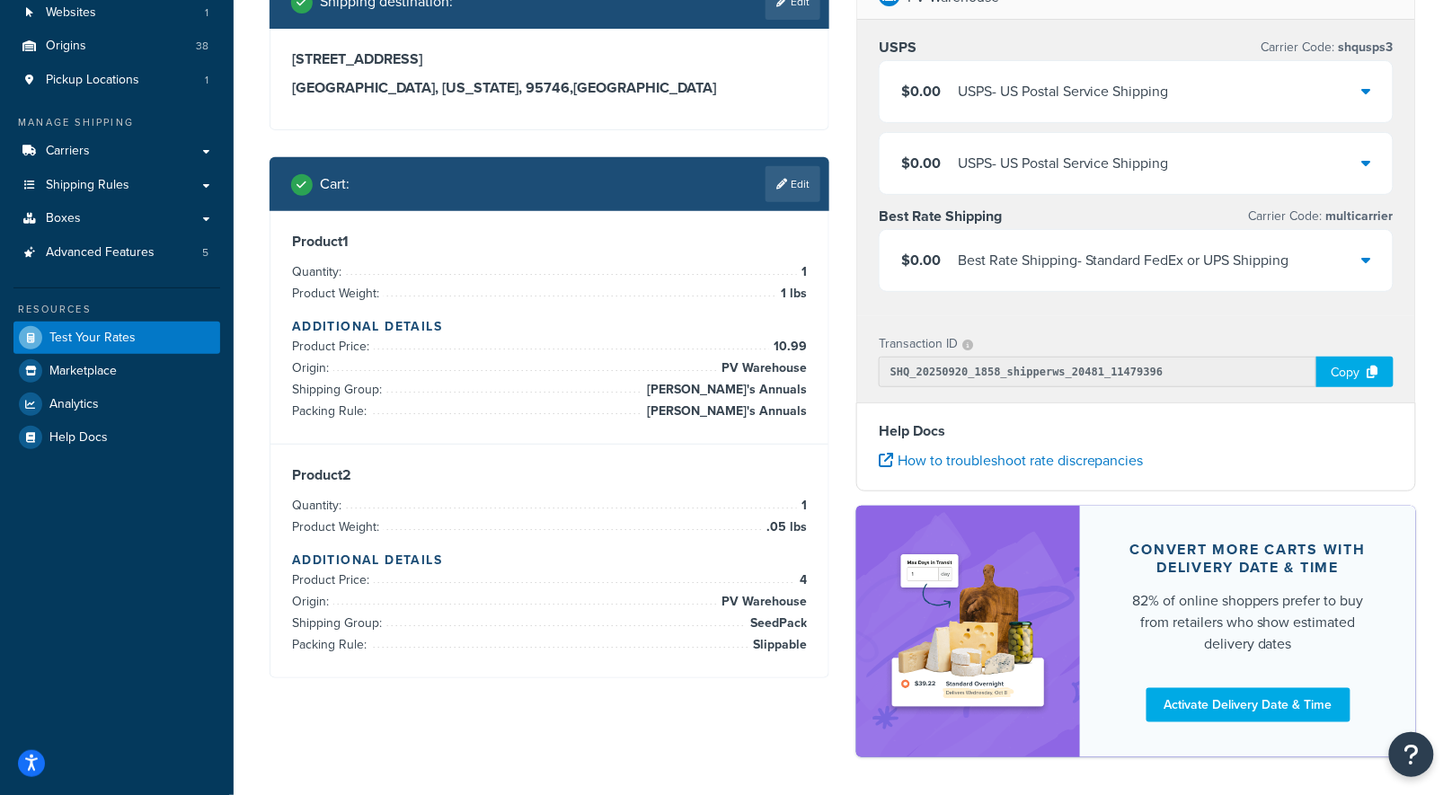
click at [1371, 258] on icon at bounding box center [1366, 259] width 9 height 14
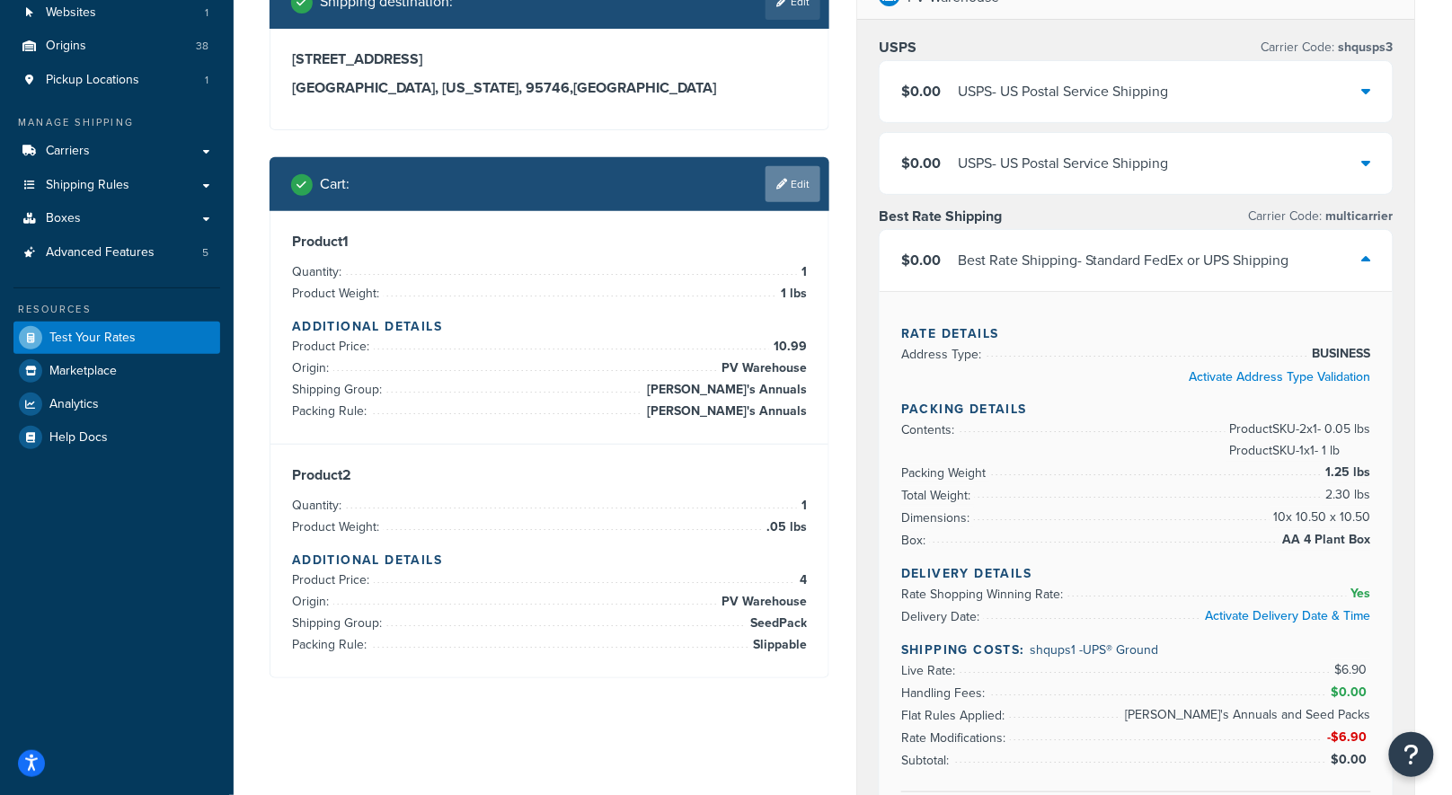
click at [805, 174] on link "Edit" at bounding box center [792, 184] width 55 height 36
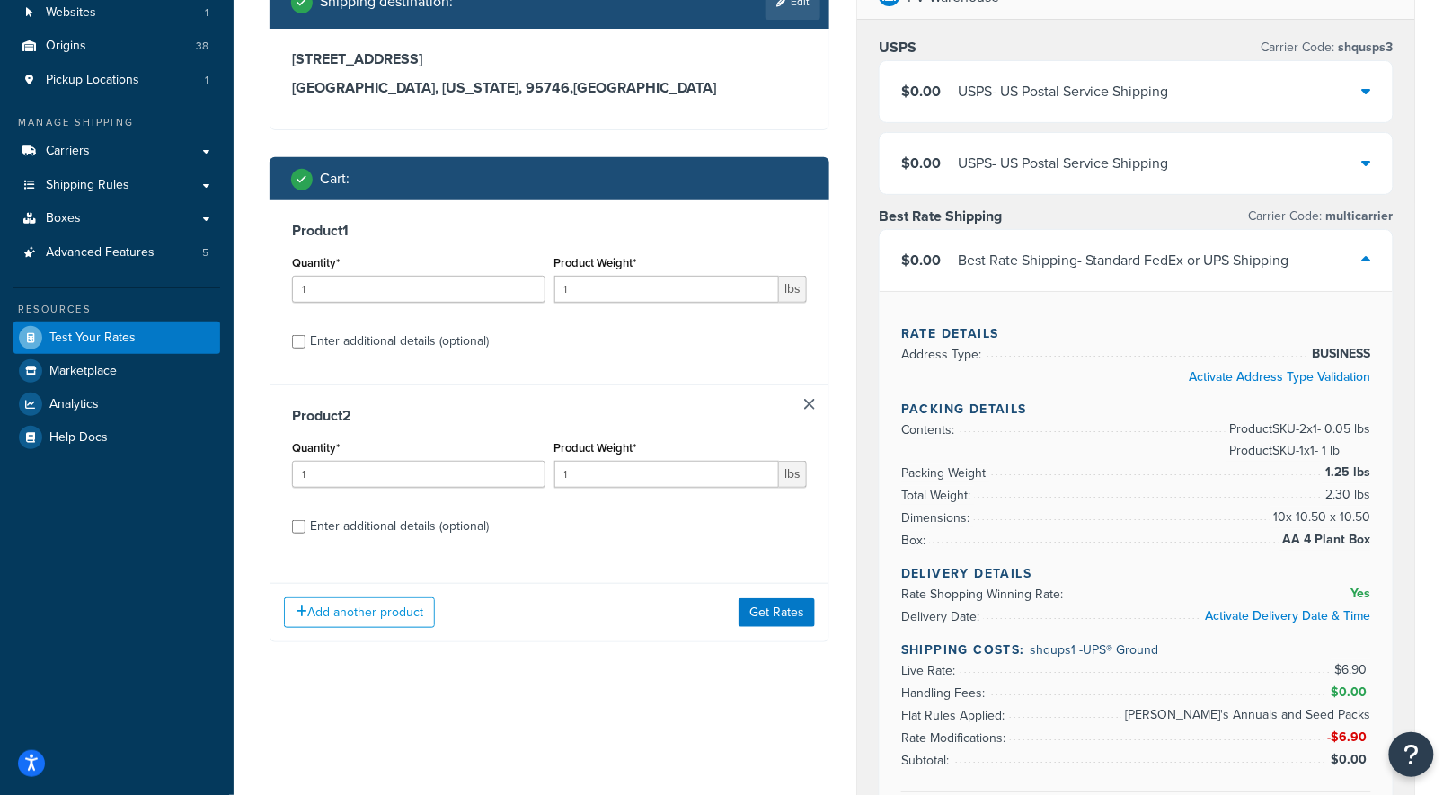
click at [335, 528] on div "Enter additional details (optional)" at bounding box center [399, 526] width 179 height 25
click at [305, 528] on input "Enter additional details (optional)" at bounding box center [298, 526] width 13 height 13
checkbox input "true"
select select "84863"
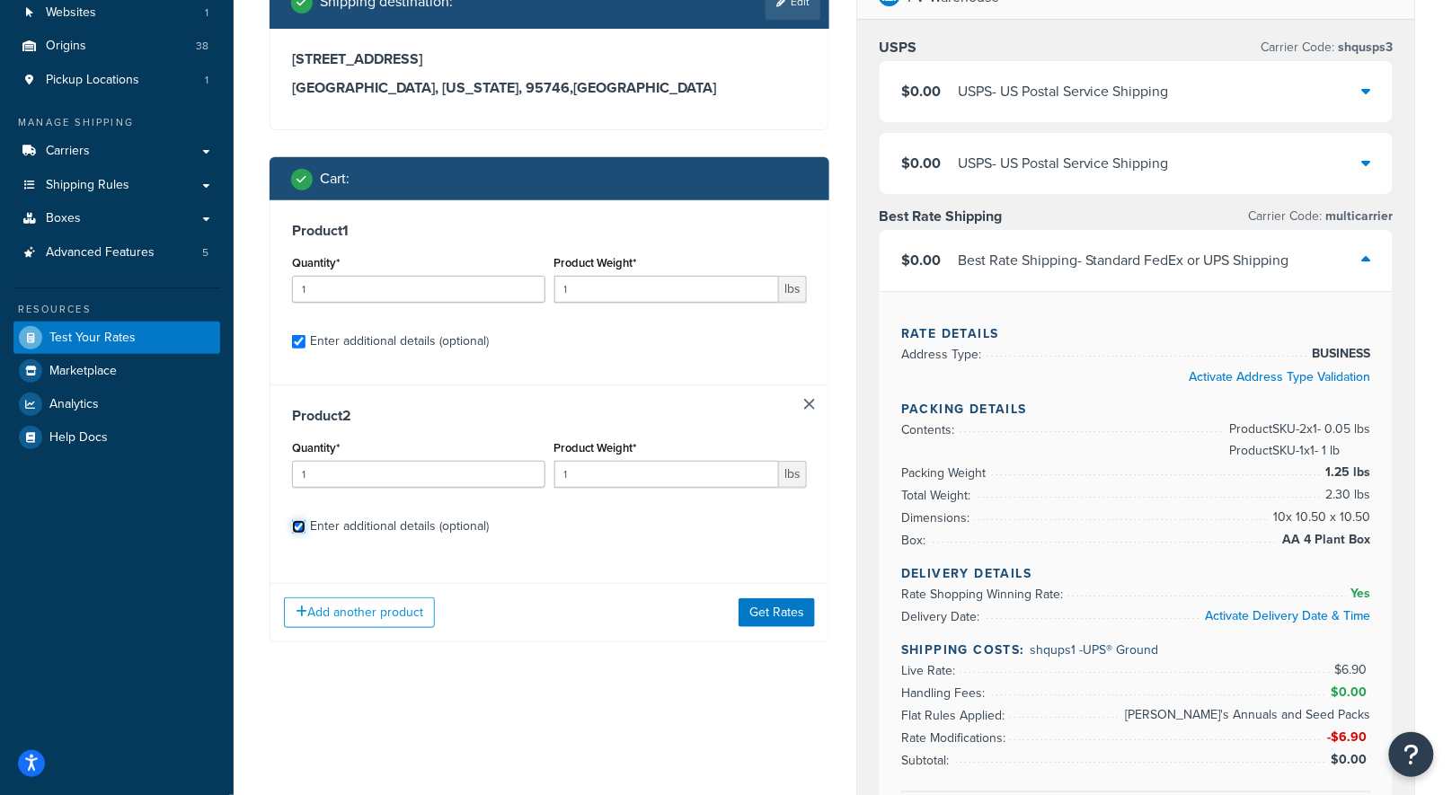
select select "23050"
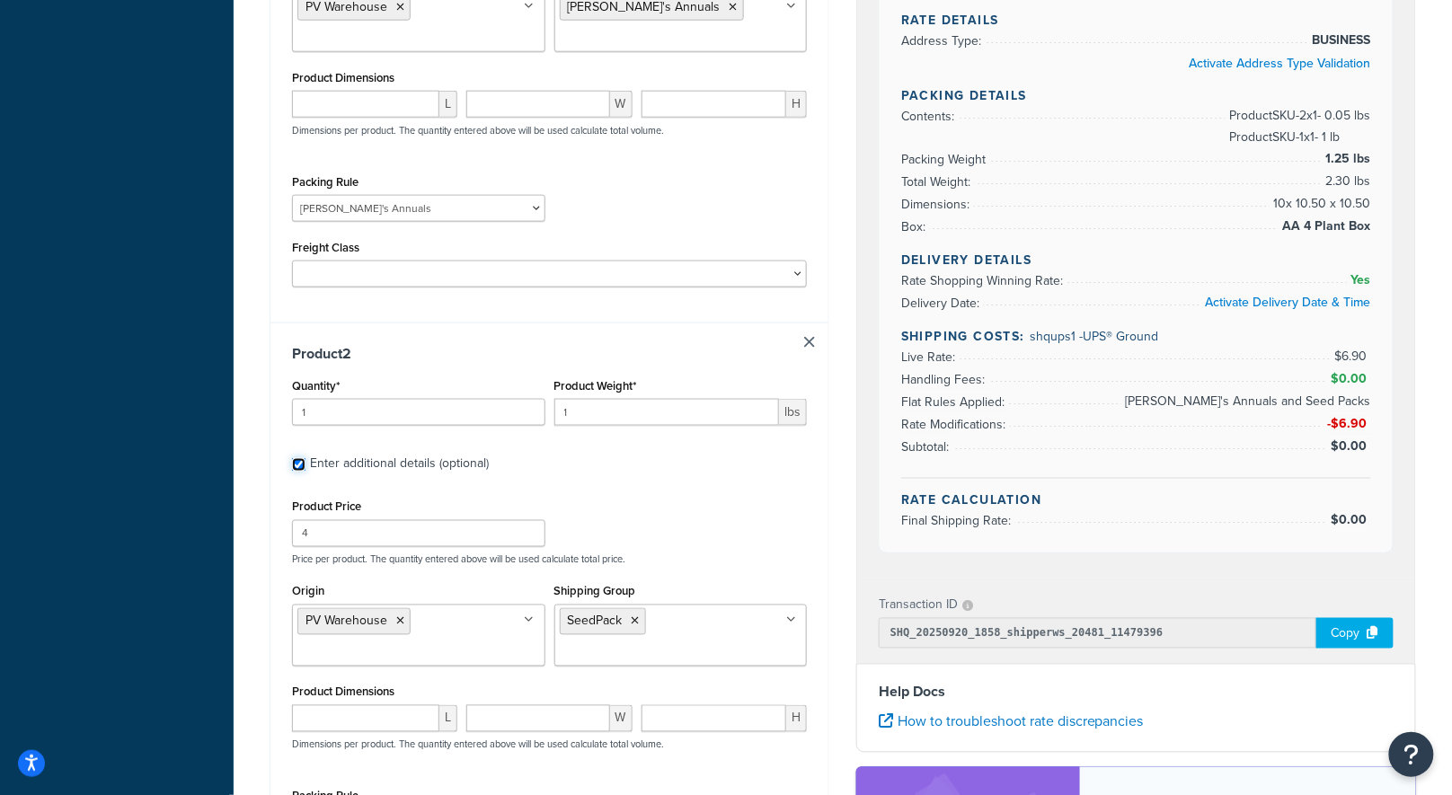
scroll to position [926, 0]
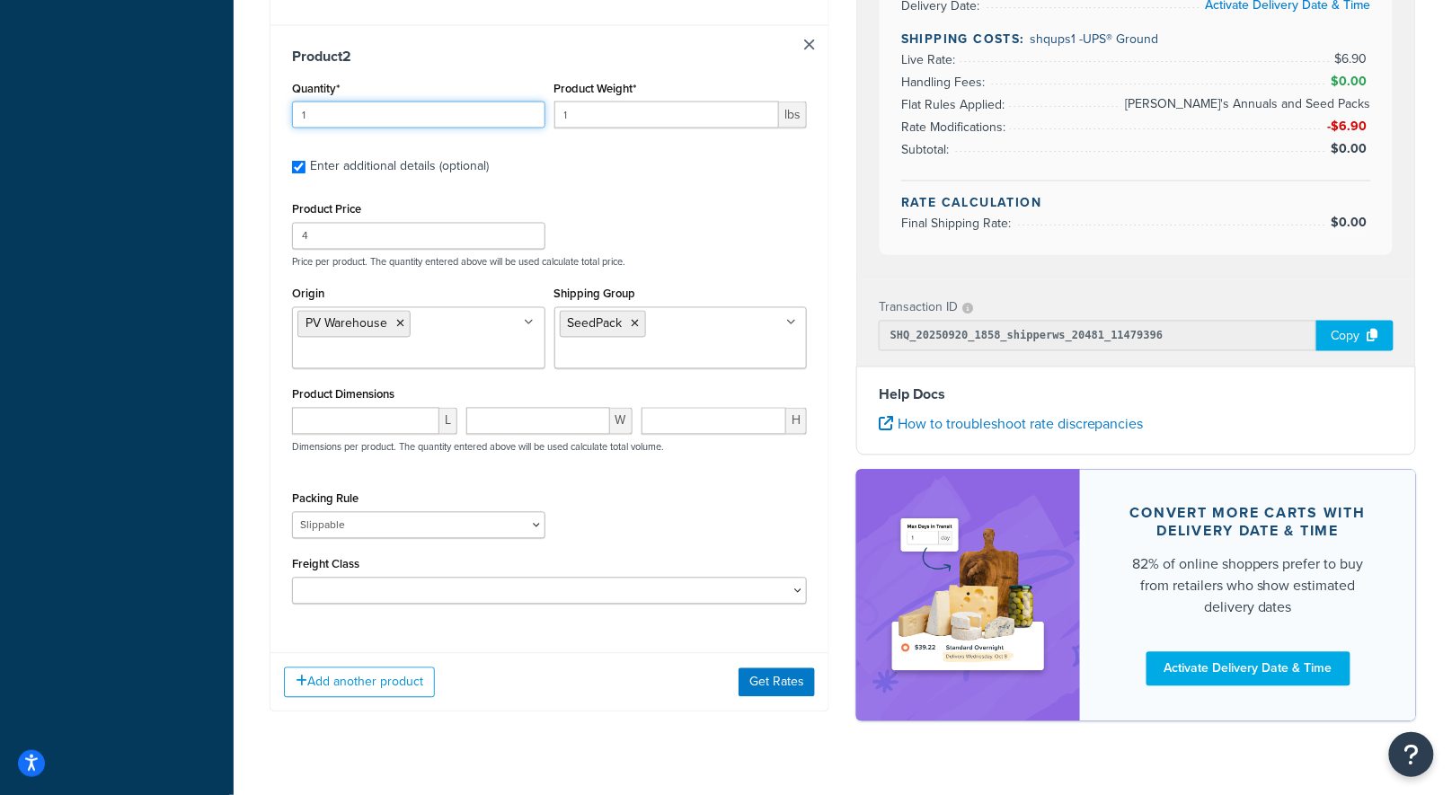
click at [346, 116] on input "1" at bounding box center [418, 115] width 253 height 27
drag, startPoint x: 344, startPoint y: 109, endPoint x: 263, endPoint y: 119, distance: 81.4
type input "2"
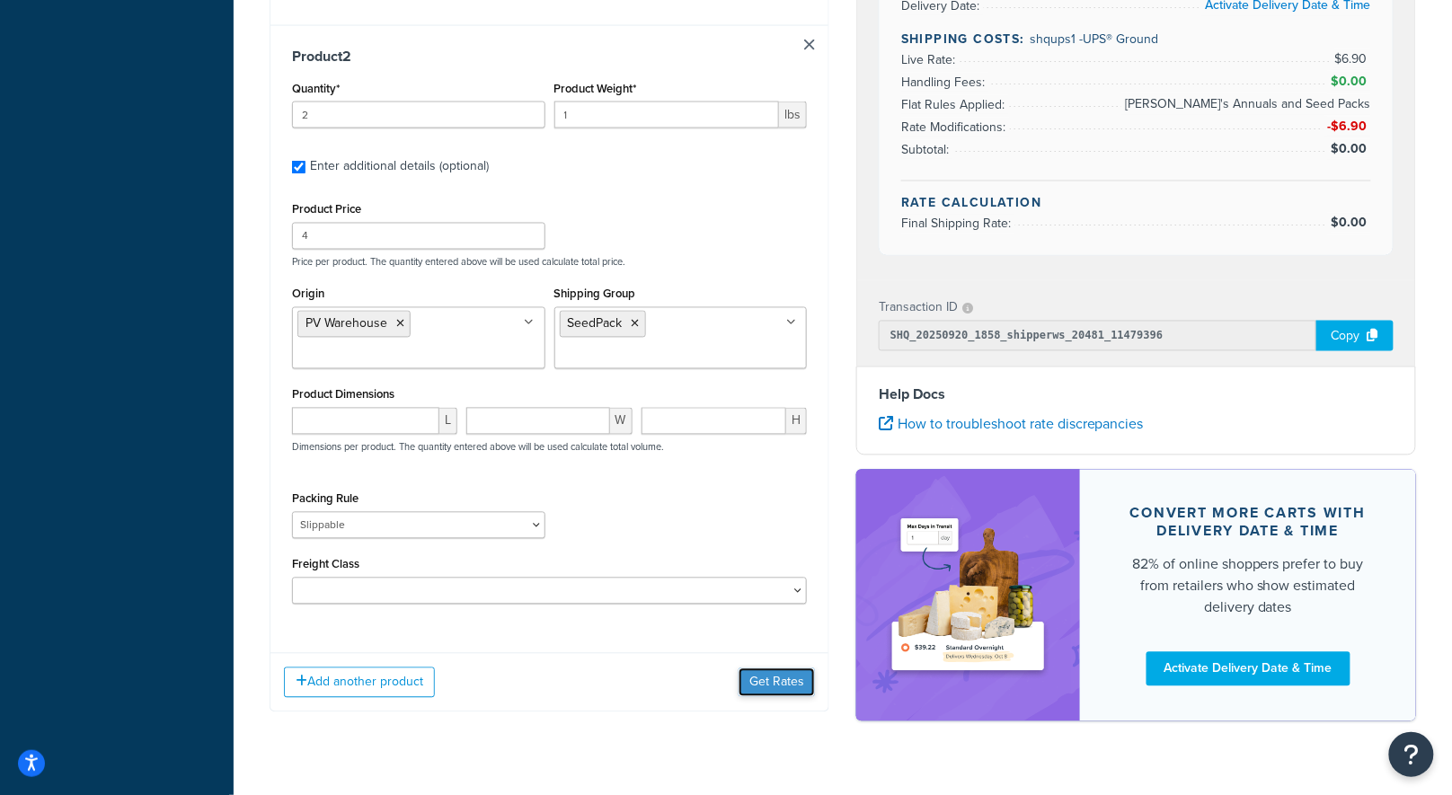
click at [766, 669] on button "Get Rates" at bounding box center [776, 682] width 76 height 29
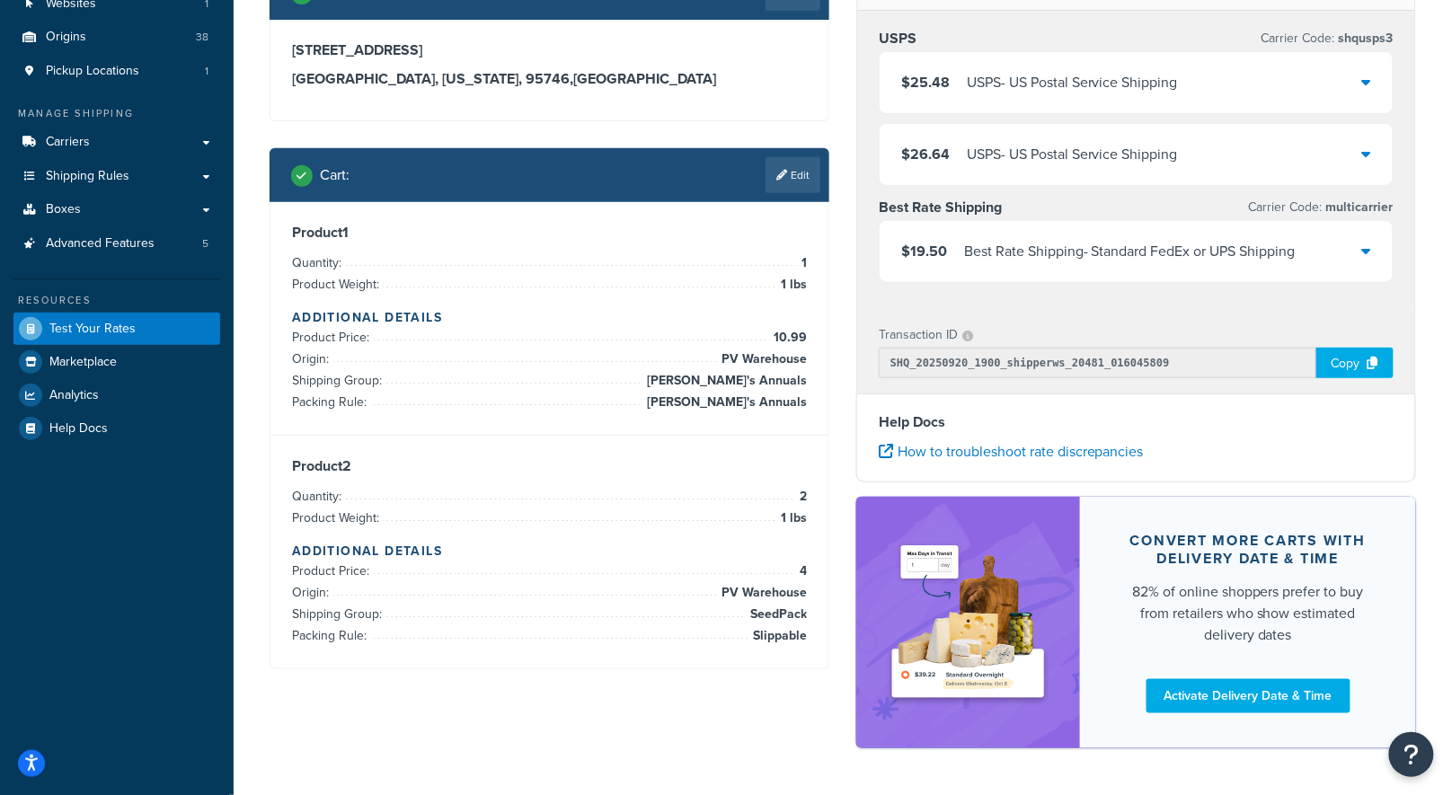
scroll to position [0, 0]
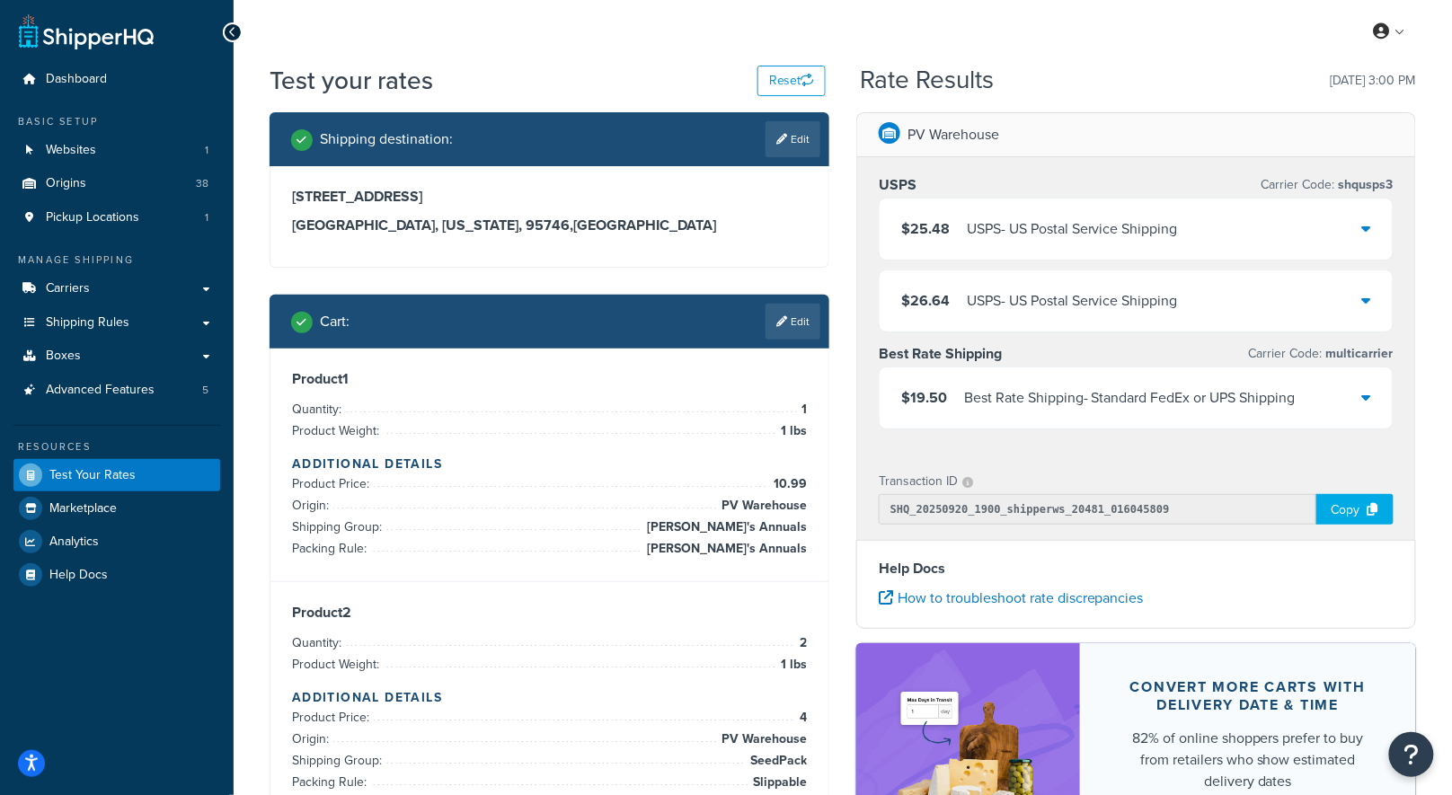
click at [1270, 390] on div "Best Rate Shipping - Standard FedEx or UPS Shipping" at bounding box center [1129, 397] width 331 height 25
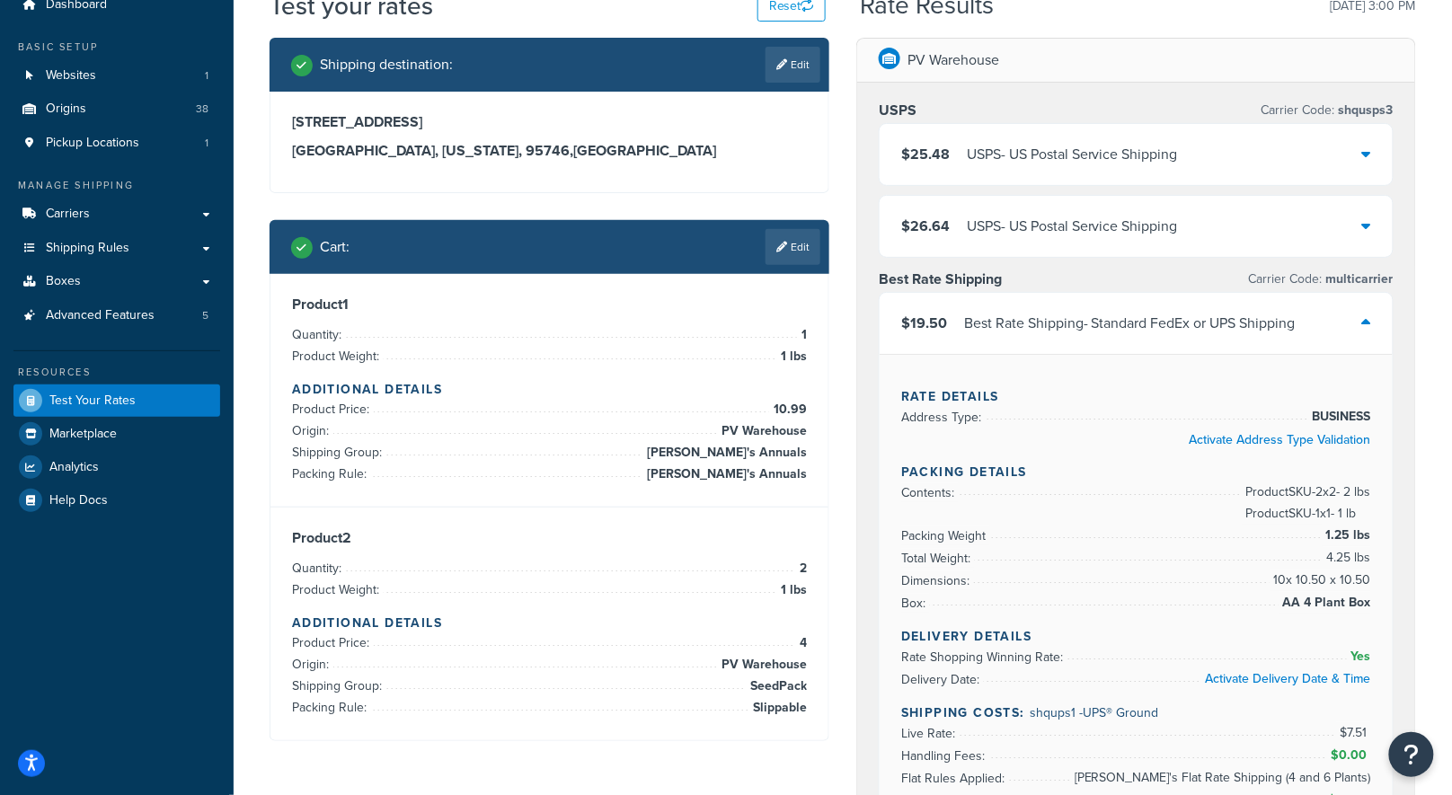
scroll to position [64, 0]
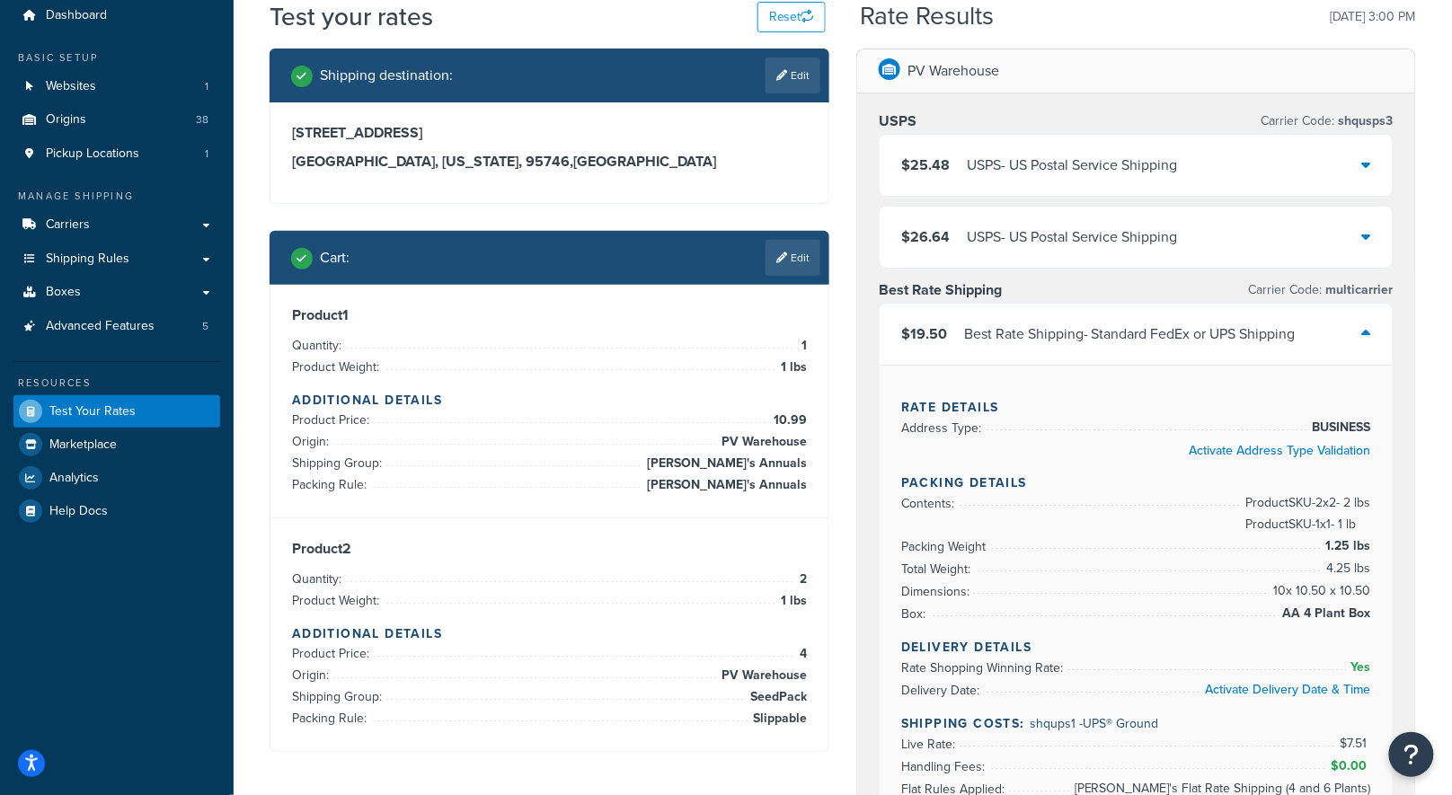
click at [1366, 329] on icon at bounding box center [1366, 333] width 9 height 14
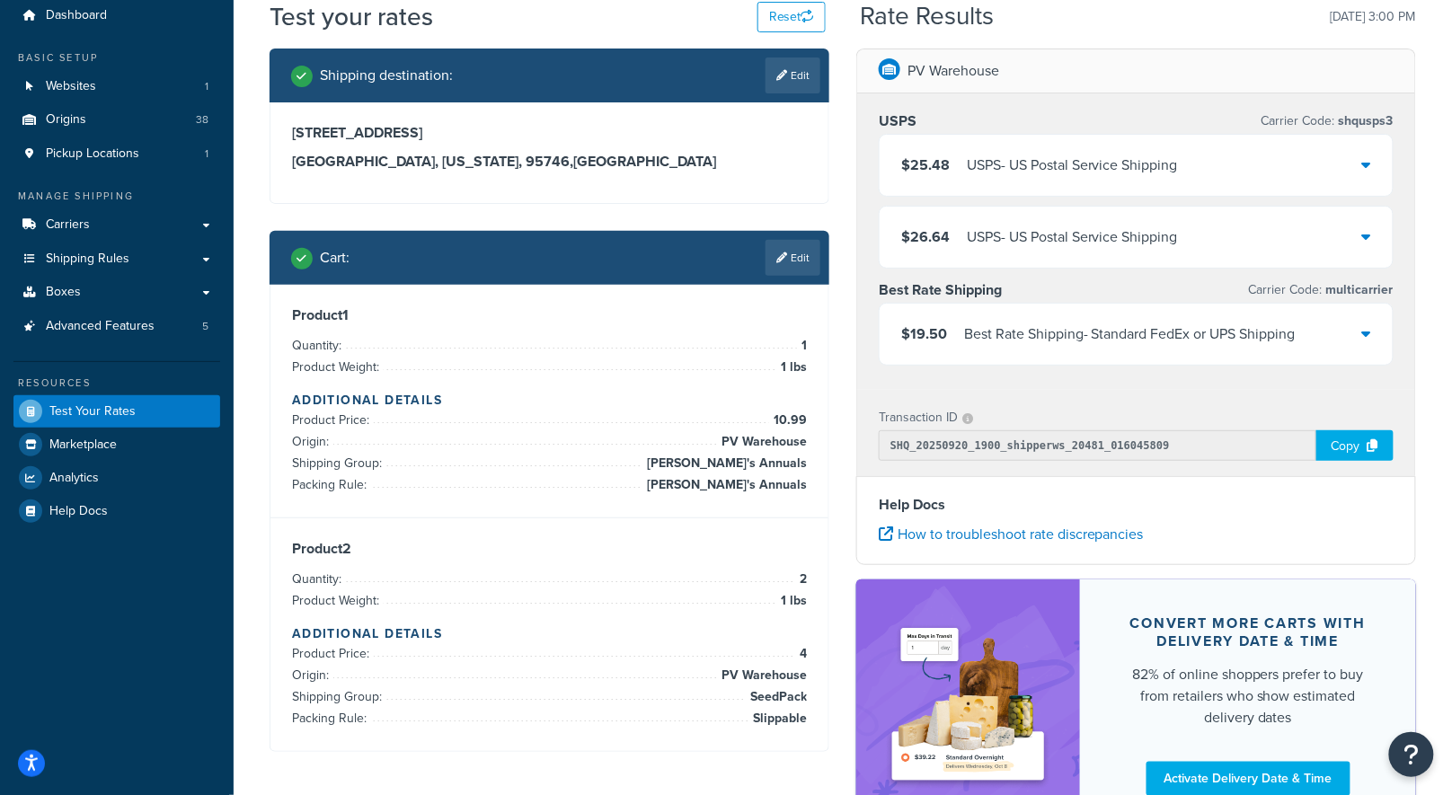
click at [1361, 329] on div "$19.50 Best Rate Shipping - Standard FedEx or UPS Shipping" at bounding box center [1135, 334] width 513 height 61
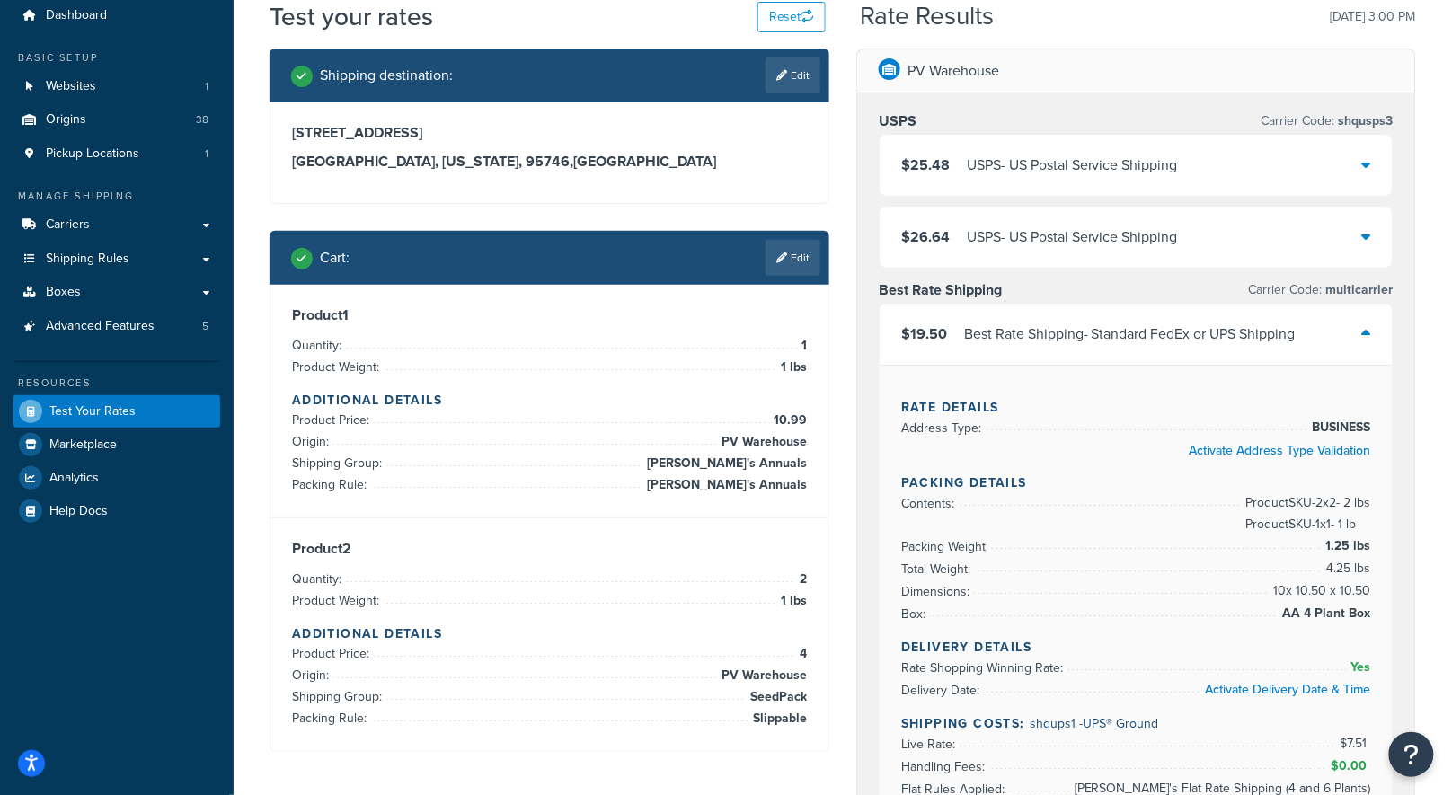
click at [1422, 394] on div "PV Warehouse USPS Carrier Code: shqusps3 $25.48 USPS - US Postal Service Shippi…" at bounding box center [1136, 736] width 587 height 1375
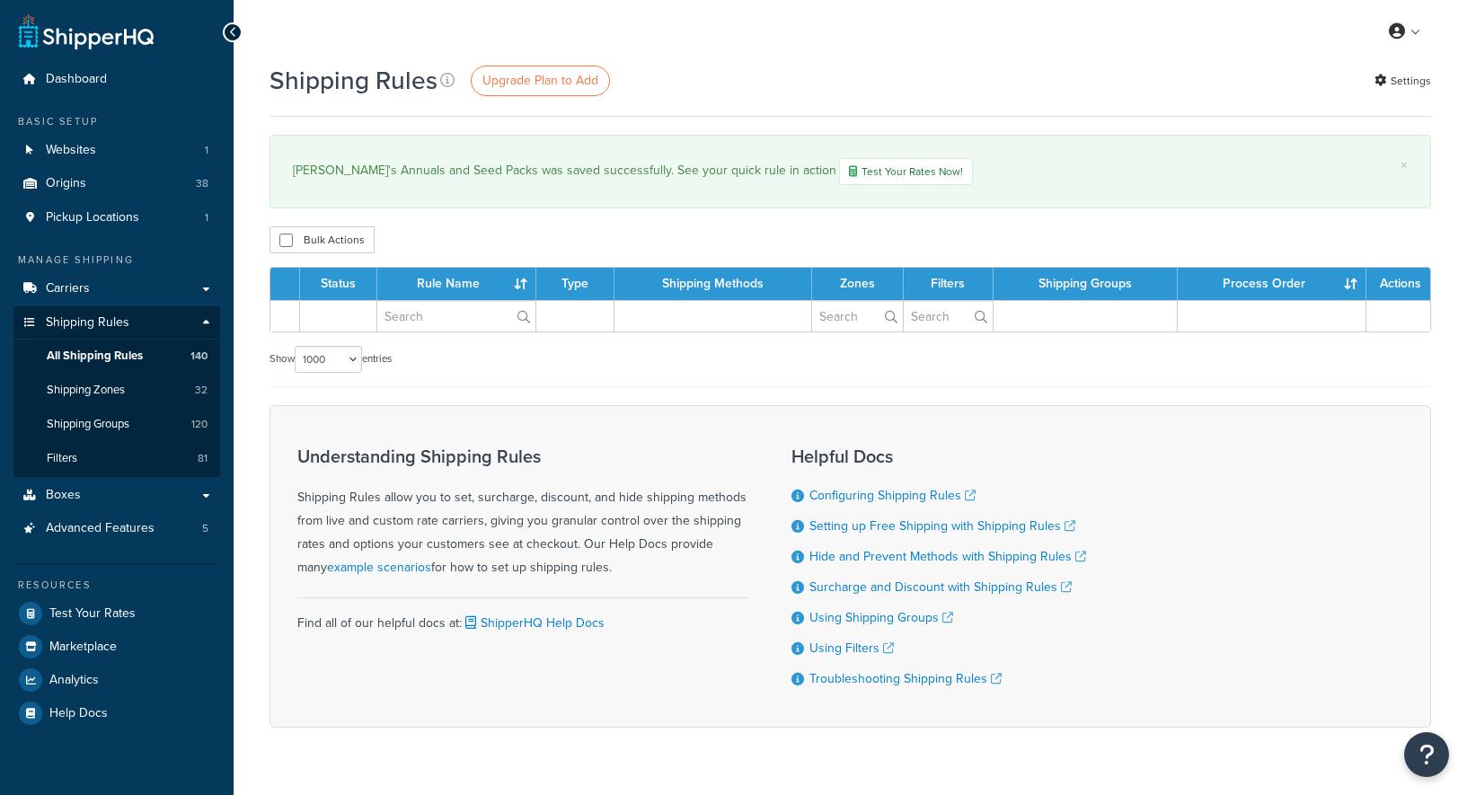
select select "1000"
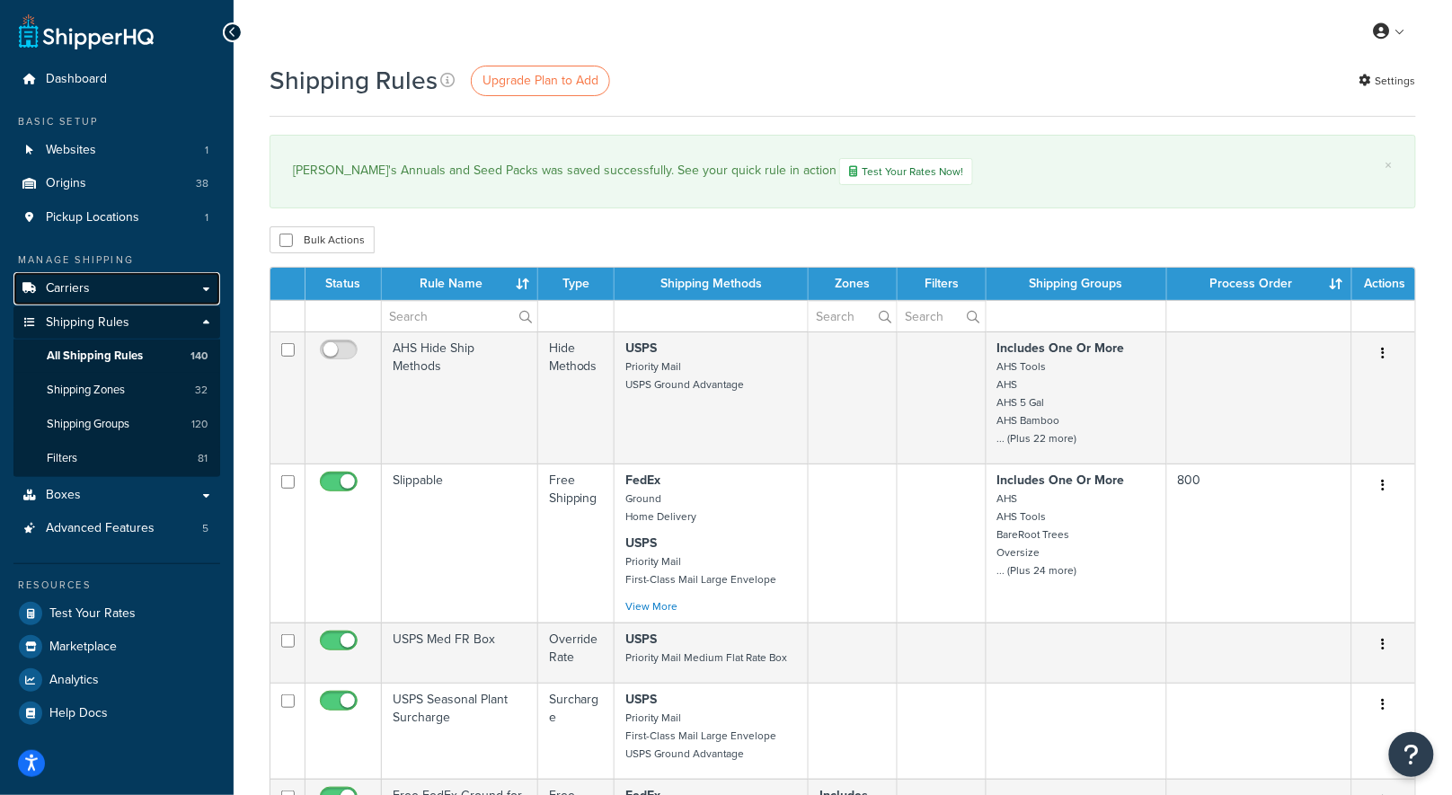
click at [94, 287] on link "Carriers" at bounding box center [116, 288] width 207 height 33
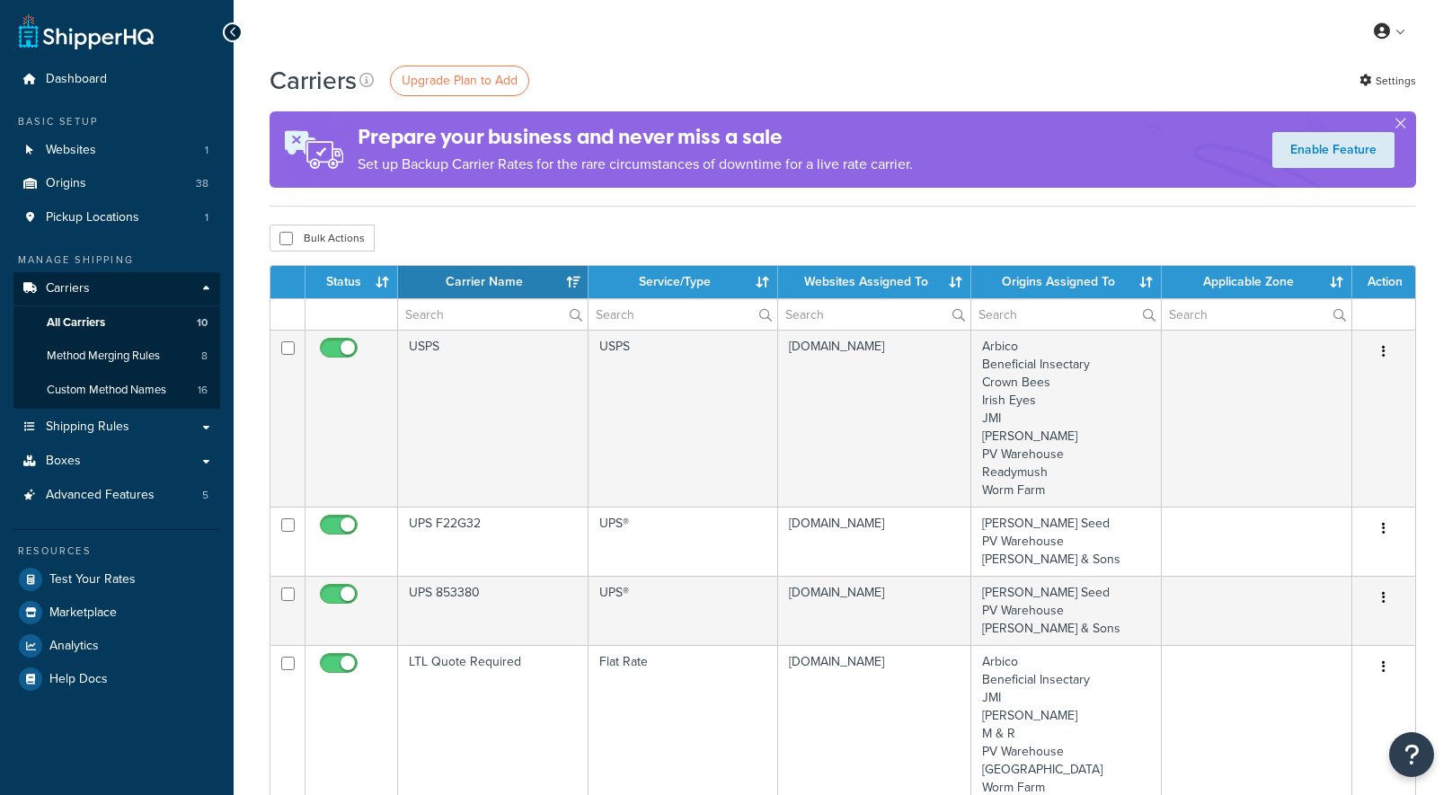
select select "15"
click at [83, 322] on span "All Carriers" at bounding box center [76, 322] width 58 height 15
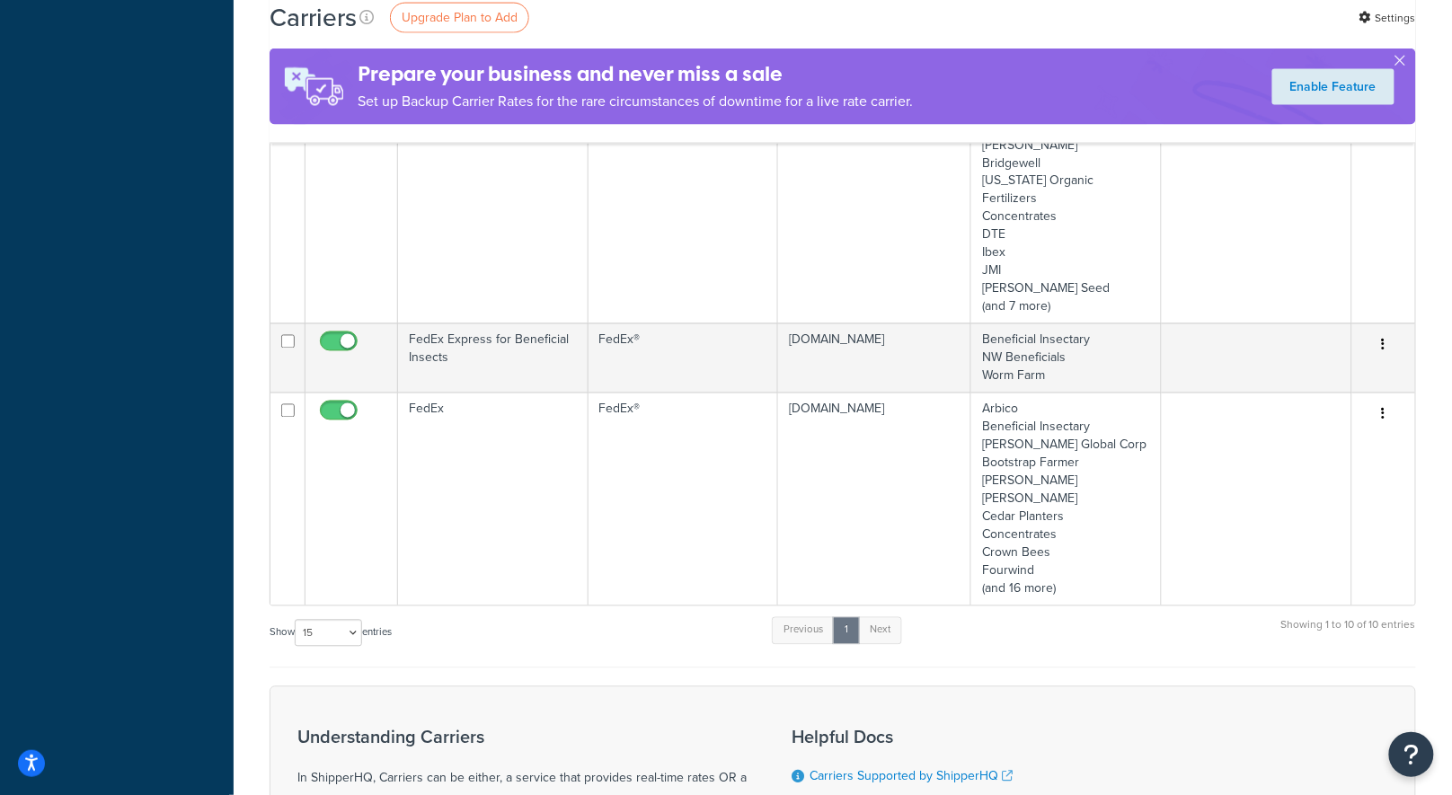
scroll to position [1223, 0]
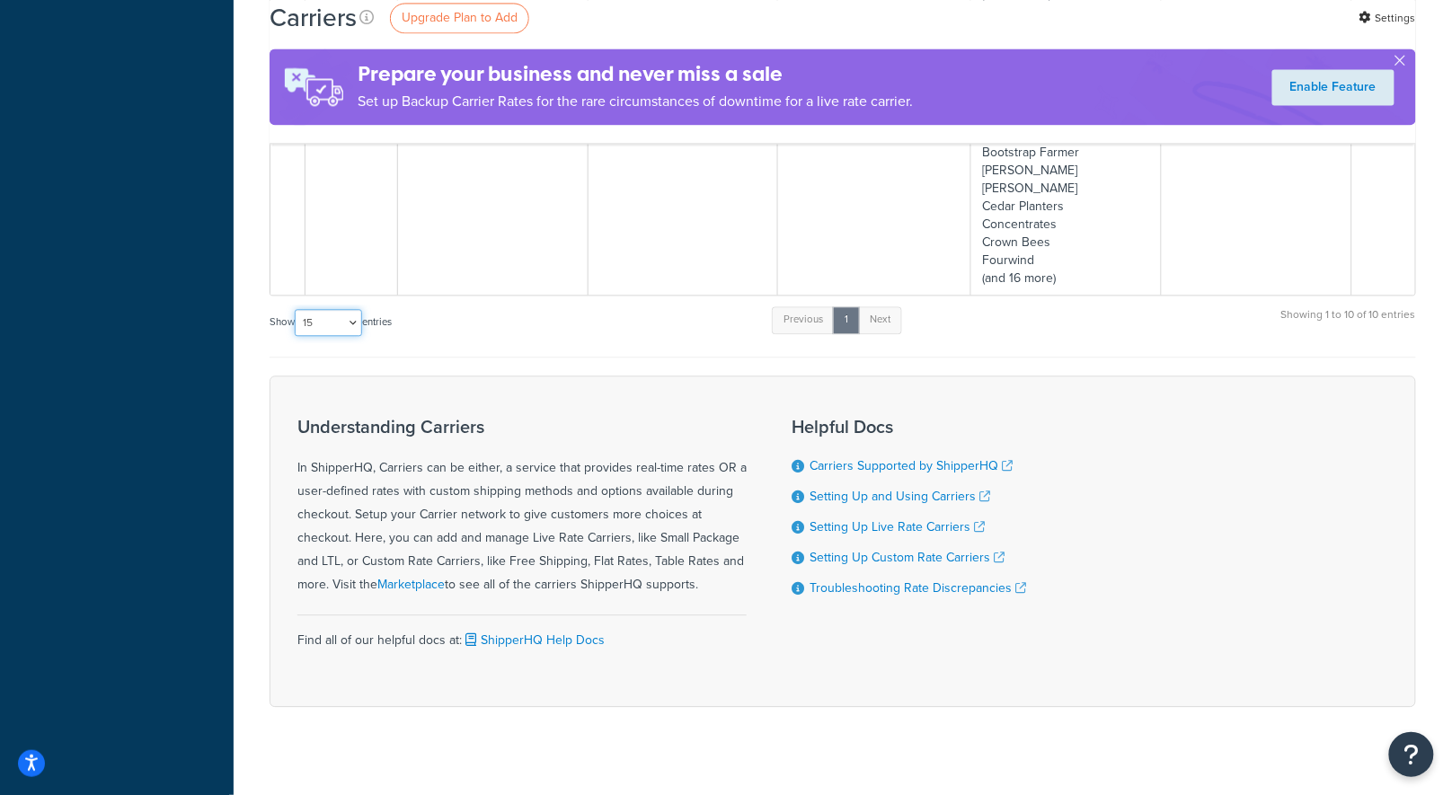
click at [331, 309] on select "10 15 25 50 100" at bounding box center [328, 322] width 67 height 27
select select "100"
click at [296, 309] on select "10 15 25 50 100" at bounding box center [328, 322] width 67 height 27
click at [288, 332] on div "Show 10 15 25 50 100 entries Previous 1 Next Showing 1 to 10 of 10 entries" at bounding box center [842, 331] width 1146 height 53
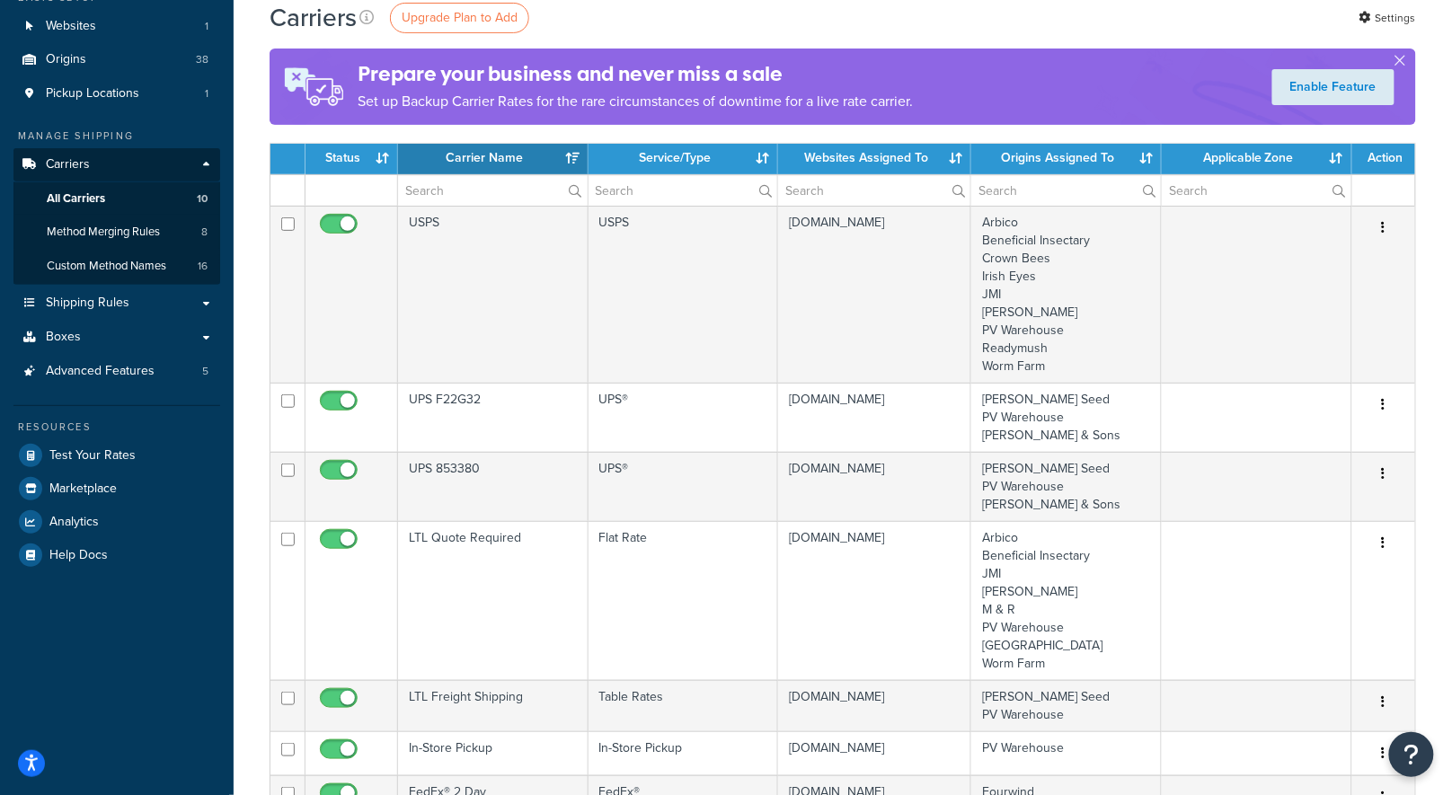
scroll to position [0, 0]
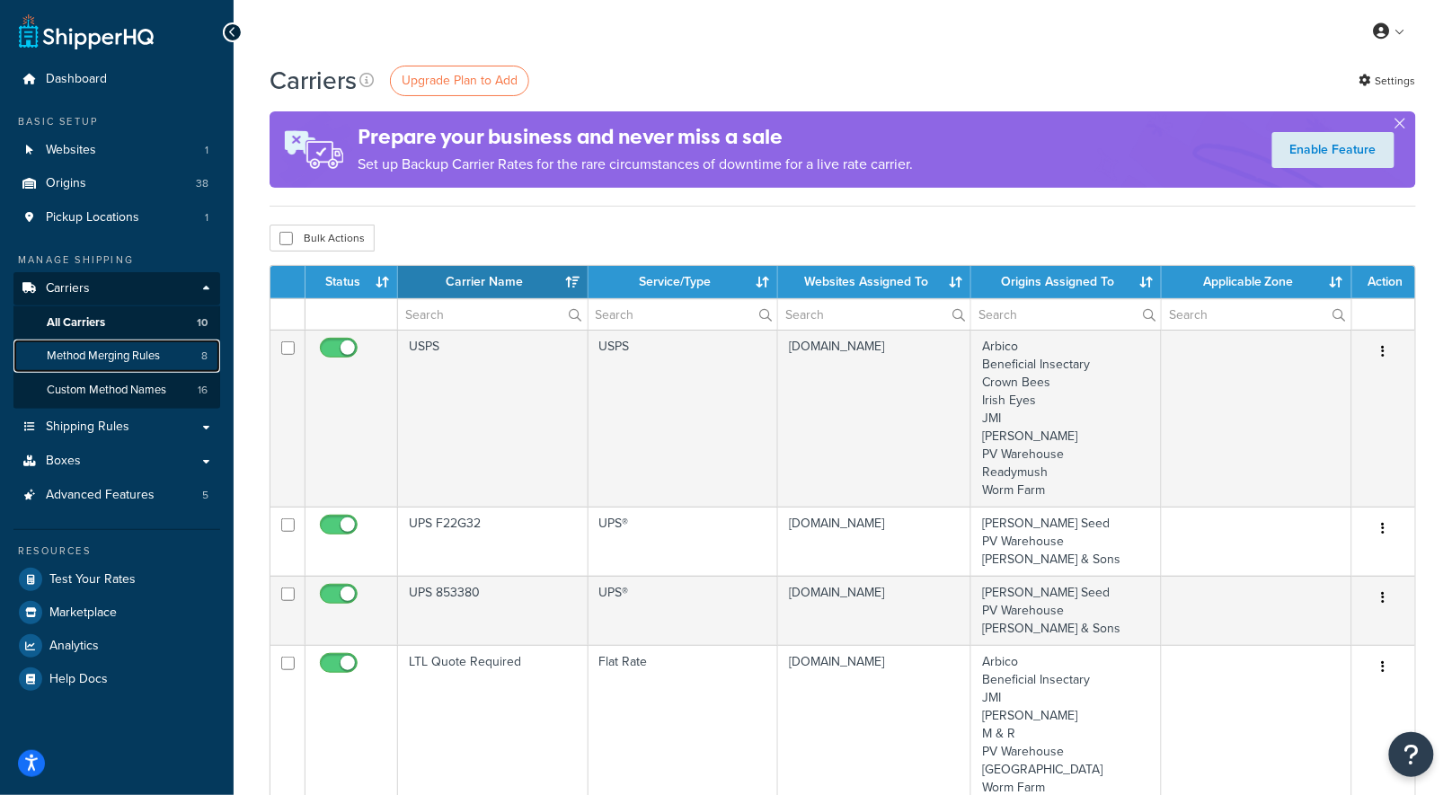
click at [128, 361] on span "Method Merging Rules" at bounding box center [103, 356] width 113 height 15
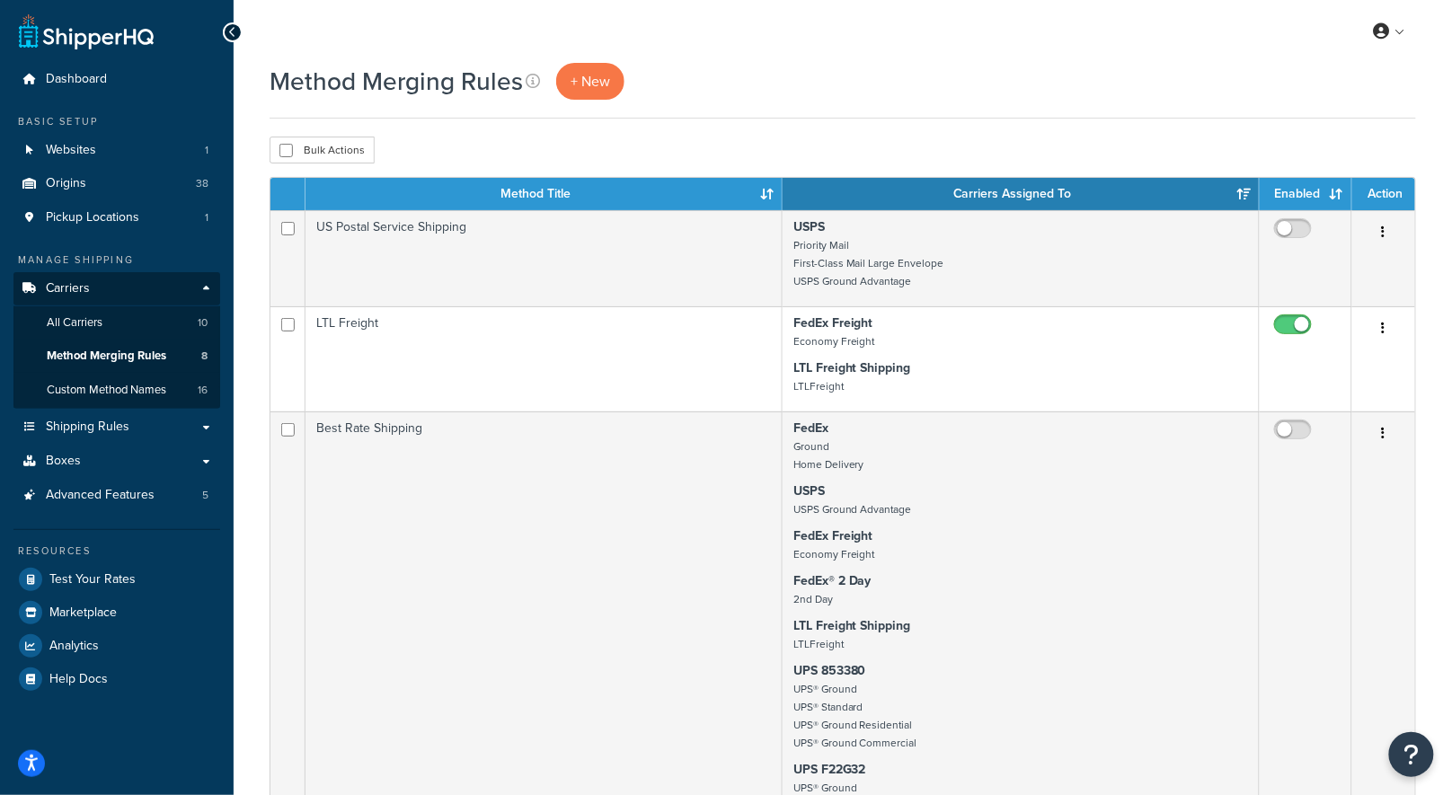
click at [113, 499] on span "Advanced Features" at bounding box center [100, 495] width 109 height 15
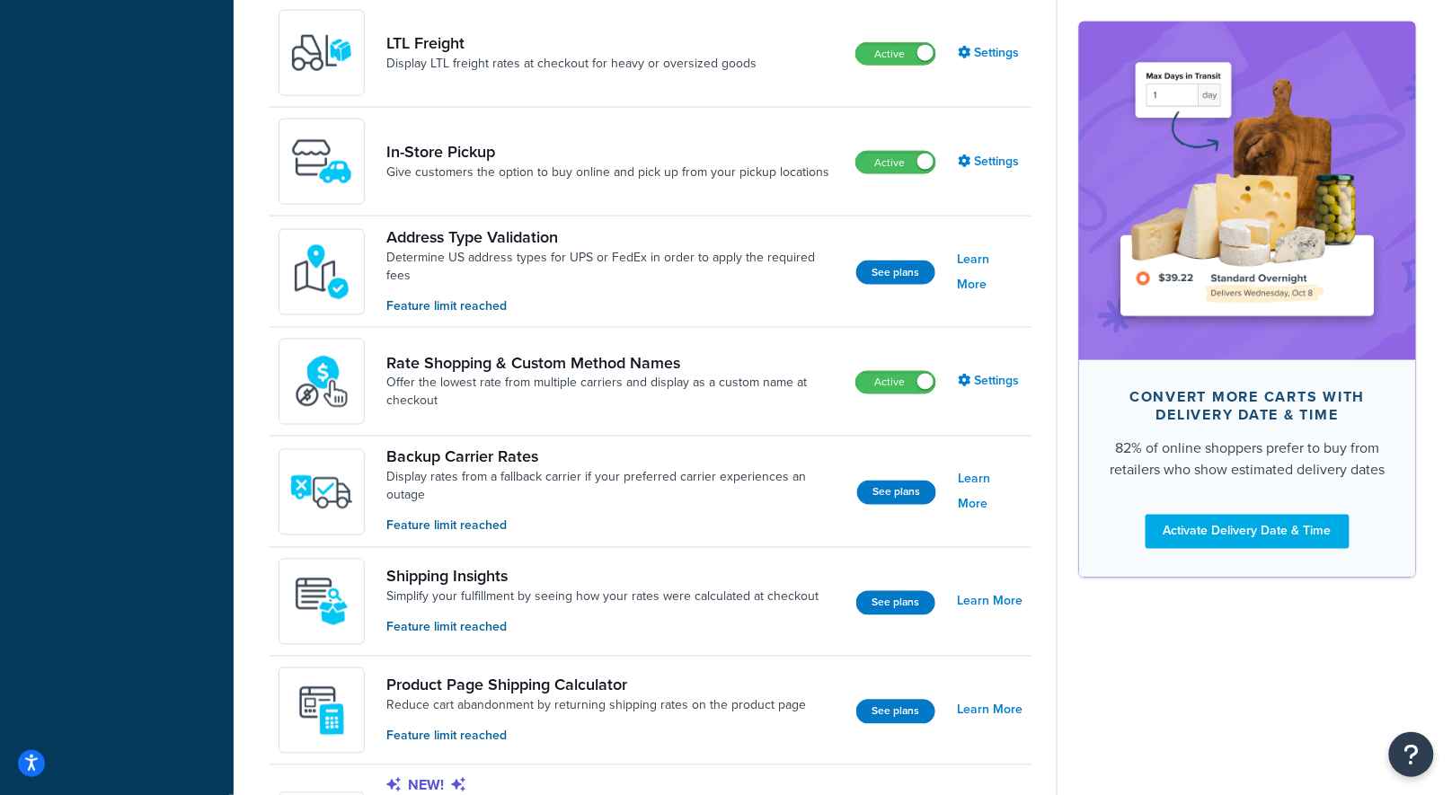
scroll to position [719, 0]
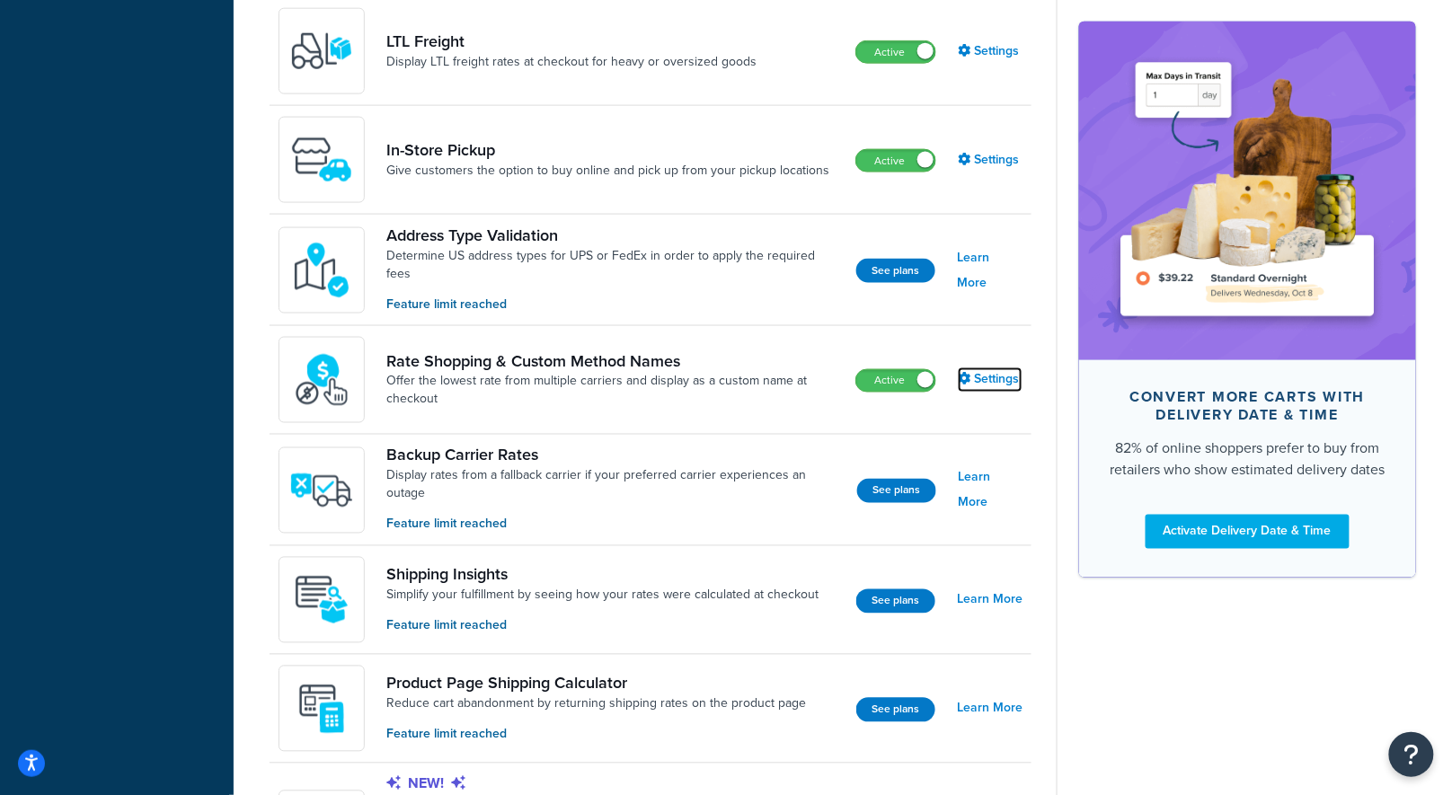
click at [985, 374] on link "Settings" at bounding box center [990, 379] width 65 height 25
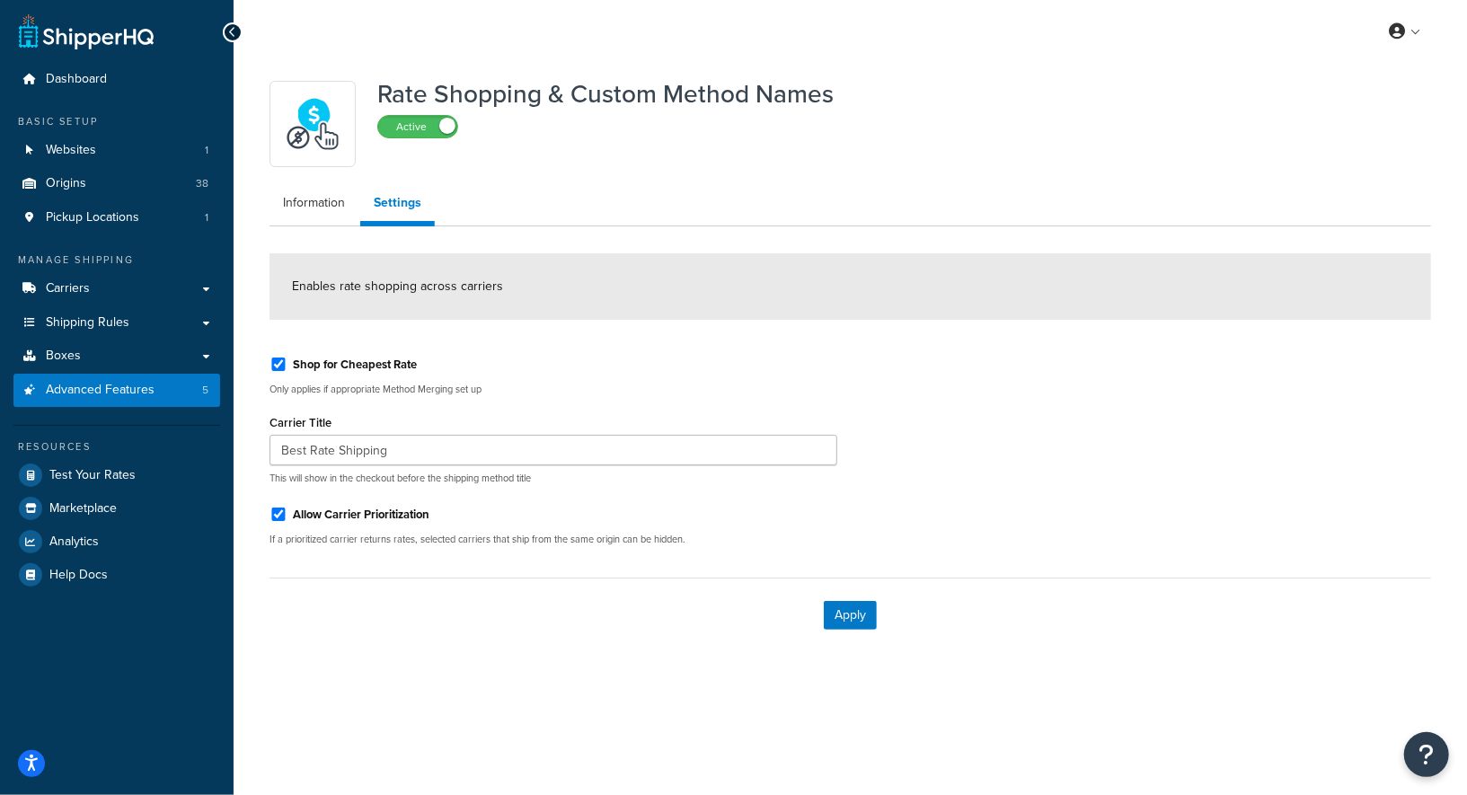
click at [685, 375] on div "Shop for Cheapest Rate Only applies if appropriate Method Merging set up" at bounding box center [553, 372] width 568 height 47
click at [305, 183] on div "Rate Shopping & Custom Method Names Active Information Settings Enables rate sh…" at bounding box center [850, 362] width 1188 height 580
click at [305, 197] on link "Information" at bounding box center [313, 203] width 89 height 36
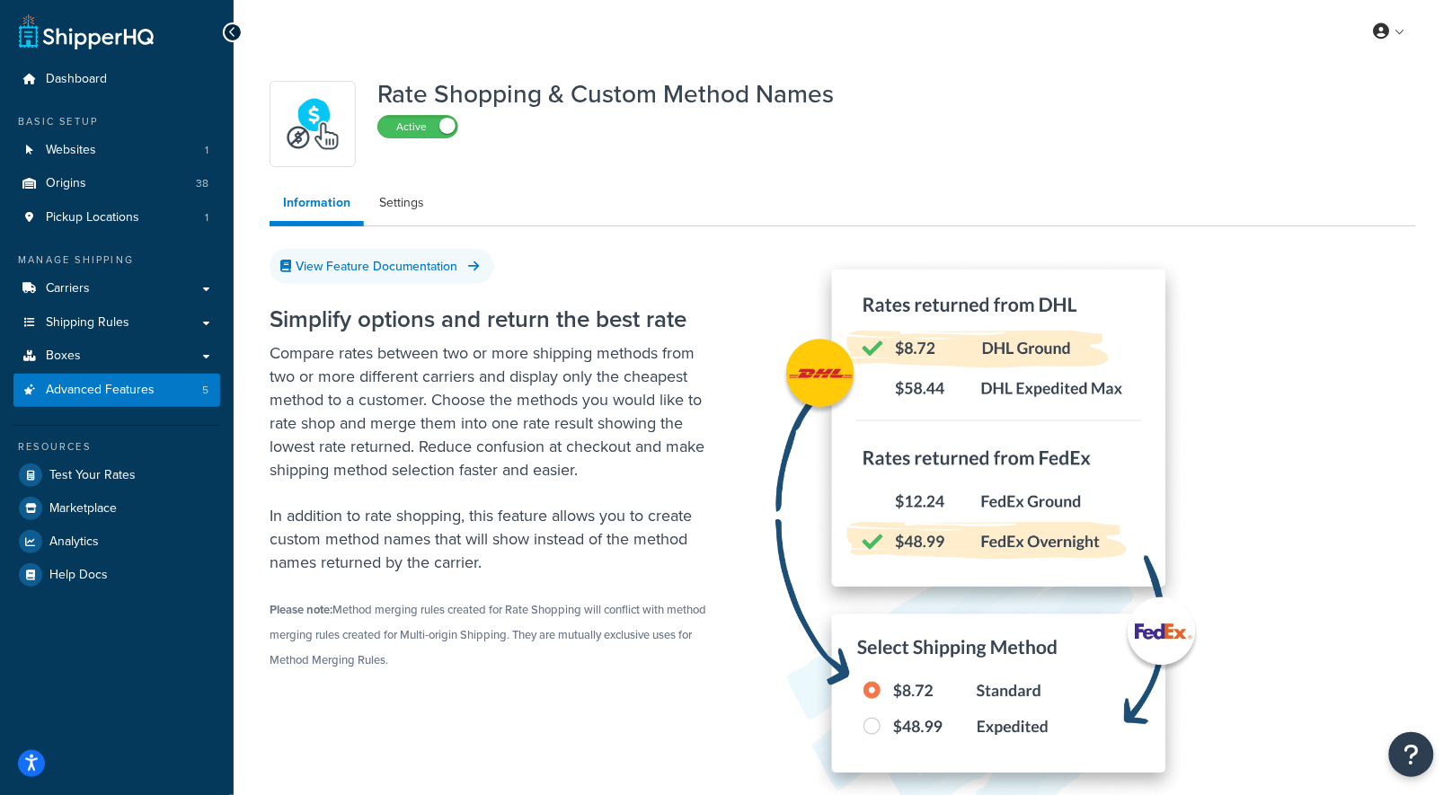
click at [532, 437] on p "Compare rates between two or more shipping methods from two or more different c…" at bounding box center [493, 411] width 449 height 140
click at [402, 201] on link "Settings" at bounding box center [402, 203] width 72 height 36
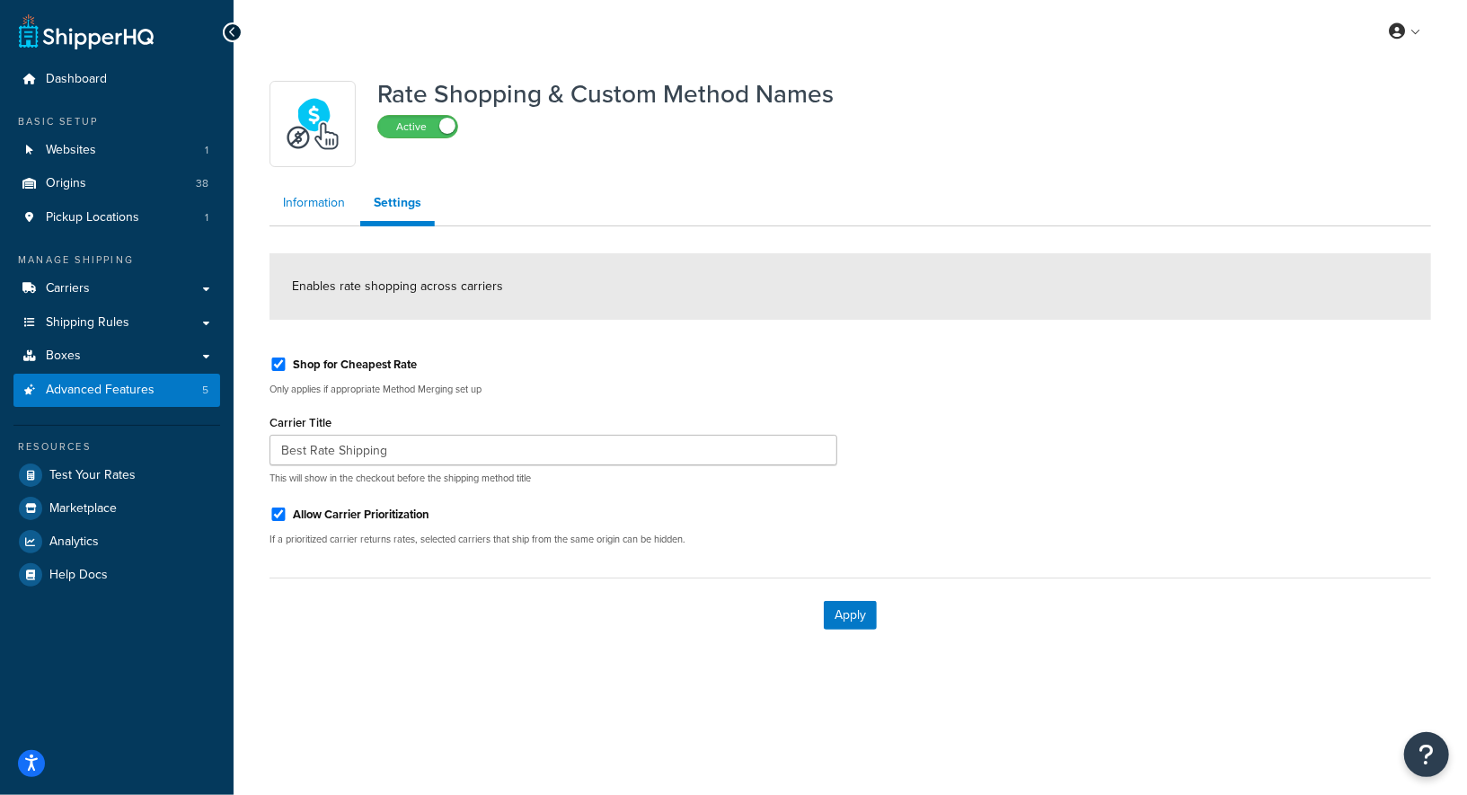
click at [312, 203] on link "Information" at bounding box center [313, 203] width 89 height 36
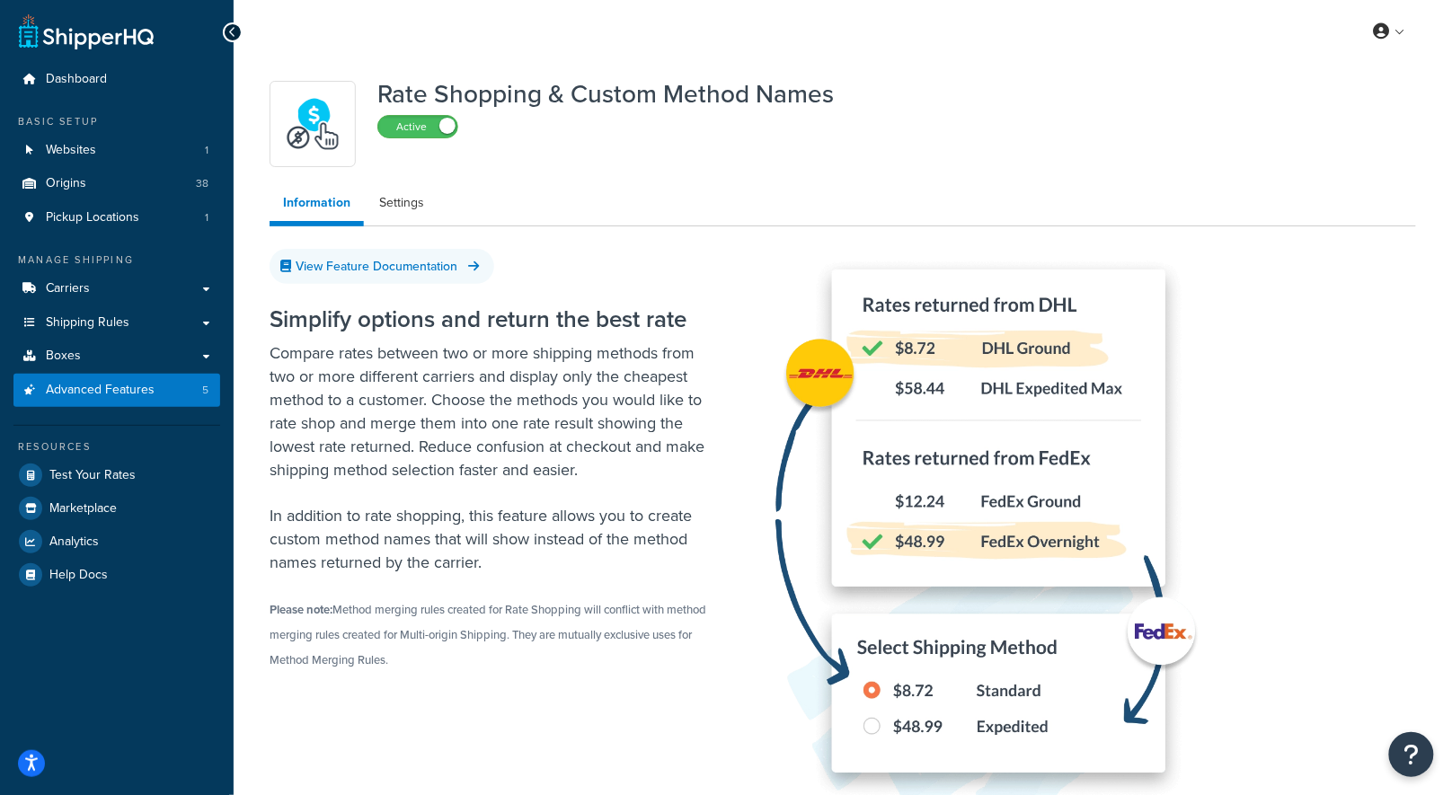
click at [605, 476] on p "Compare rates between two or more shipping methods from two or more different c…" at bounding box center [493, 411] width 449 height 140
click at [386, 204] on link "Settings" at bounding box center [402, 203] width 72 height 36
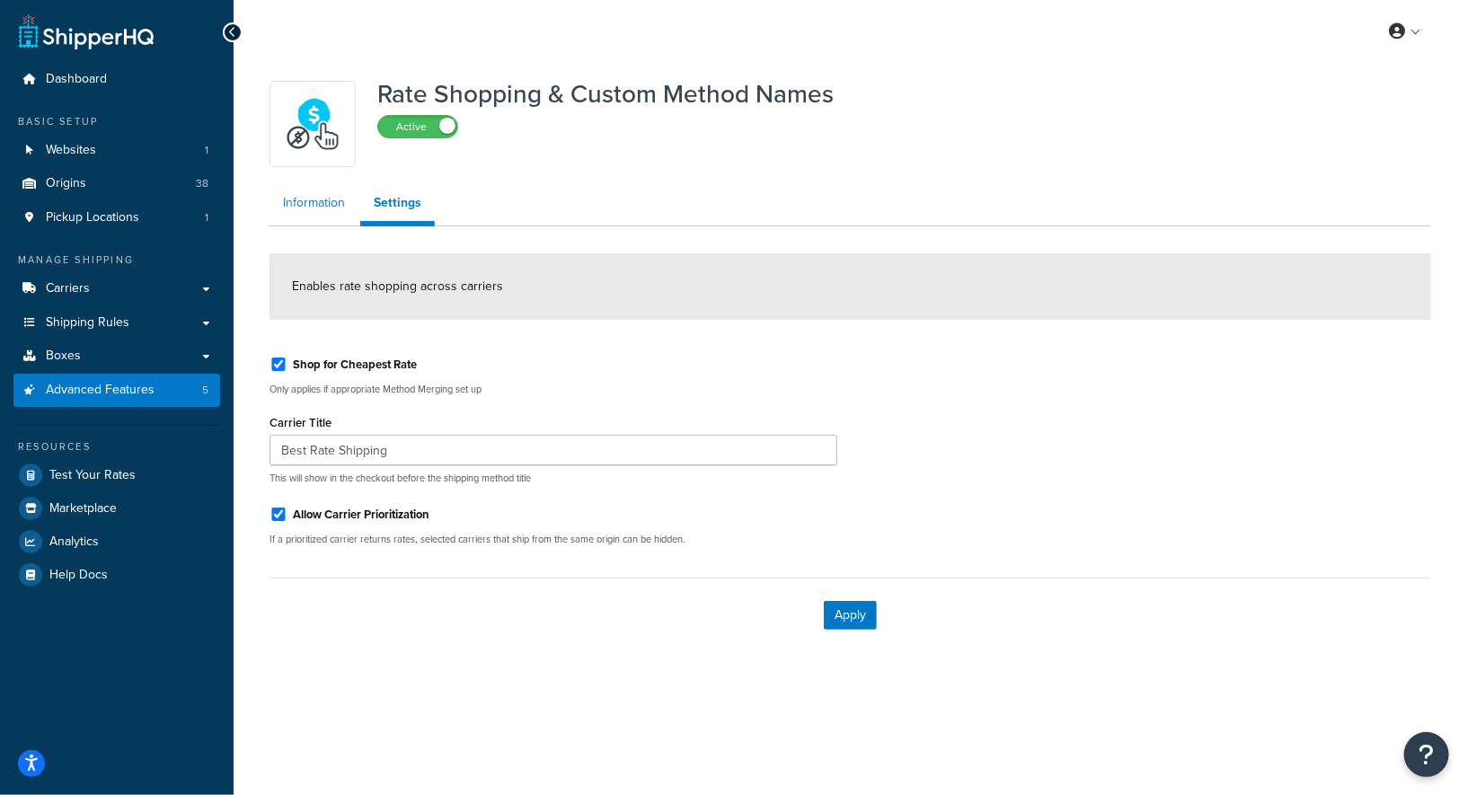
click at [296, 215] on link "Information" at bounding box center [313, 203] width 89 height 36
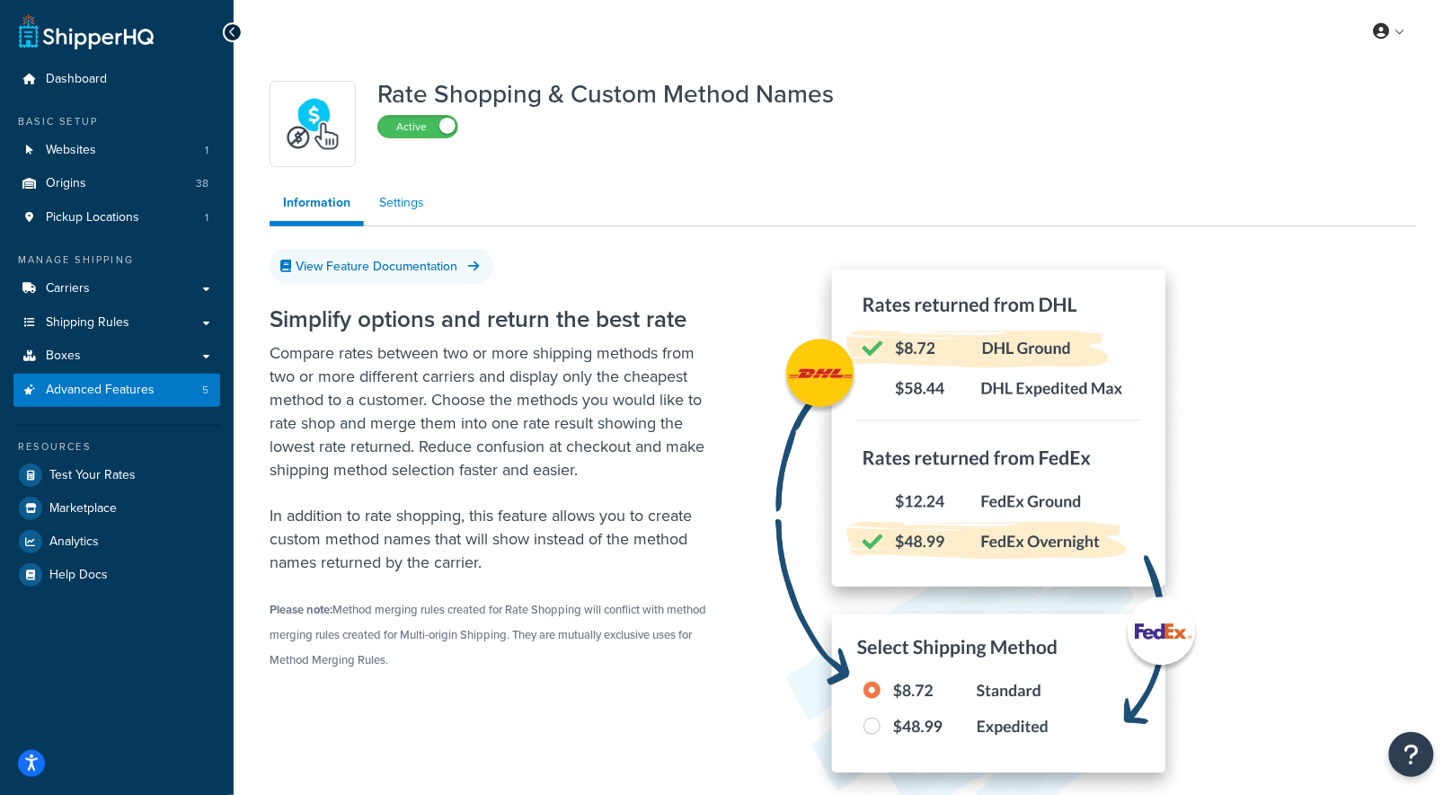
click at [417, 200] on link "Settings" at bounding box center [402, 203] width 72 height 36
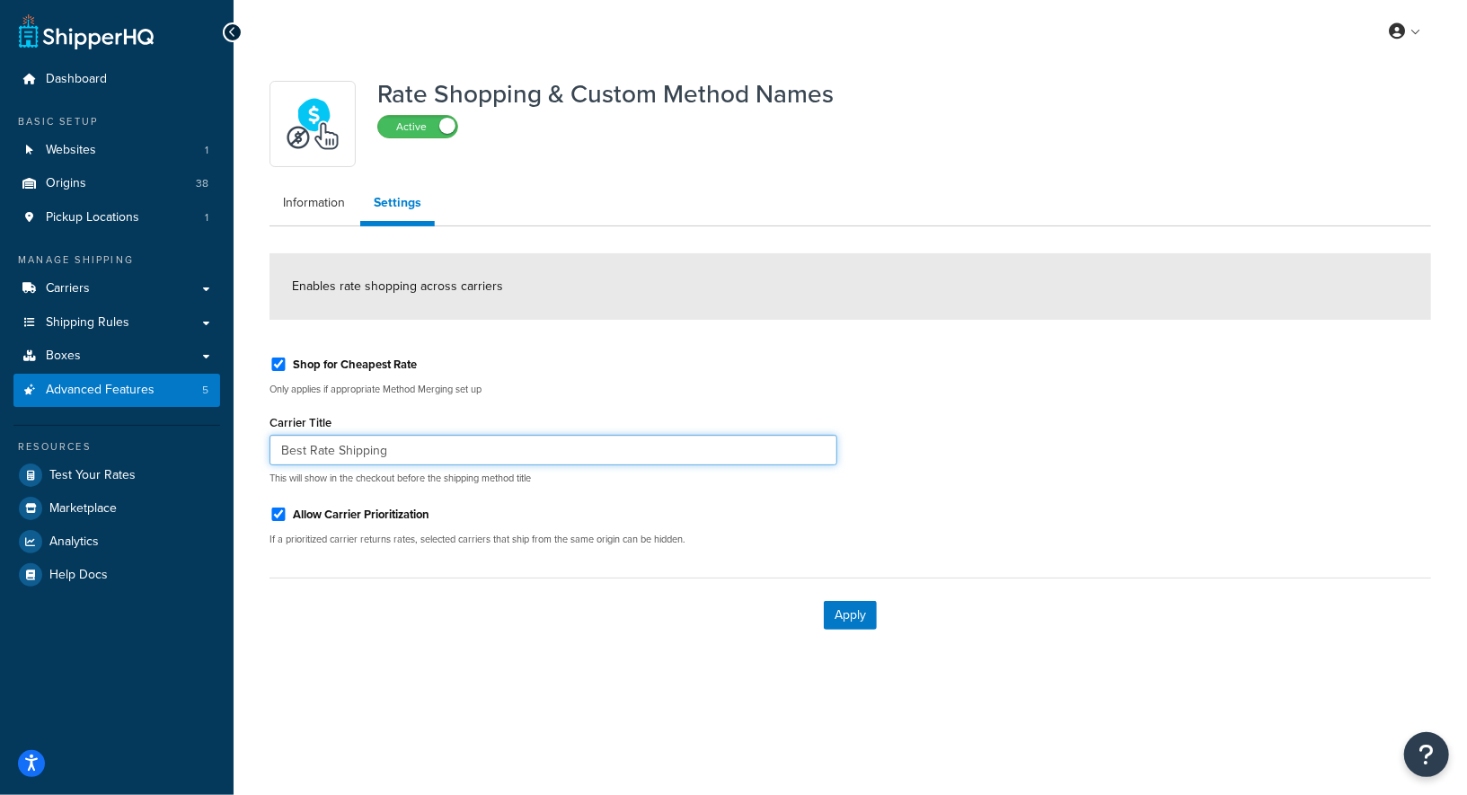
click at [388, 444] on input "Best Rate Shipping" at bounding box center [553, 450] width 568 height 31
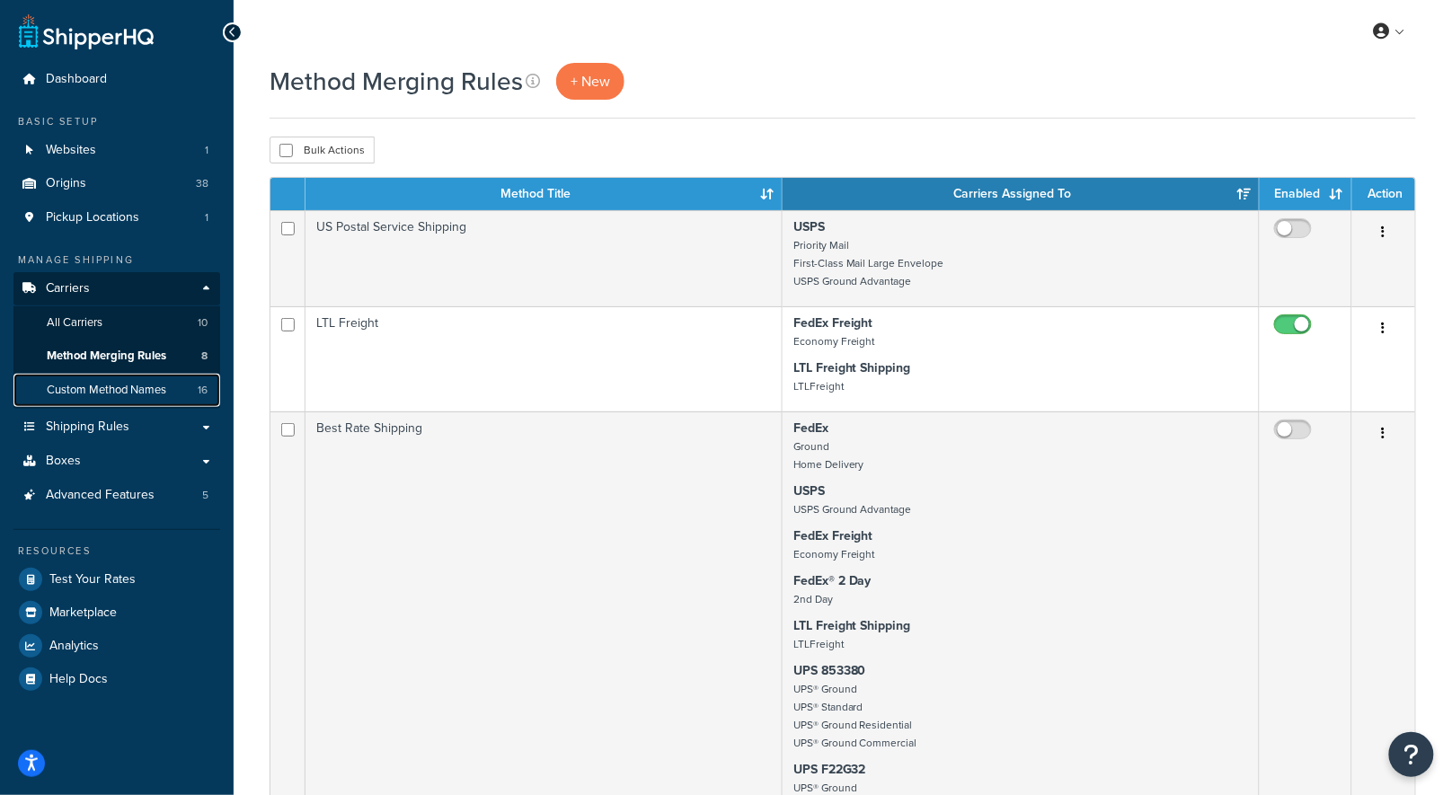
click at [106, 392] on span "Custom Method Names" at bounding box center [106, 390] width 119 height 15
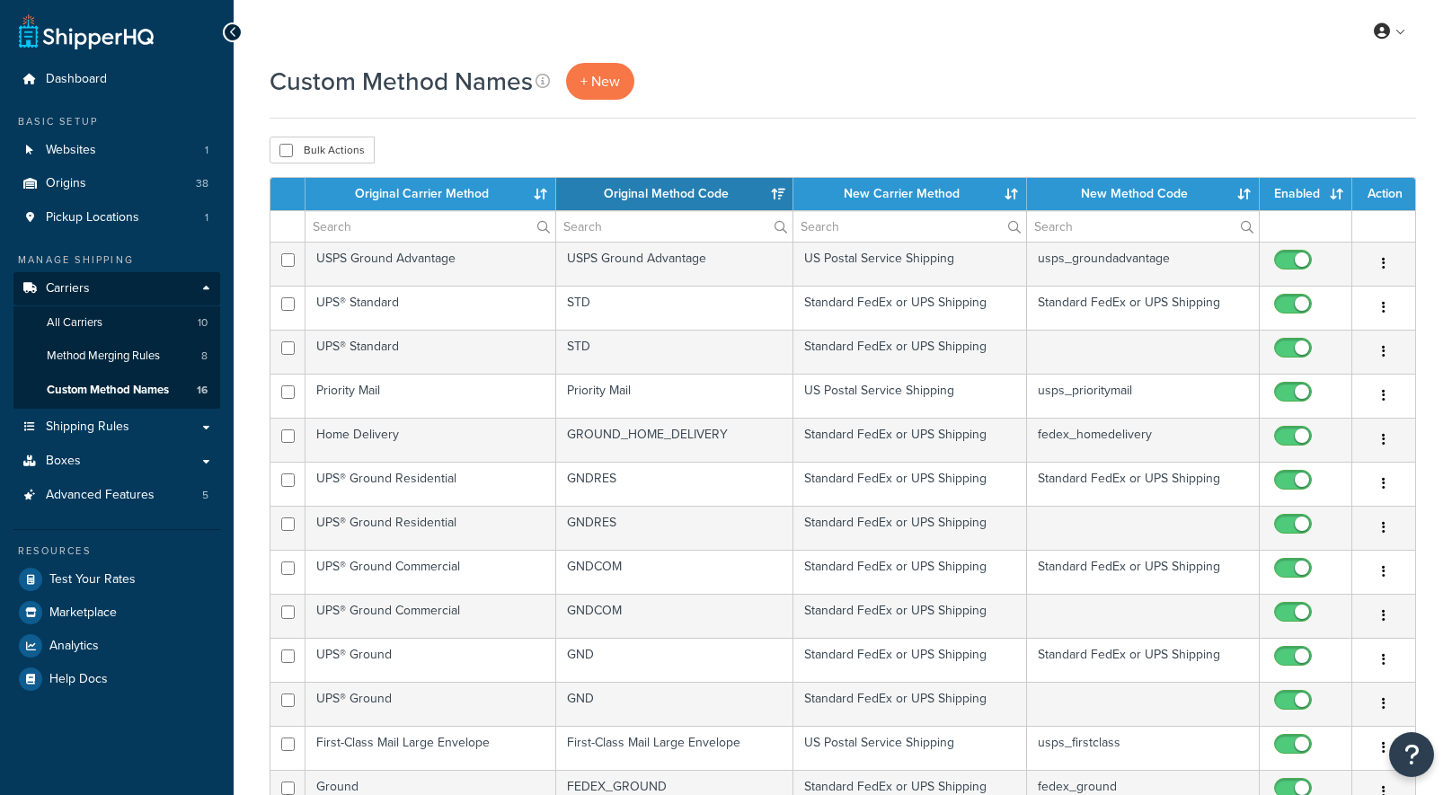
select select "15"
click at [105, 322] on link "All Carriers 10" at bounding box center [116, 322] width 207 height 33
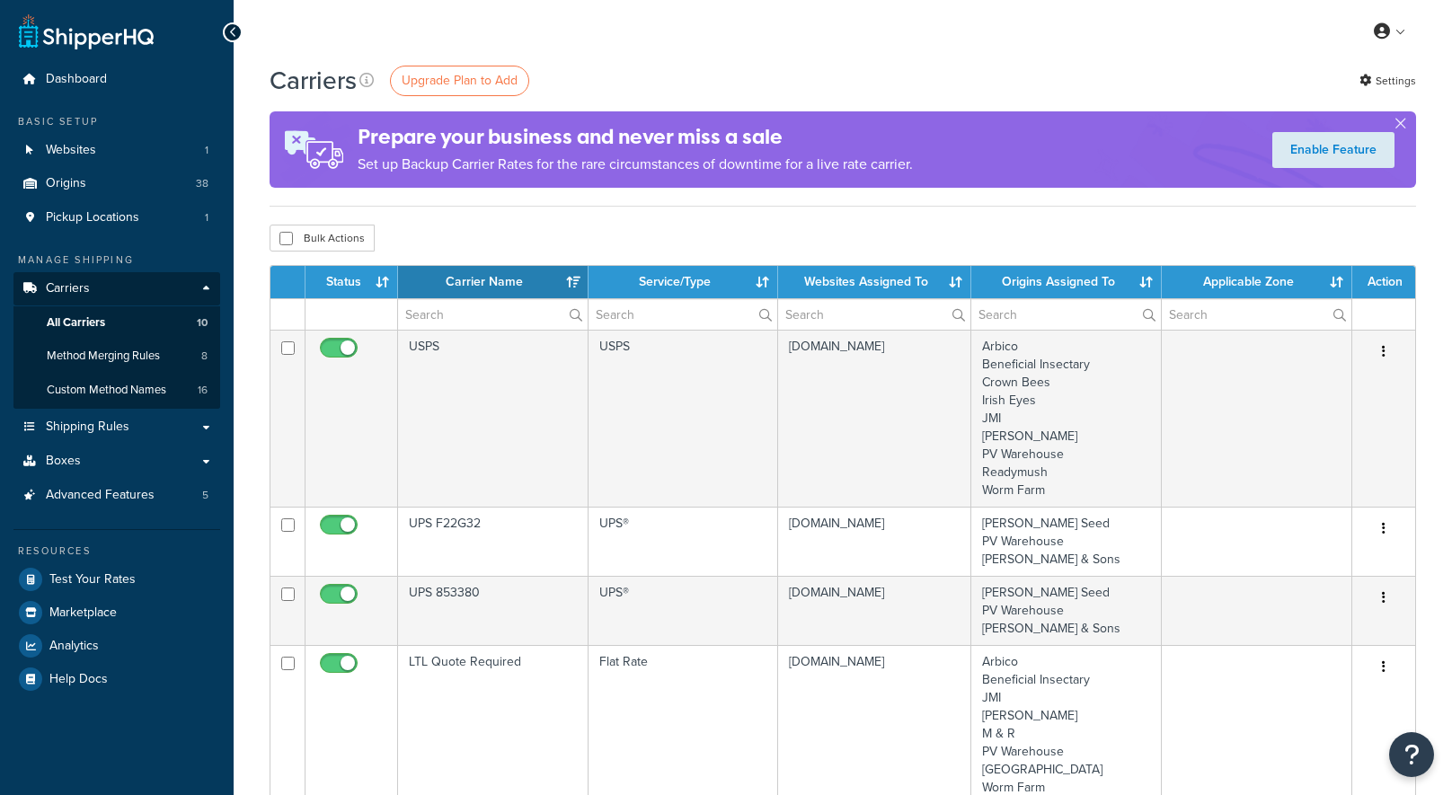
select select "15"
click at [128, 363] on span "Method Merging Rules" at bounding box center [103, 356] width 113 height 15
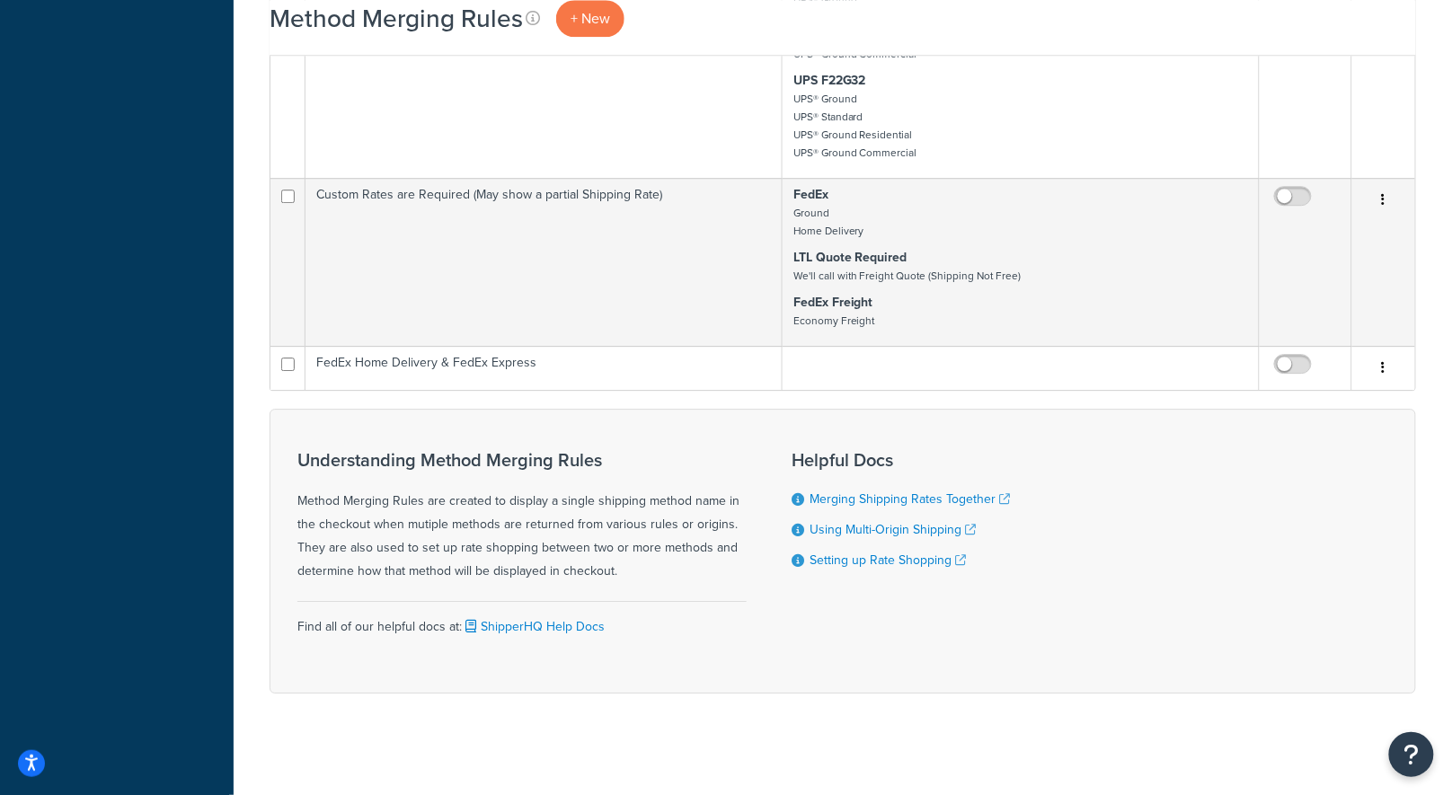
scroll to position [29, 0]
